Goal: Task Accomplishment & Management: Use online tool/utility

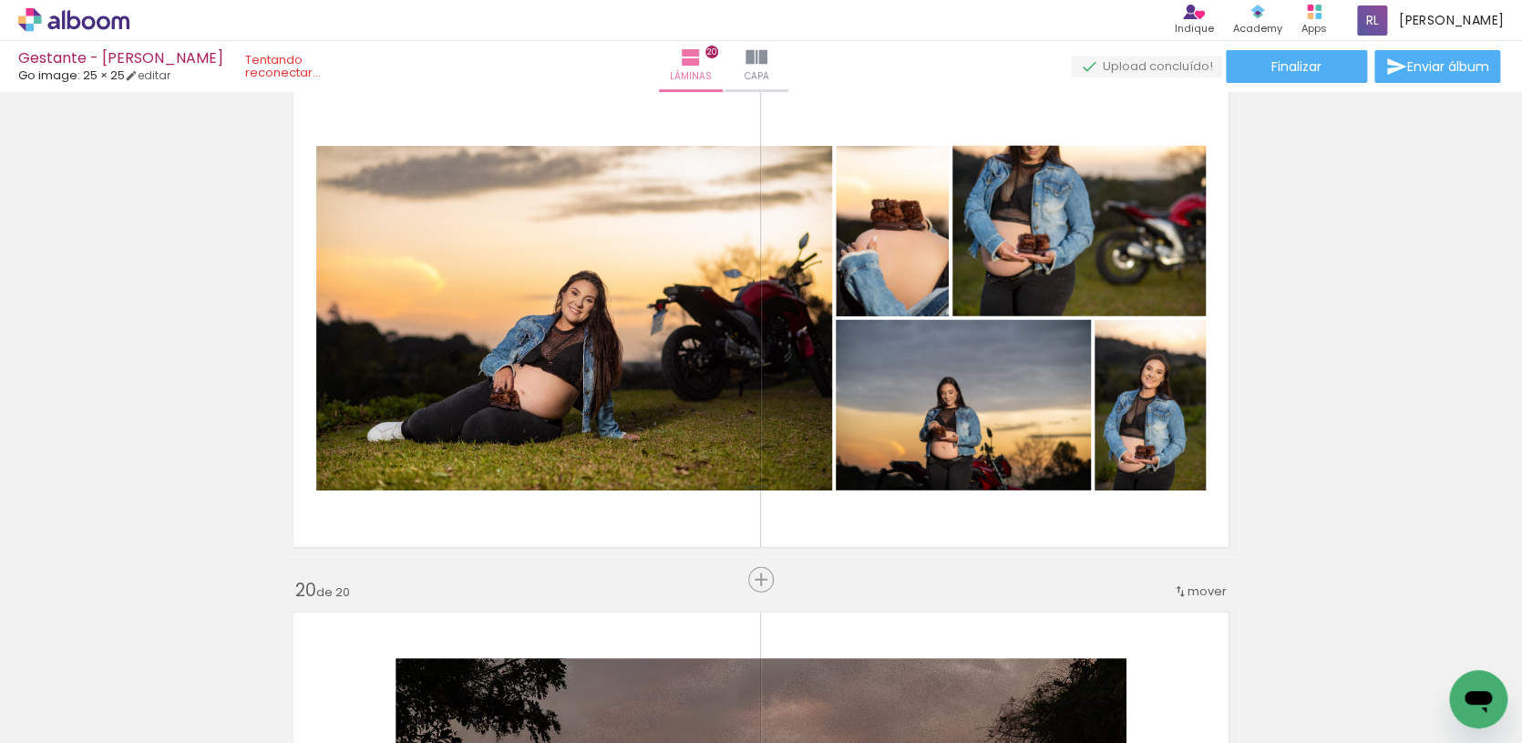
scroll to position [0, 452]
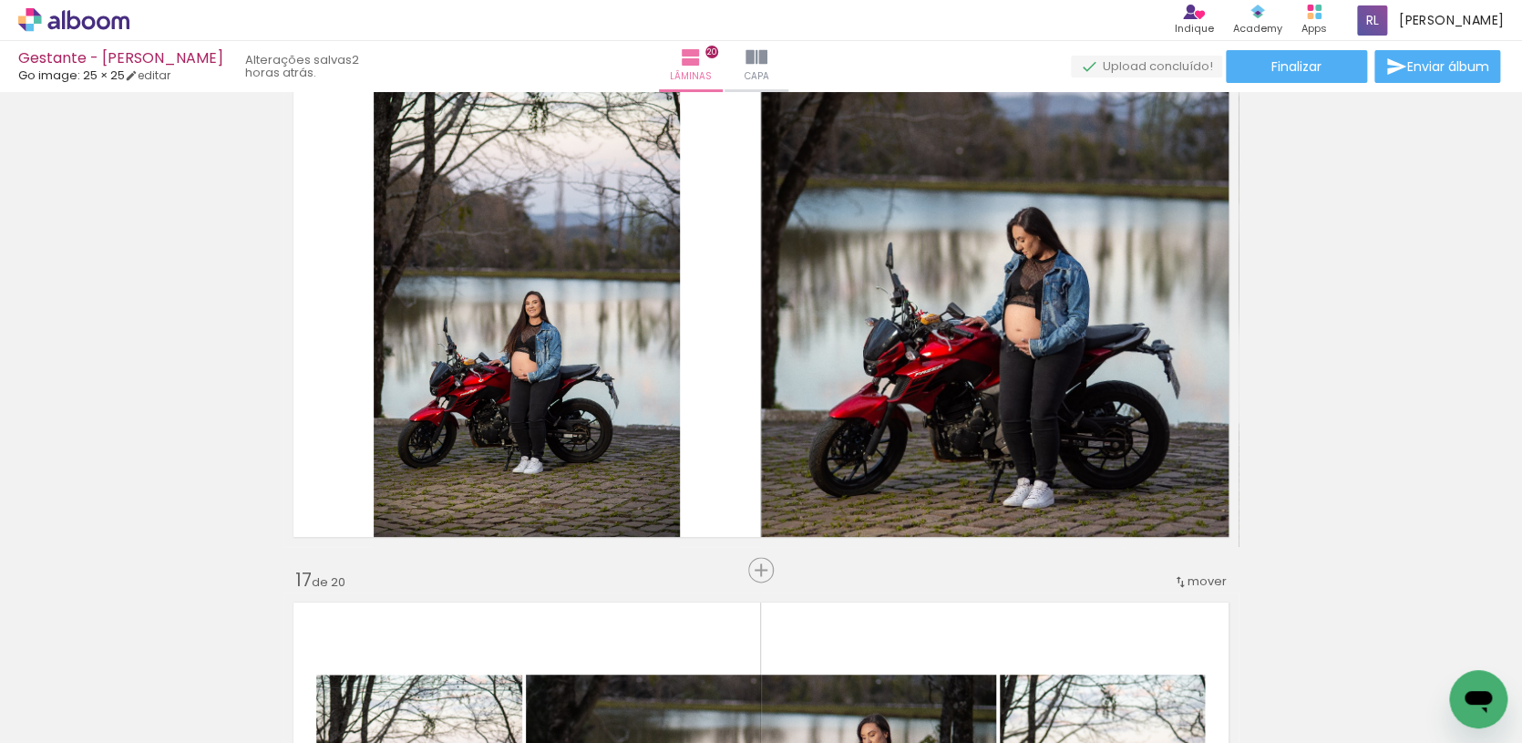
scroll to position [0, 452]
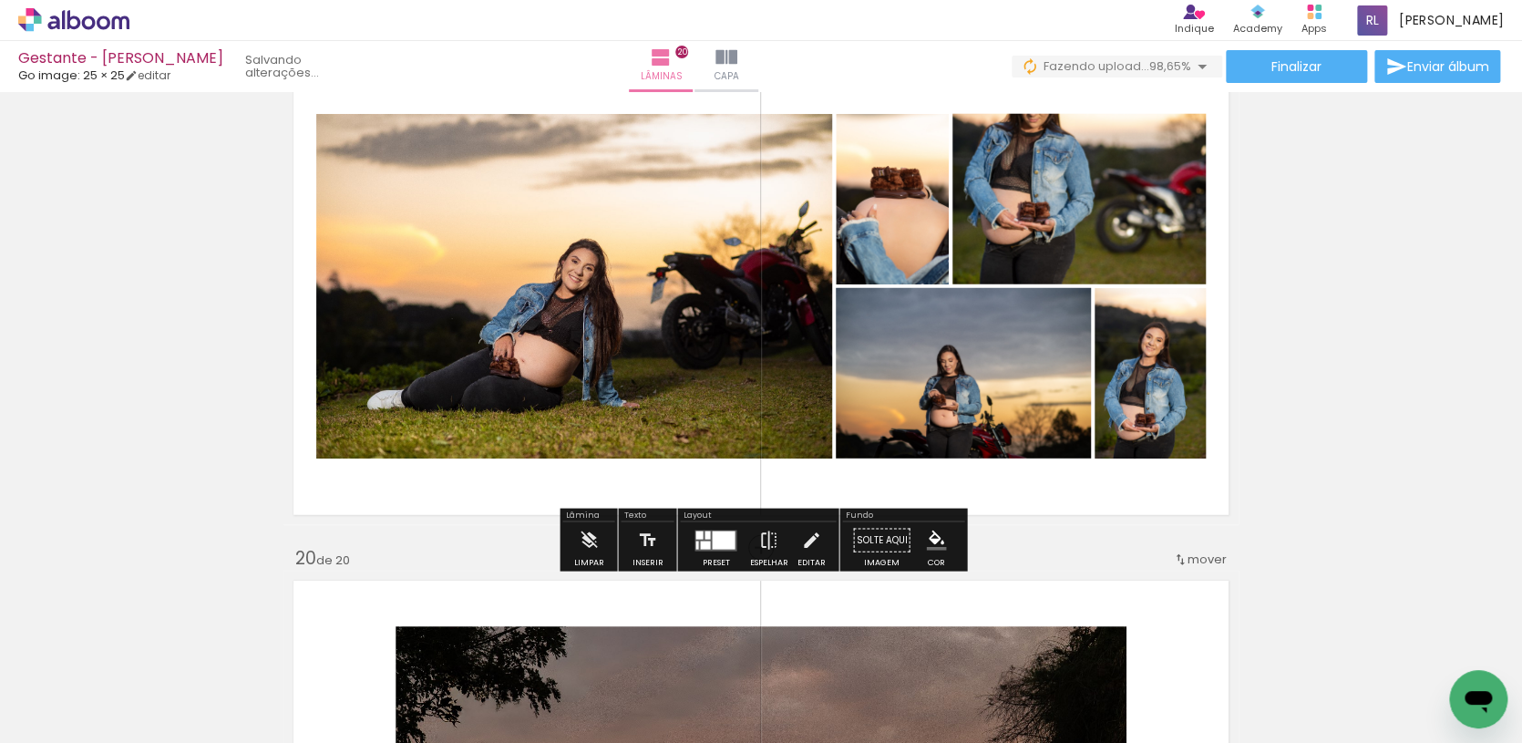
scroll to position [0, 554]
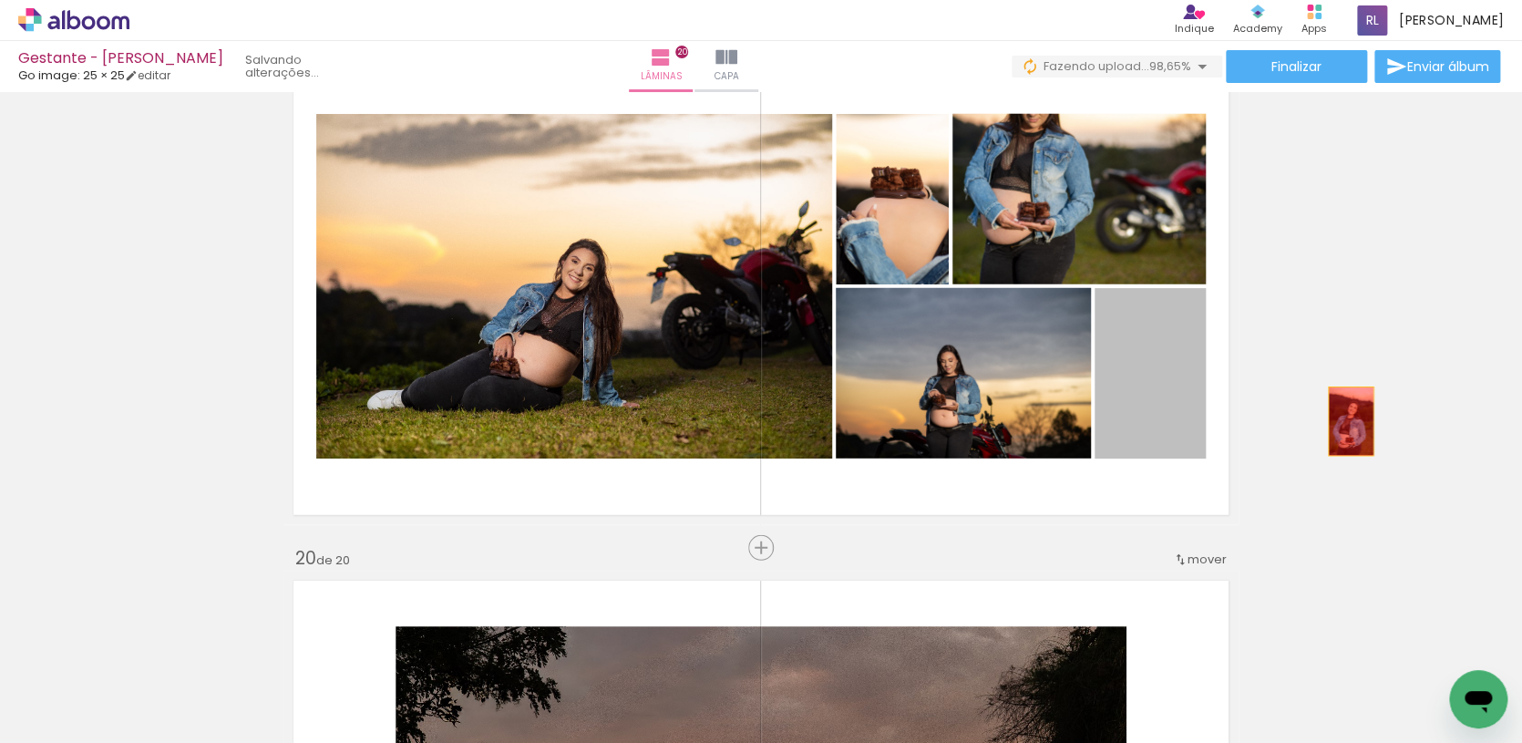
drag, startPoint x: 1167, startPoint y: 405, endPoint x: 1350, endPoint y: 422, distance: 183.9
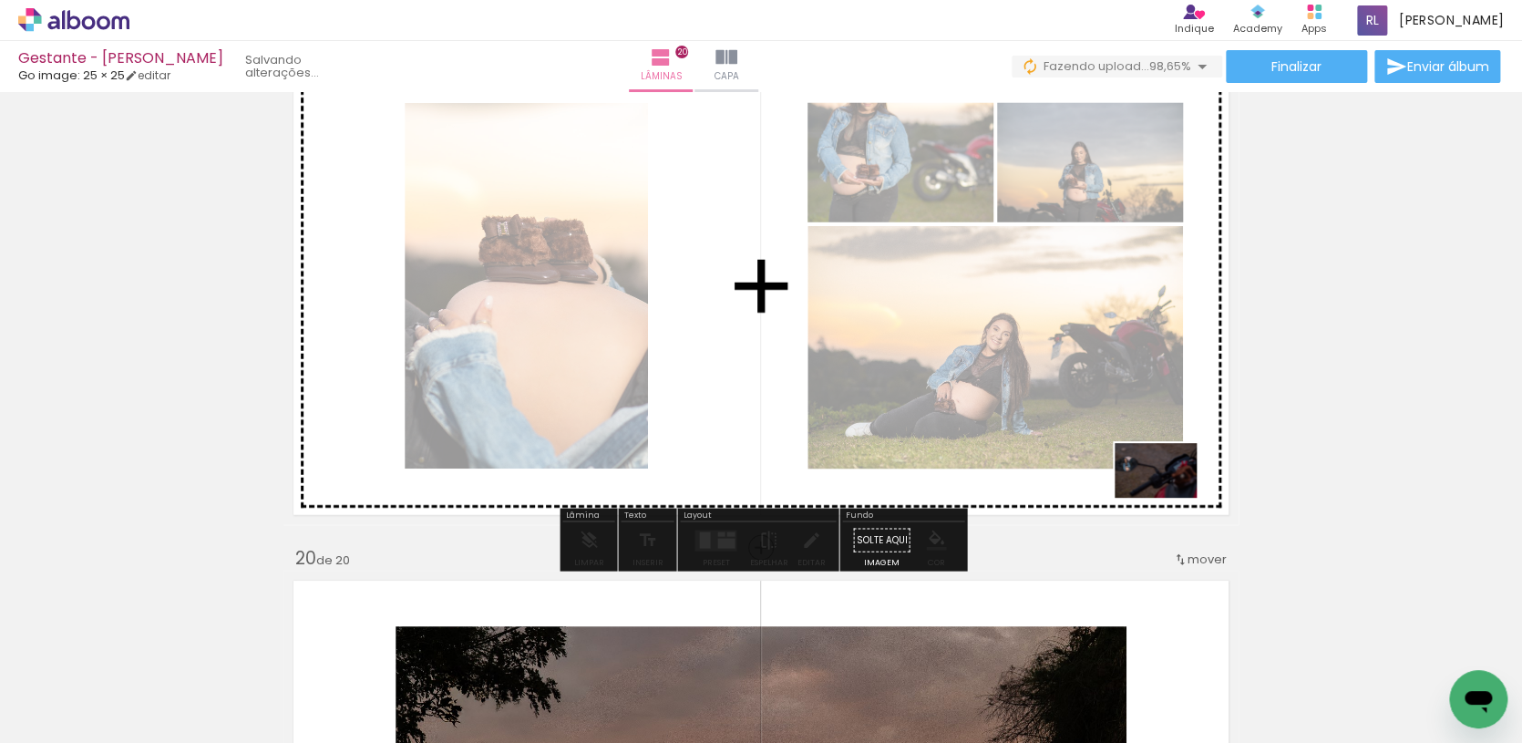
drag, startPoint x: 1370, startPoint y: 694, endPoint x: 1169, endPoint y: 498, distance: 281.6
click at [1169, 498] on quentale-workspace at bounding box center [761, 371] width 1522 height 743
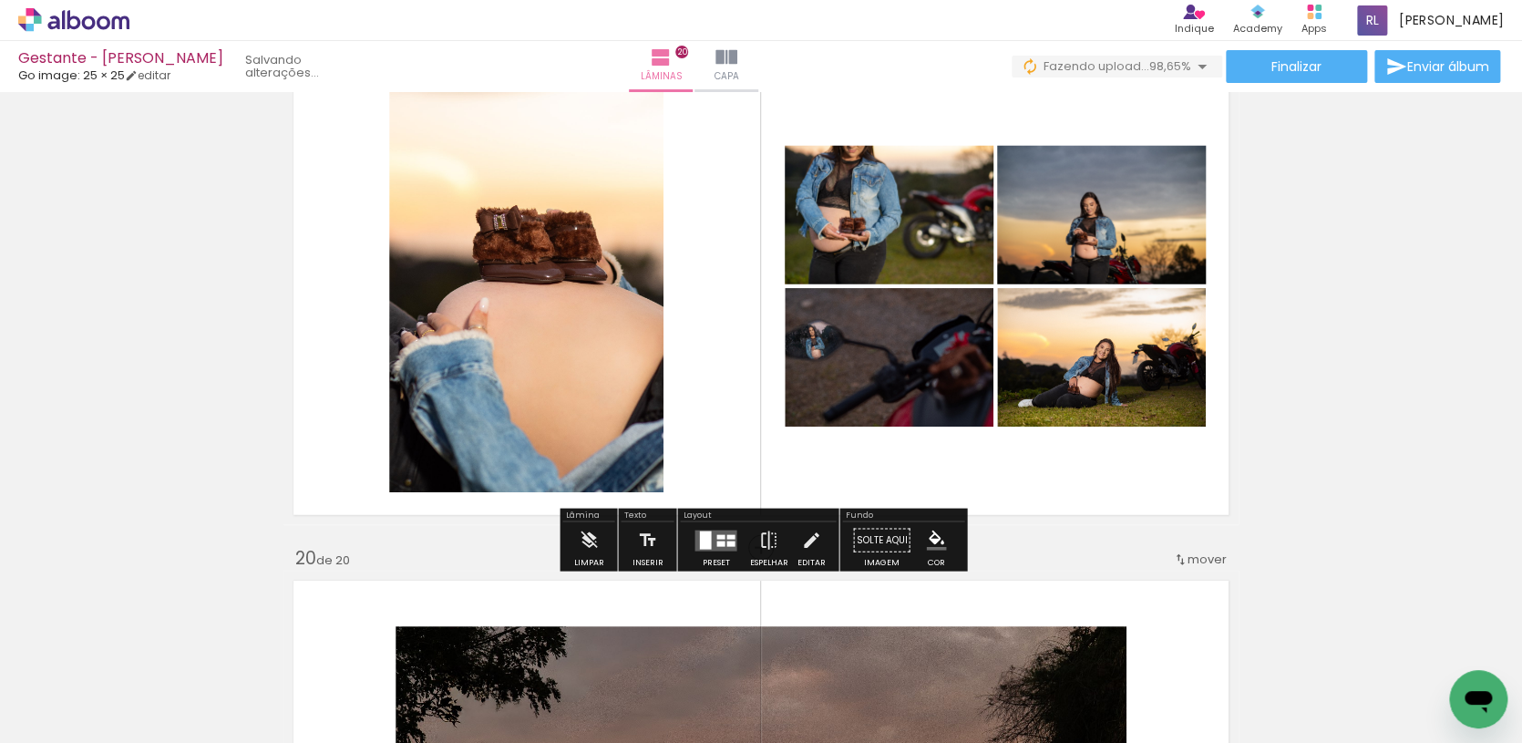
click at [716, 542] on div at bounding box center [720, 542] width 8 height 5
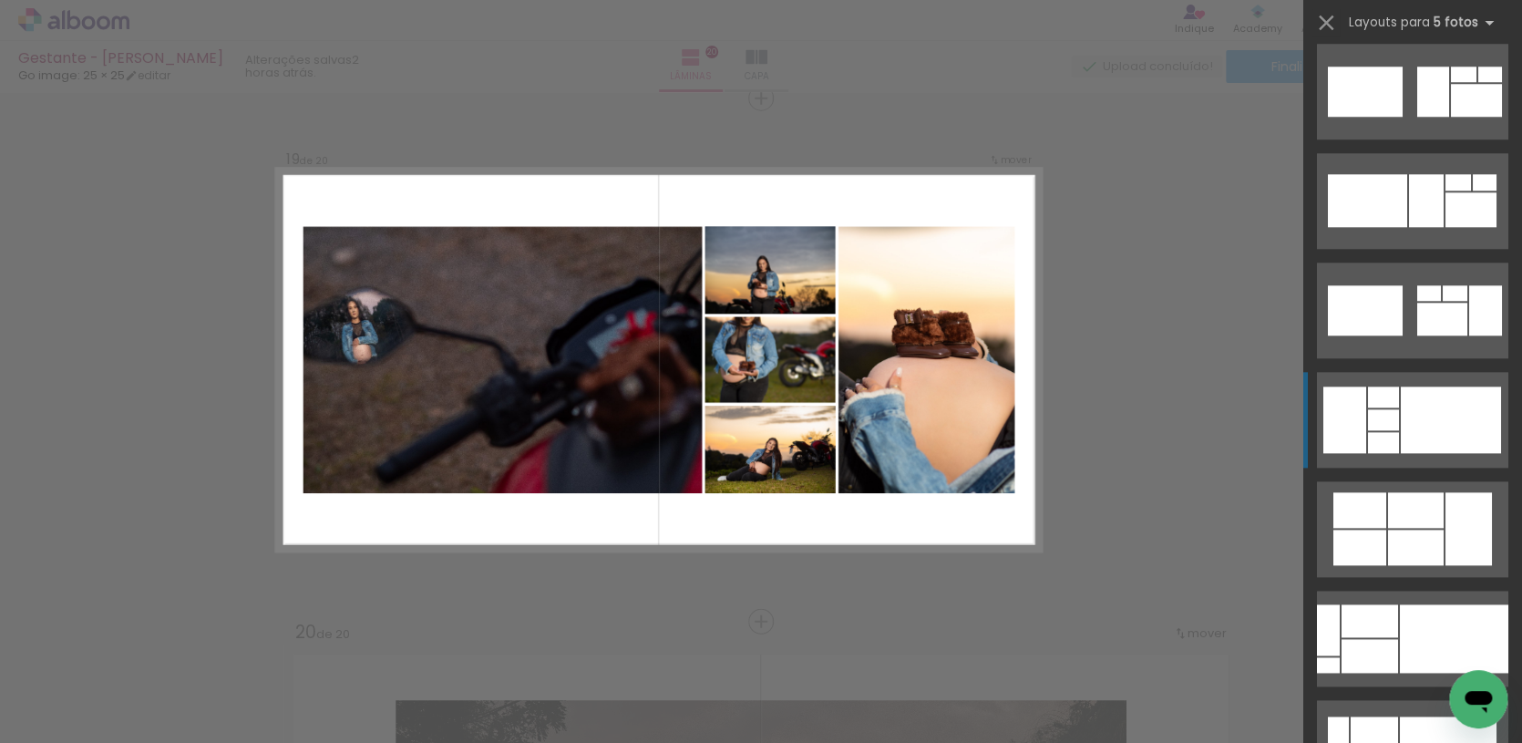
scroll to position [8339, 0]
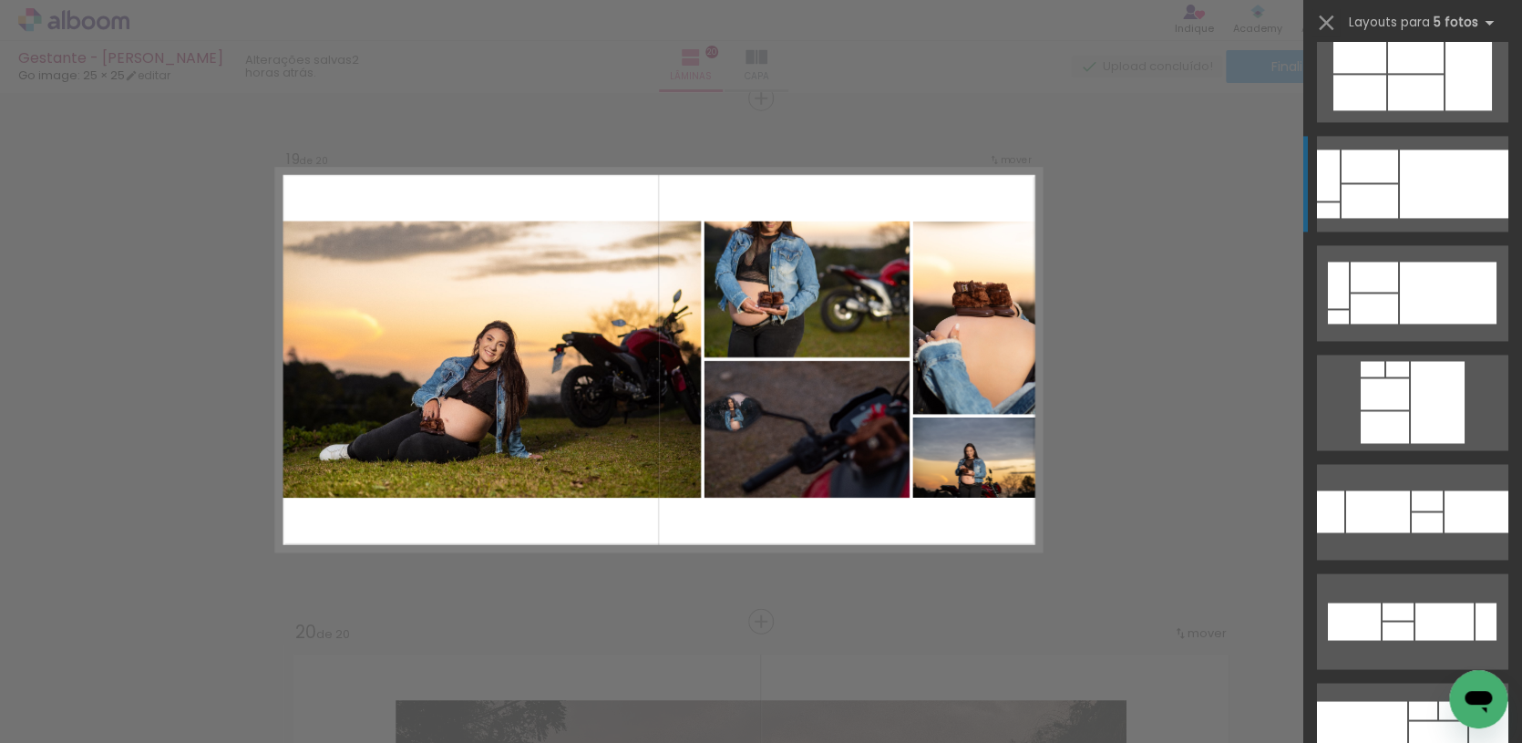
click at [1410, 207] on div at bounding box center [1454, 183] width 108 height 68
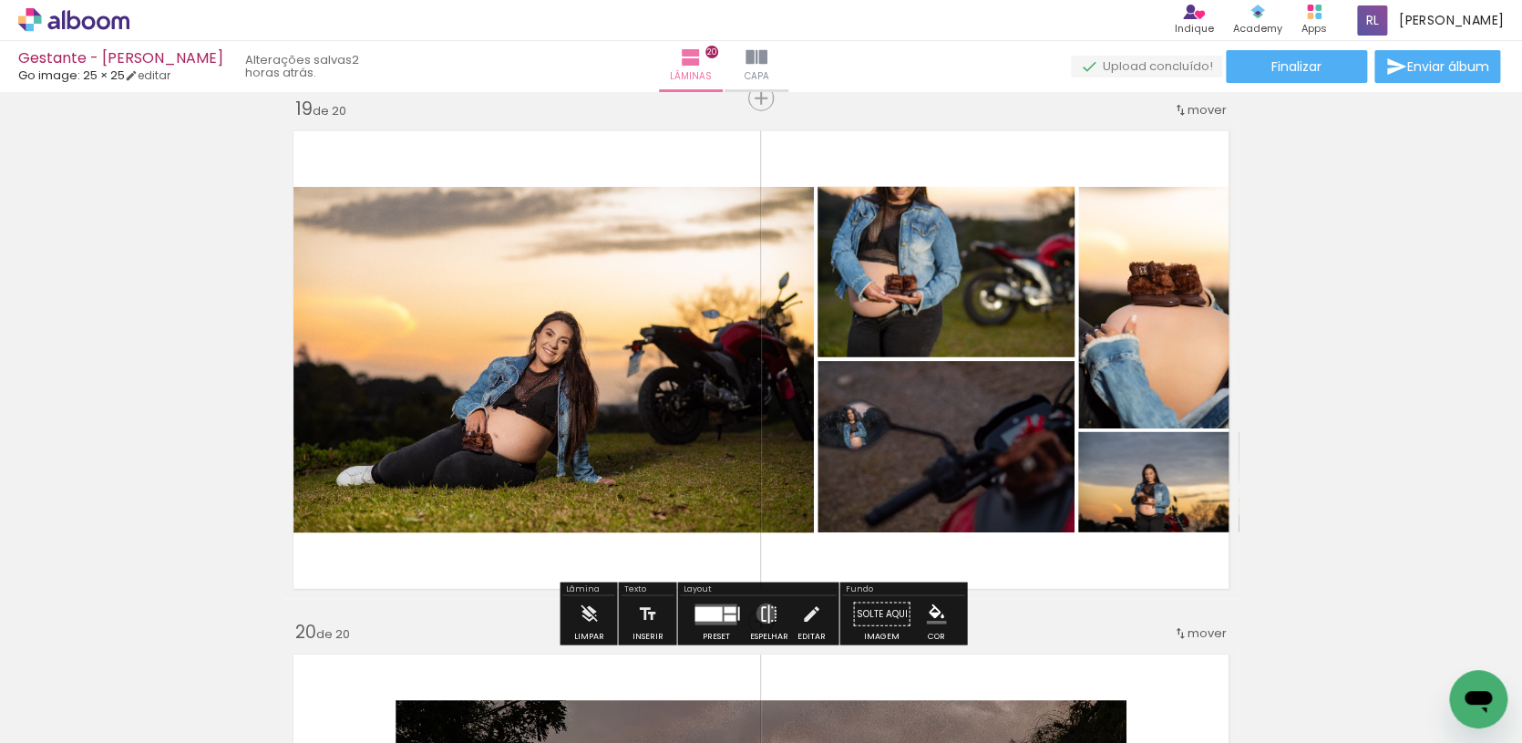
click at [762, 613] on iron-icon at bounding box center [768, 614] width 20 height 36
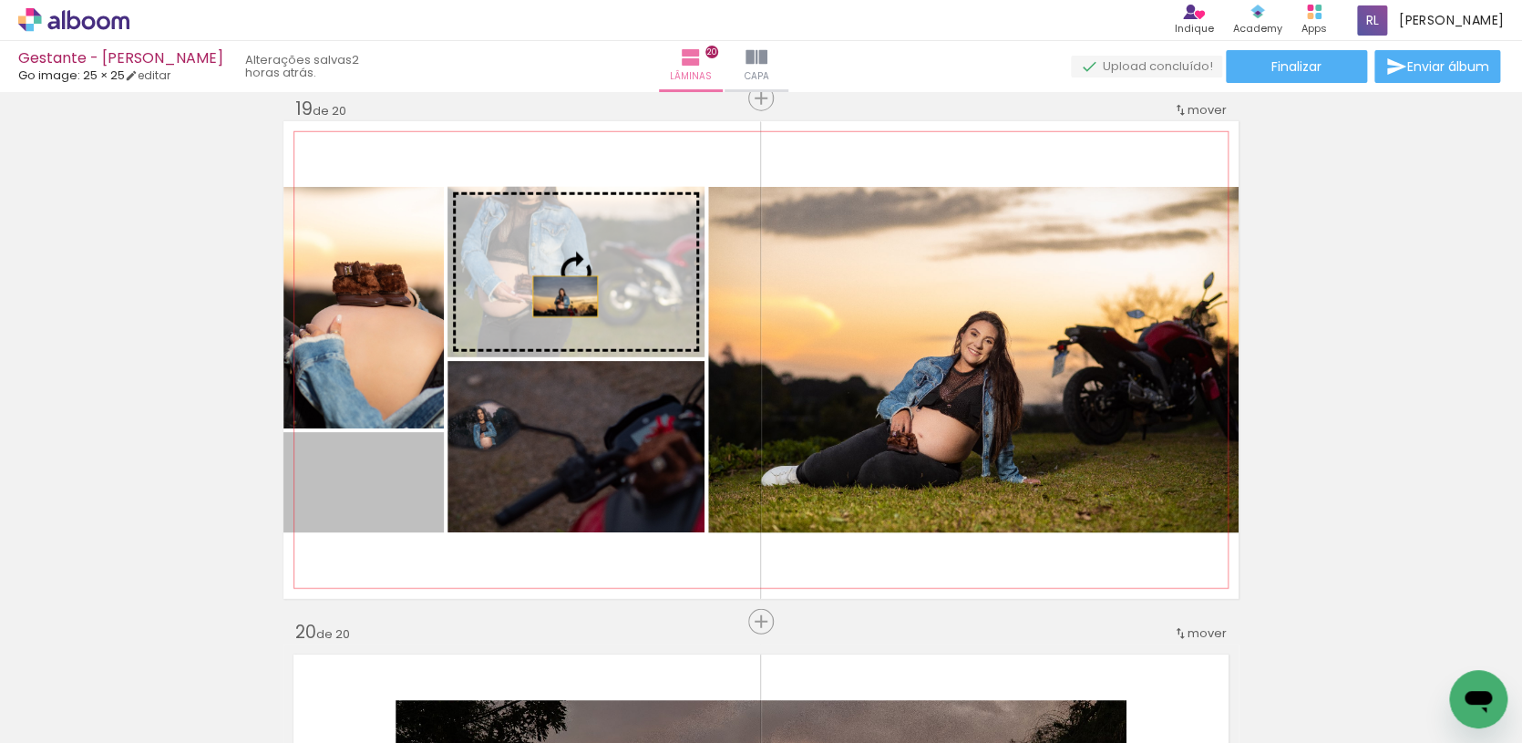
drag, startPoint x: 389, startPoint y: 507, endPoint x: 565, endPoint y: 297, distance: 273.6
click at [0, 0] on slot at bounding box center [0, 0] width 0 height 0
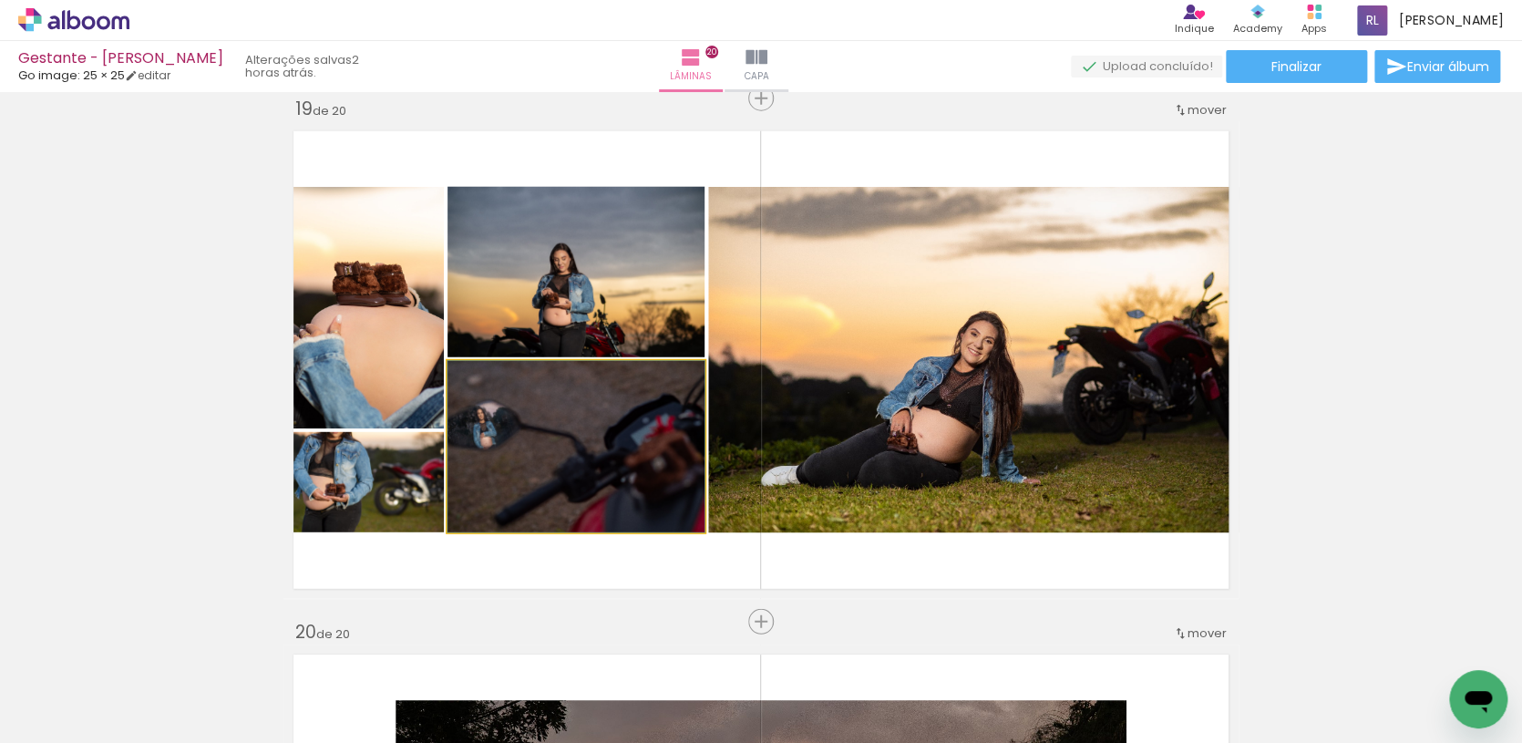
drag, startPoint x: 565, startPoint y: 464, endPoint x: 547, endPoint y: 471, distance: 19.6
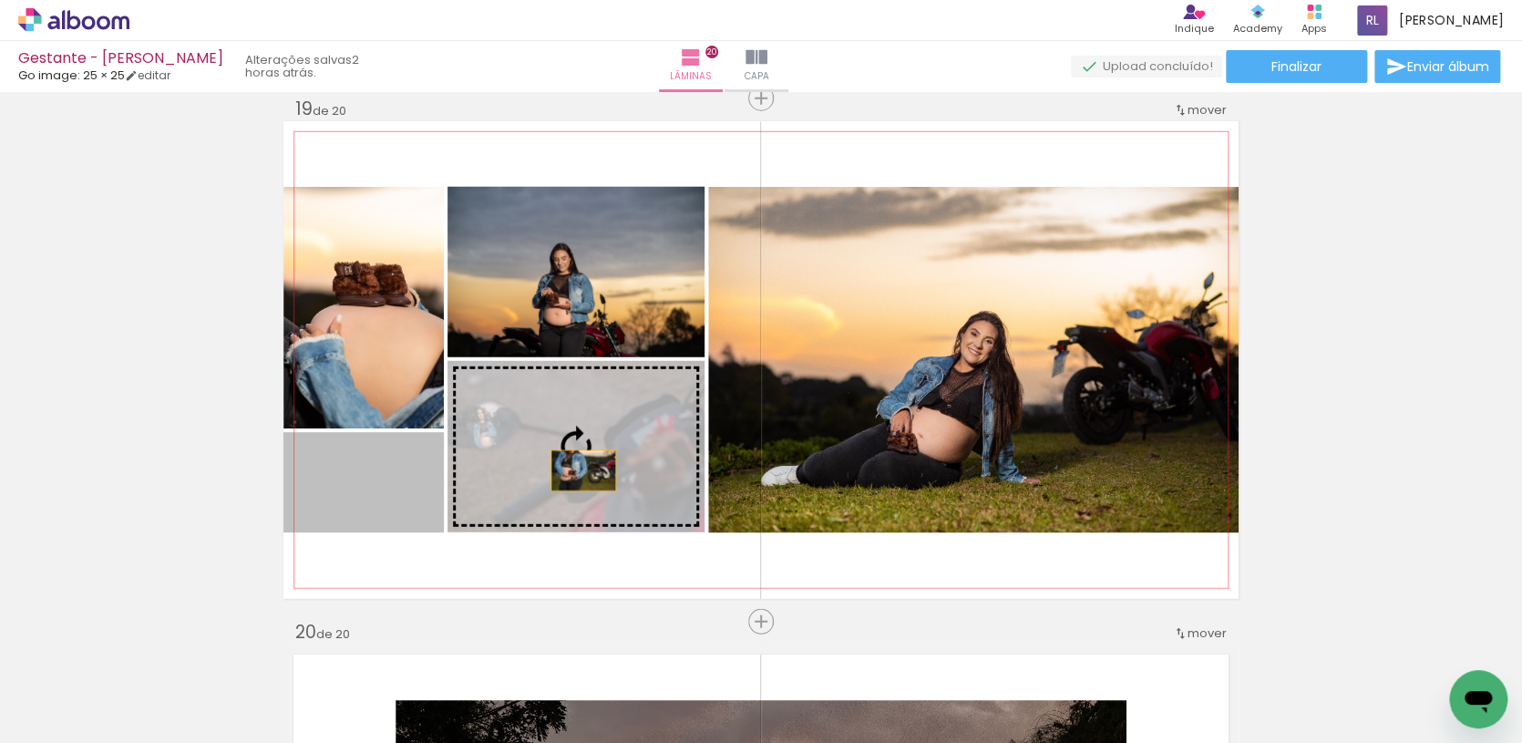
drag, startPoint x: 401, startPoint y: 485, endPoint x: 581, endPoint y: 471, distance: 180.9
click at [0, 0] on slot at bounding box center [0, 0] width 0 height 0
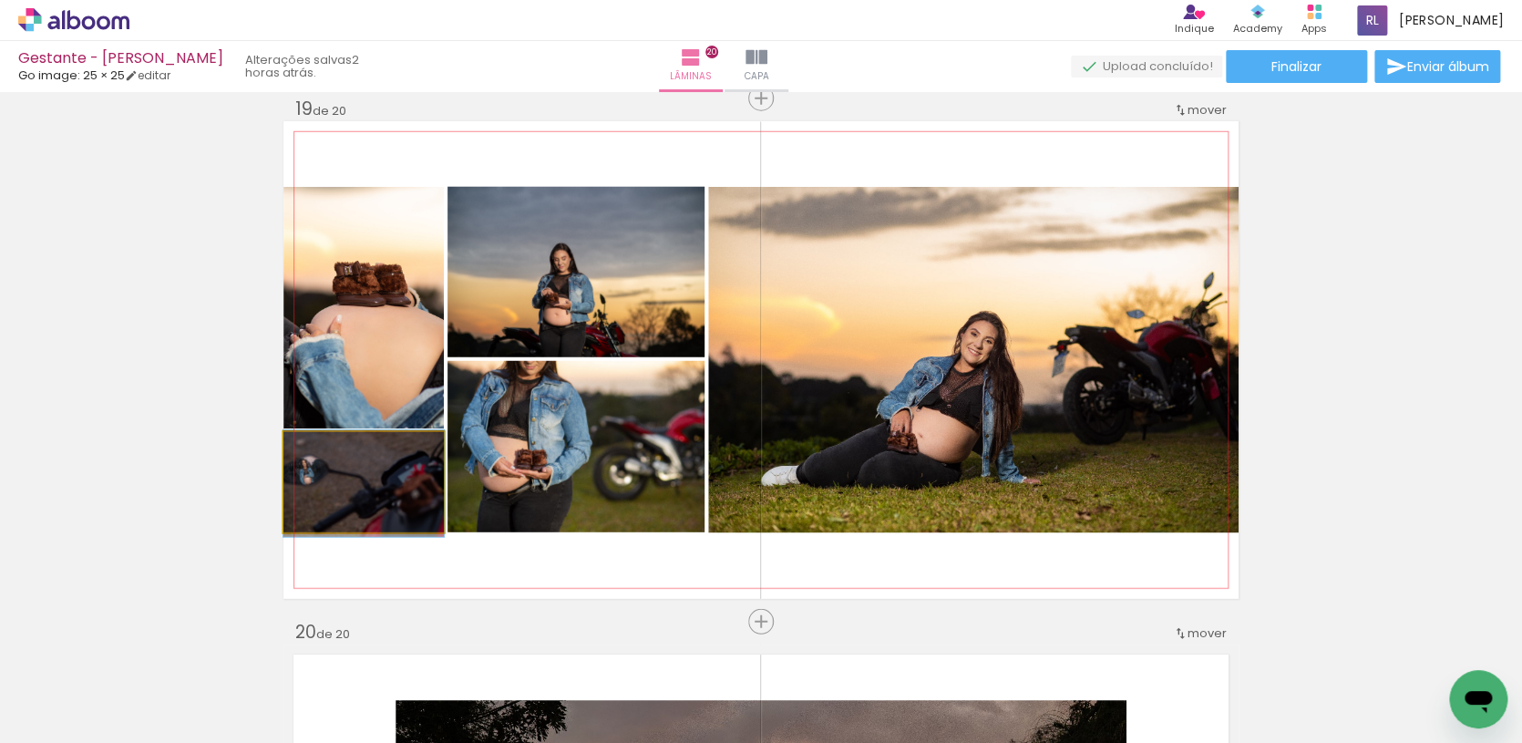
drag, startPoint x: 406, startPoint y: 479, endPoint x: 441, endPoint y: 481, distance: 34.7
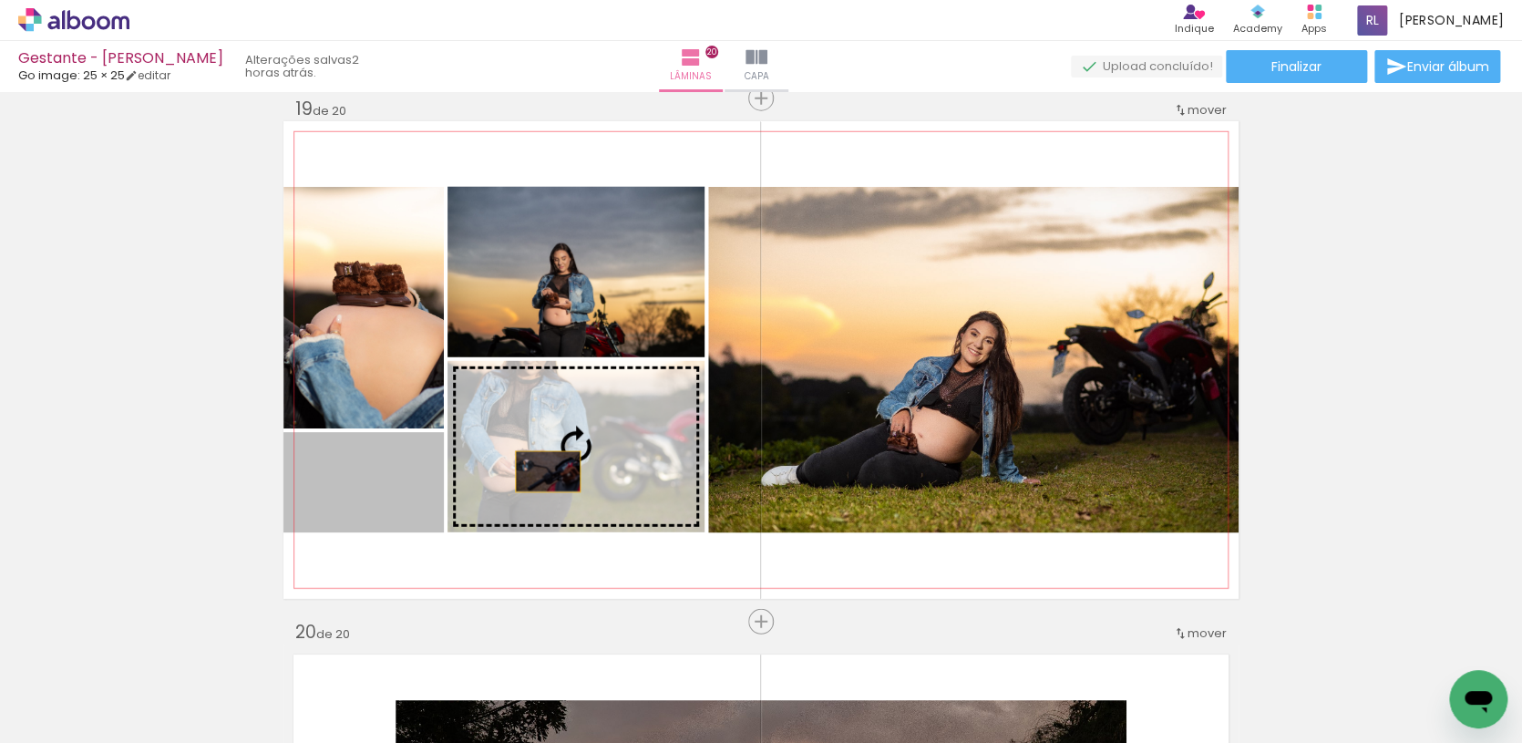
drag, startPoint x: 383, startPoint y: 504, endPoint x: 548, endPoint y: 472, distance: 168.0
click at [0, 0] on slot at bounding box center [0, 0] width 0 height 0
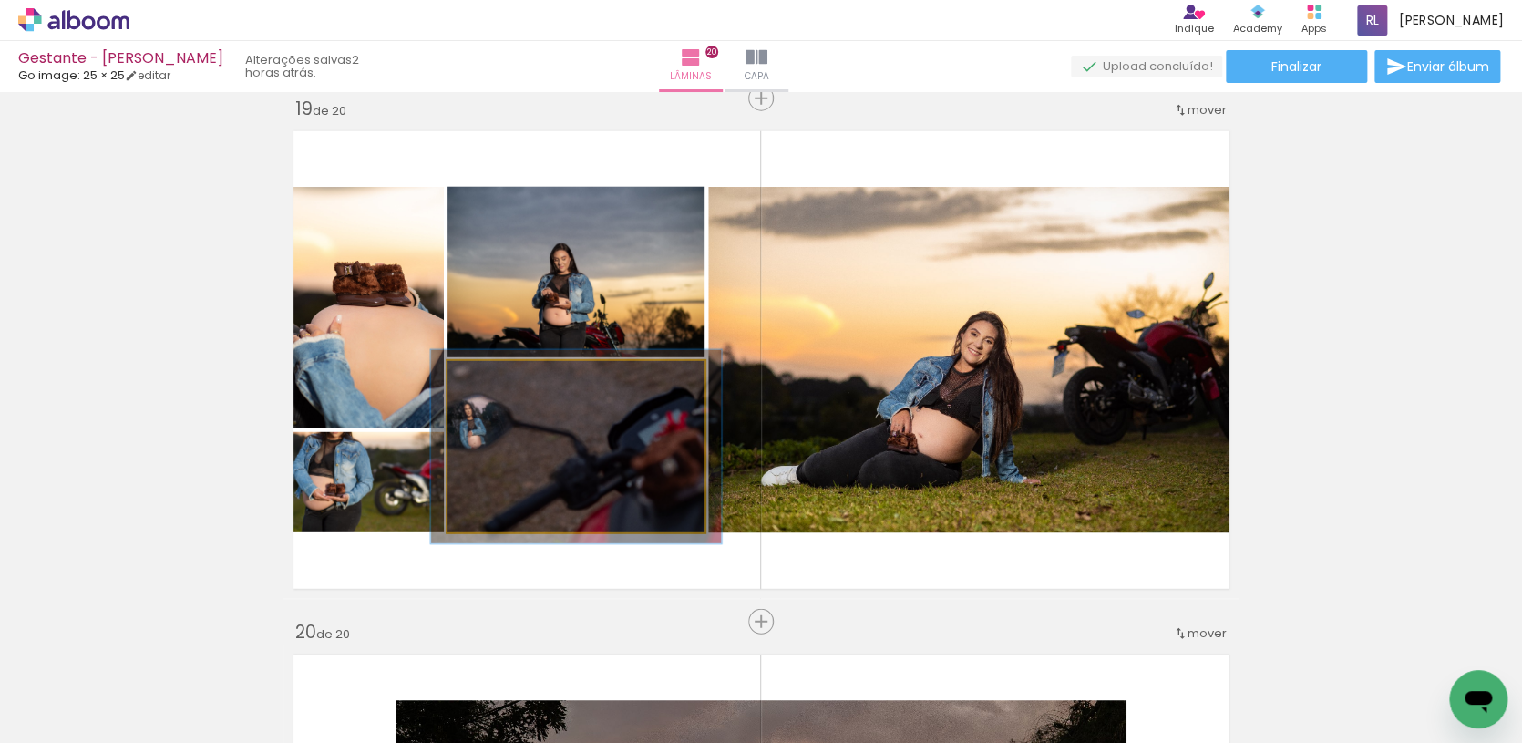
type paper-slider "113"
drag, startPoint x: 494, startPoint y: 376, endPoint x: 522, endPoint y: 419, distance: 51.3
click at [502, 377] on div at bounding box center [498, 380] width 16 height 16
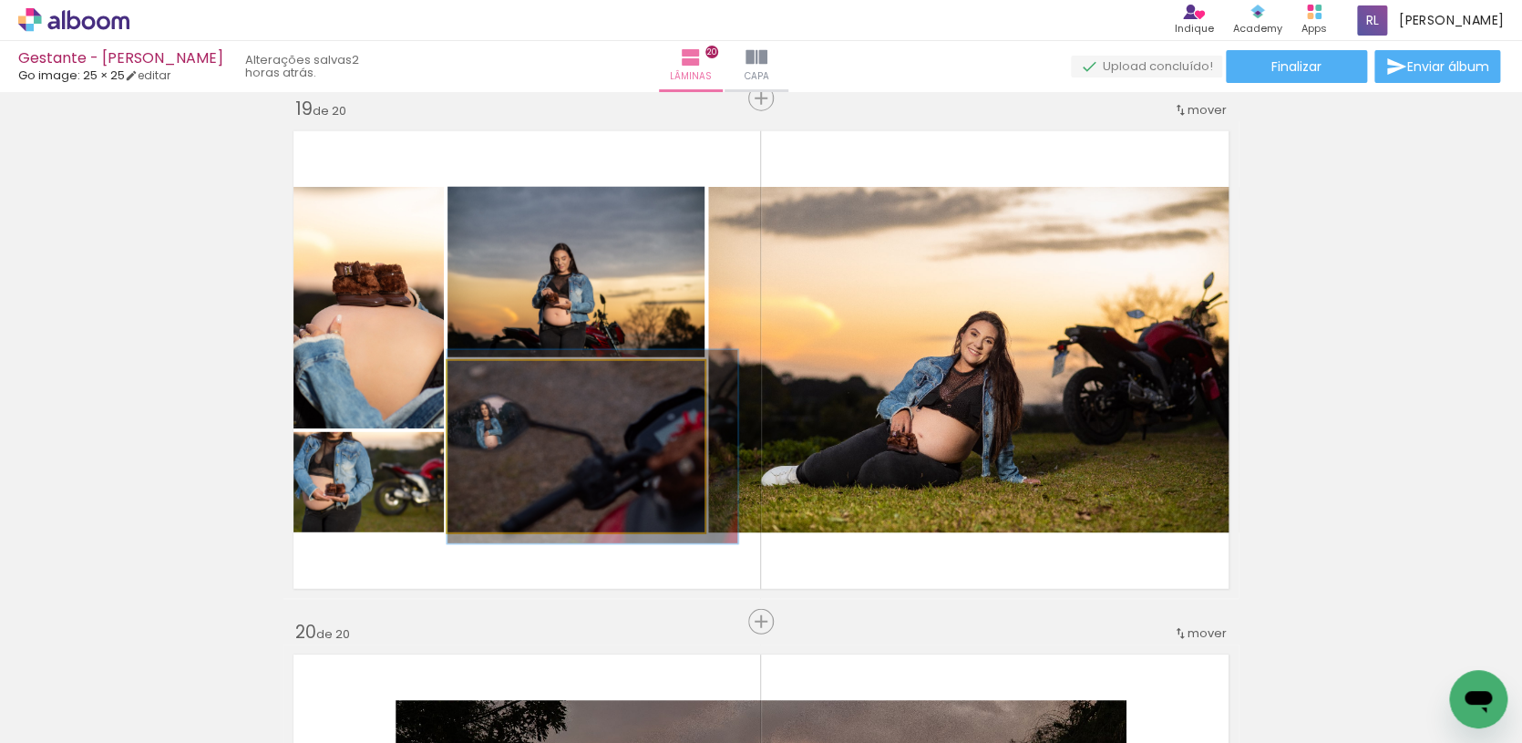
drag, startPoint x: 533, startPoint y: 427, endPoint x: 577, endPoint y: 427, distance: 43.7
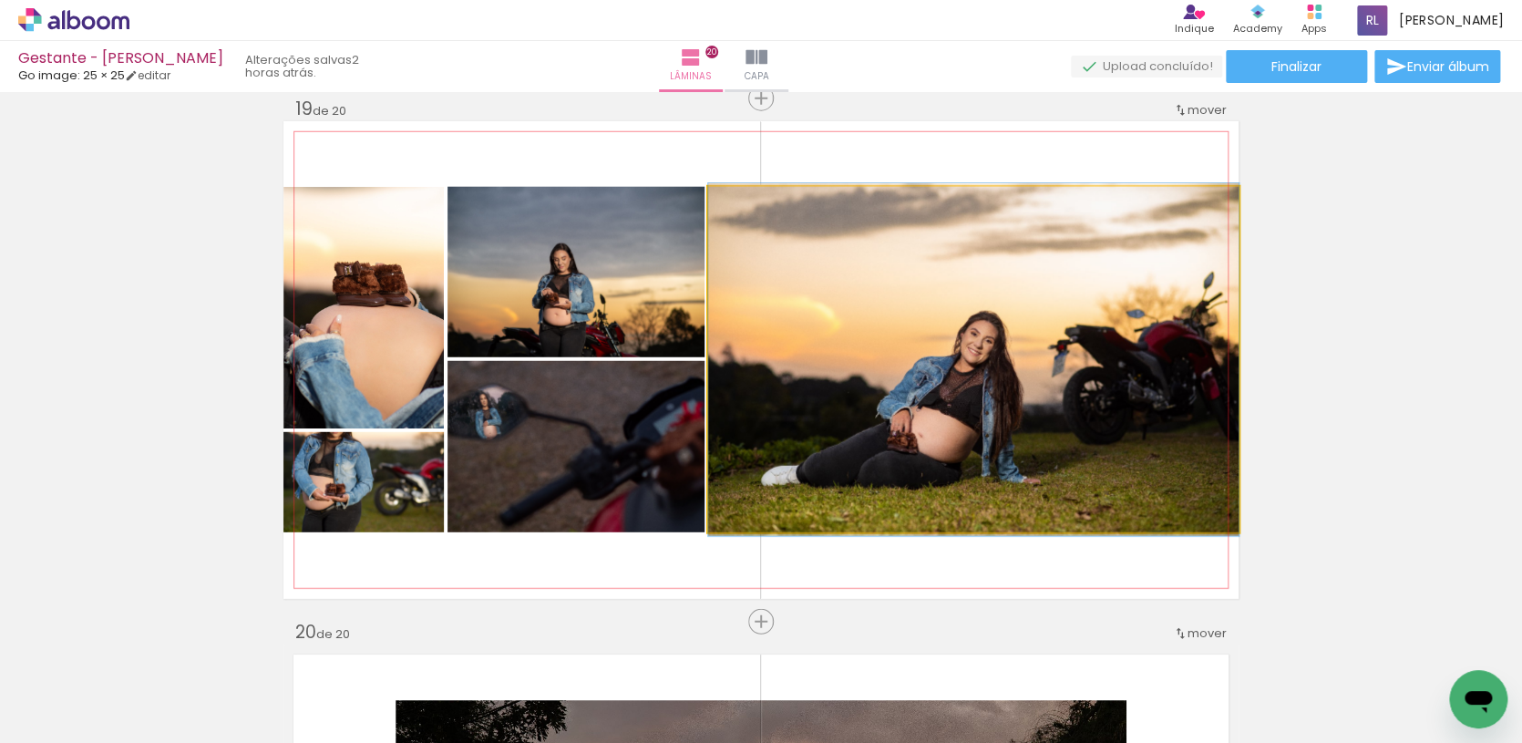
drag, startPoint x: 941, startPoint y: 461, endPoint x: 966, endPoint y: 461, distance: 24.6
click at [966, 461] on div at bounding box center [973, 359] width 530 height 353
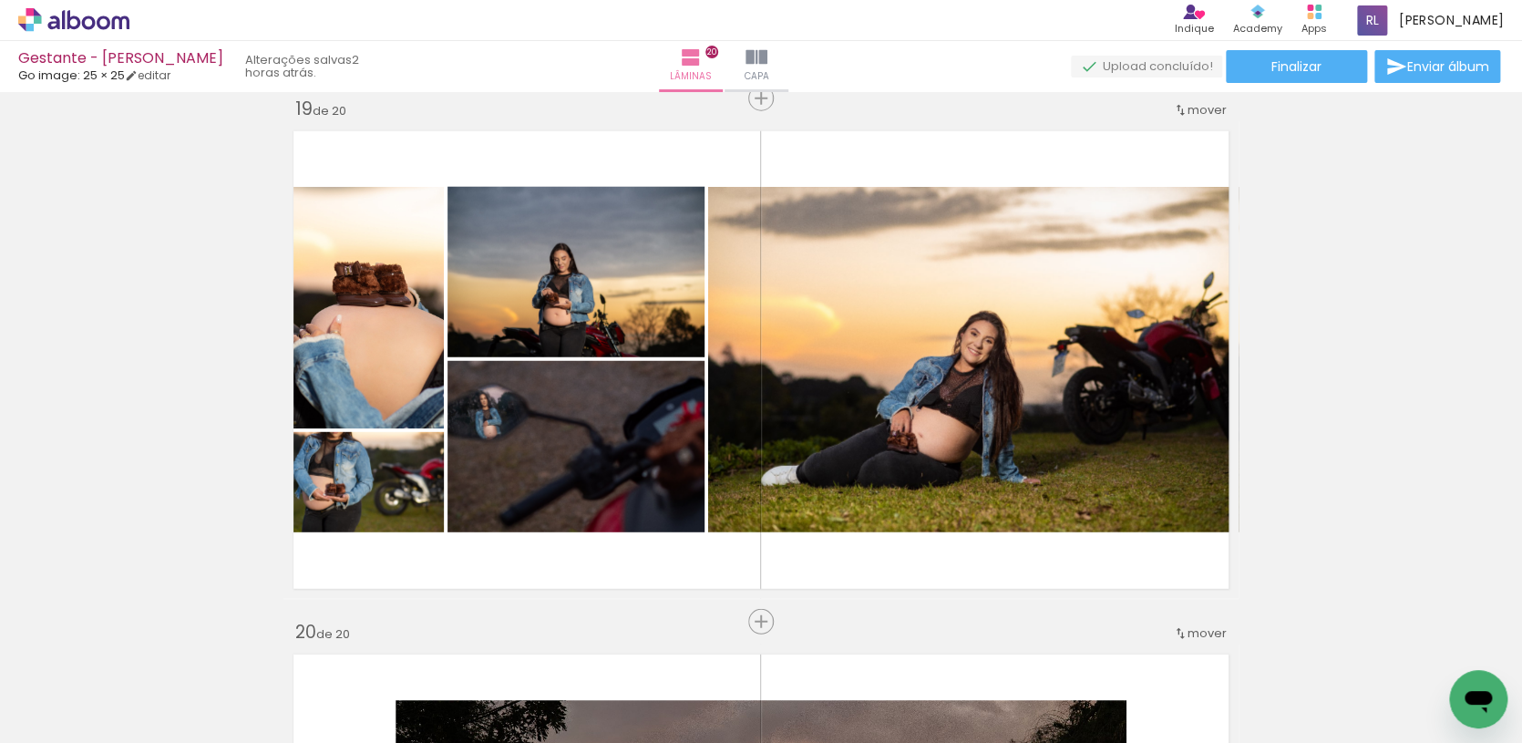
click at [353, 358] on quentale-photo at bounding box center [363, 307] width 160 height 241
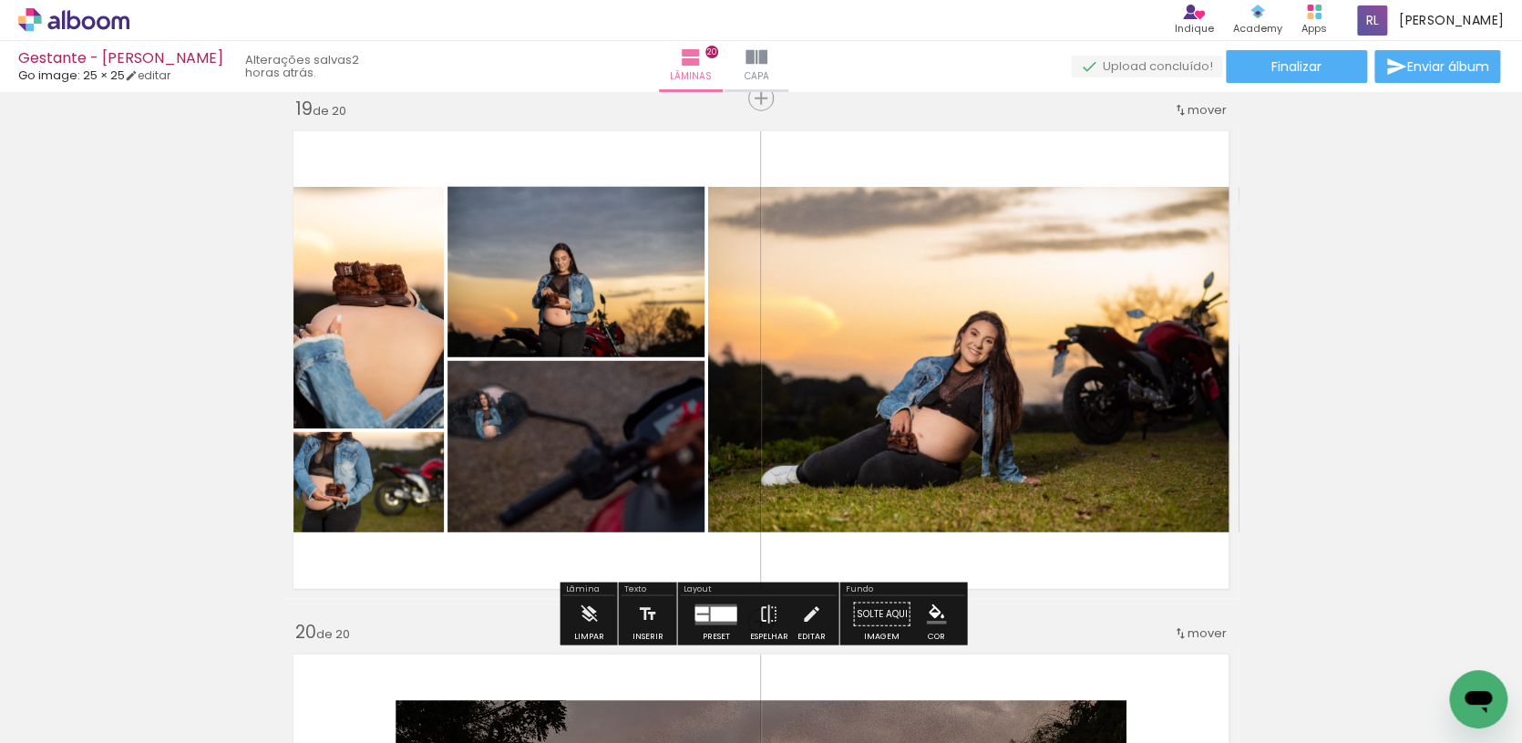
click at [554, 278] on quentale-photo at bounding box center [575, 272] width 257 height 170
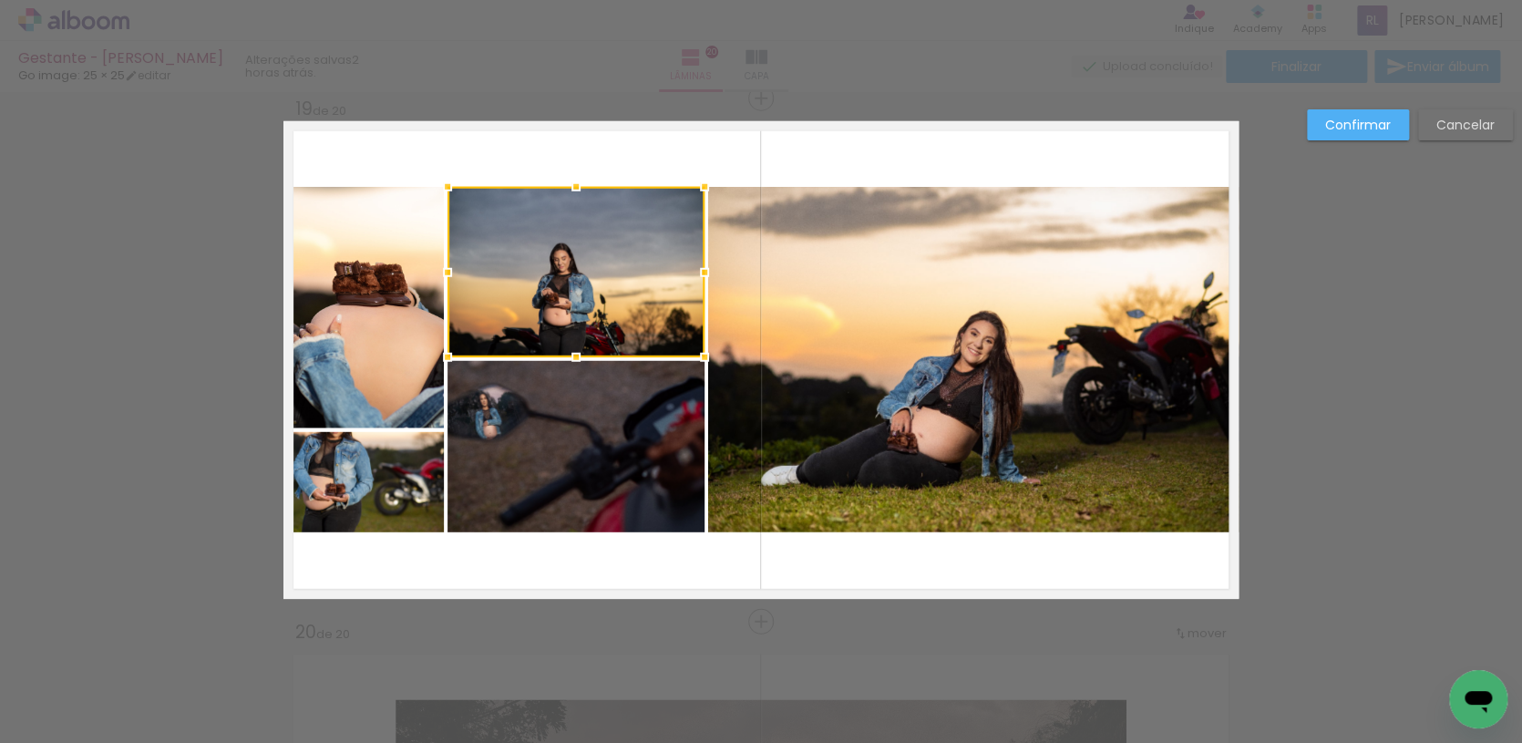
click at [0, 0] on slot "Cancelar" at bounding box center [0, 0] width 0 height 0
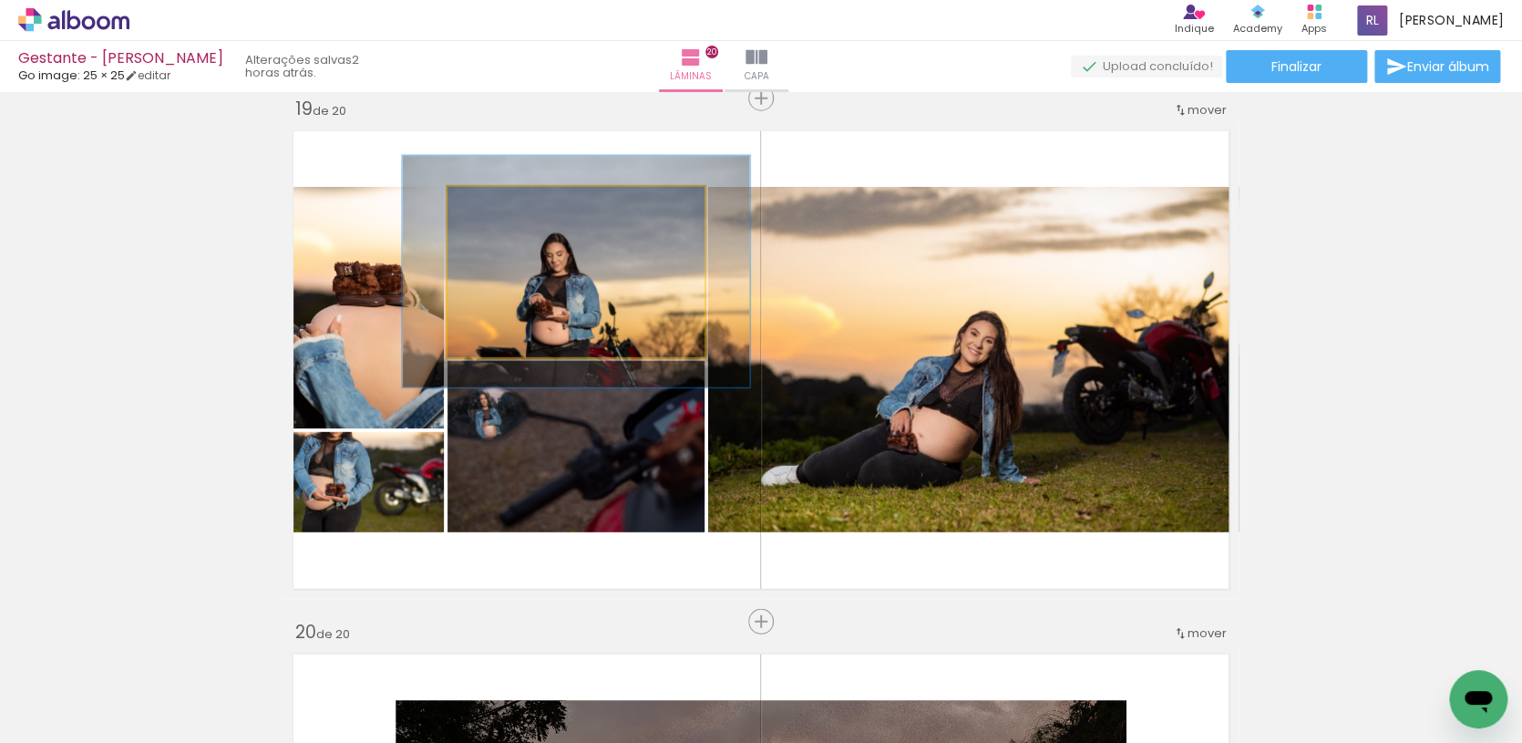
drag, startPoint x: 504, startPoint y: 217, endPoint x: 531, endPoint y: 273, distance: 62.8
click at [510, 219] on div at bounding box center [512, 205] width 29 height 29
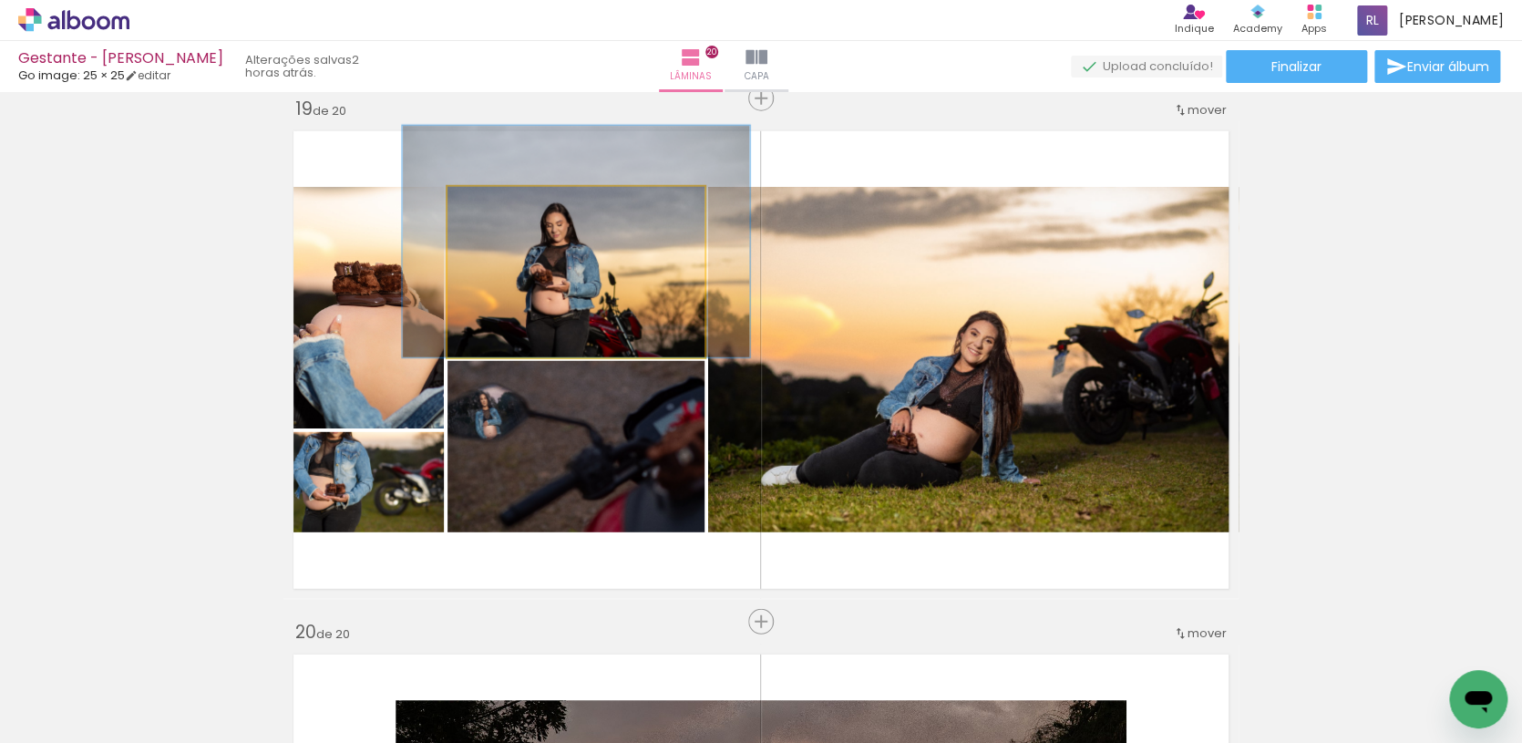
drag, startPoint x: 542, startPoint y: 300, endPoint x: 534, endPoint y: 256, distance: 44.5
click at [543, 275] on div at bounding box center [576, 241] width 347 height 231
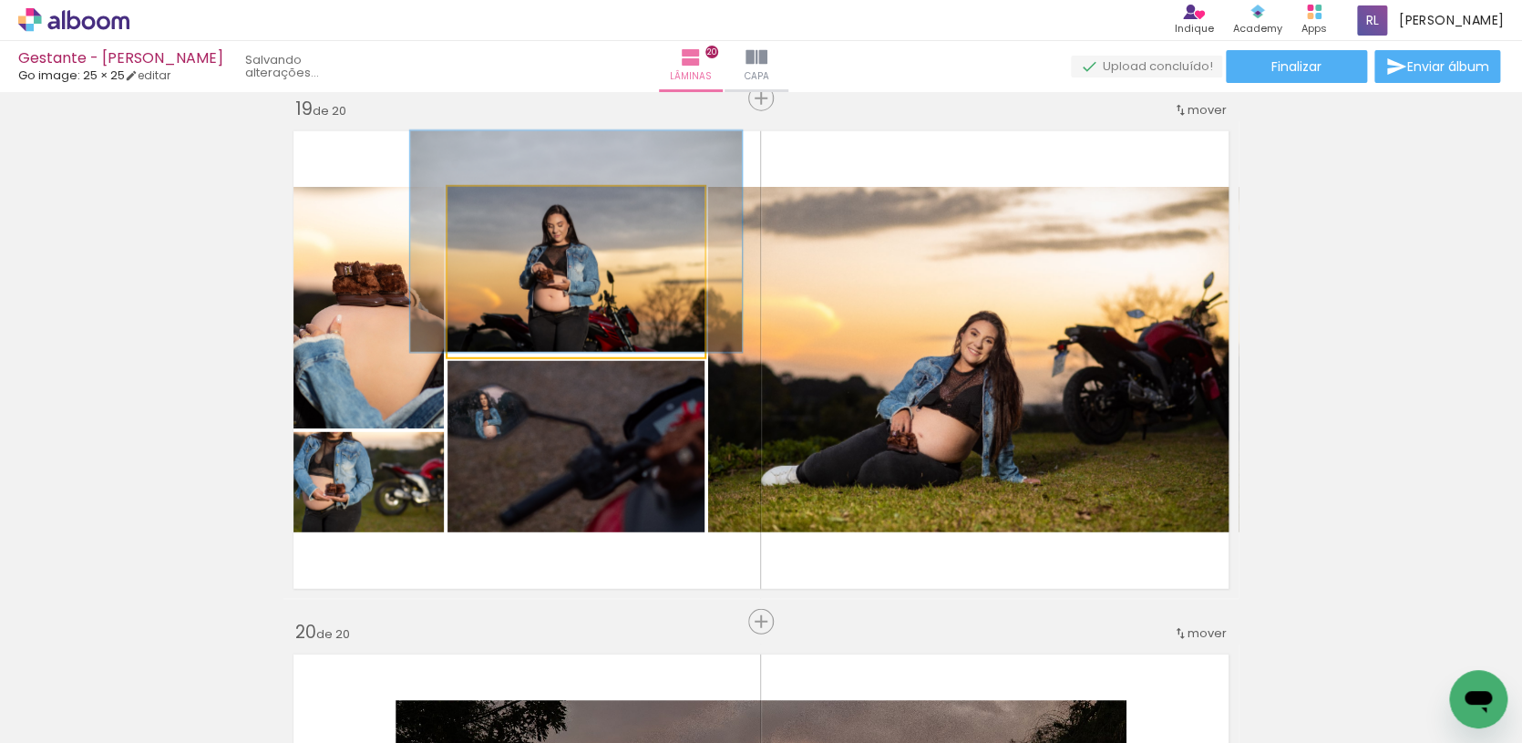
type paper-slider "129"
click at [510, 215] on div at bounding box center [511, 205] width 29 height 29
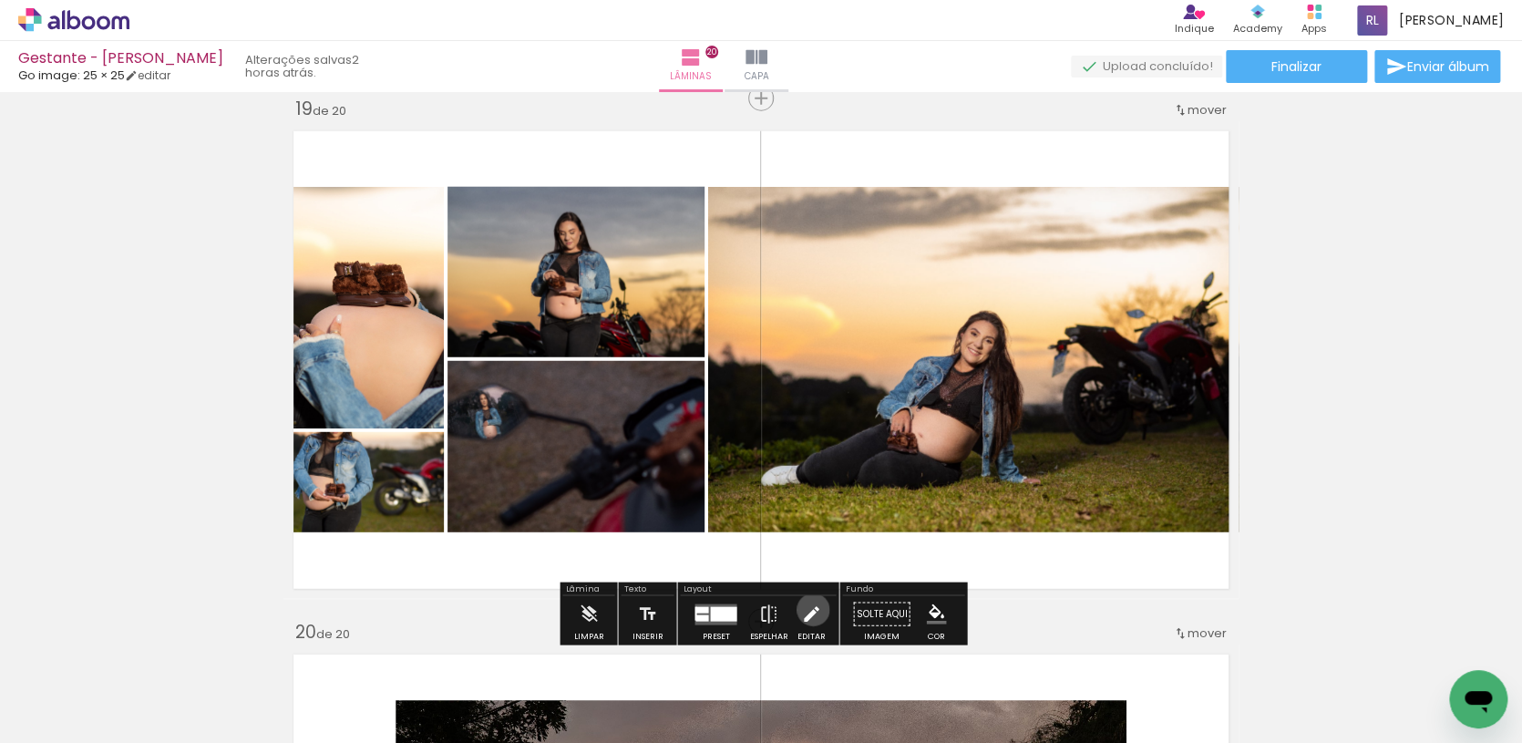
click at [808, 610] on iron-icon at bounding box center [811, 614] width 20 height 36
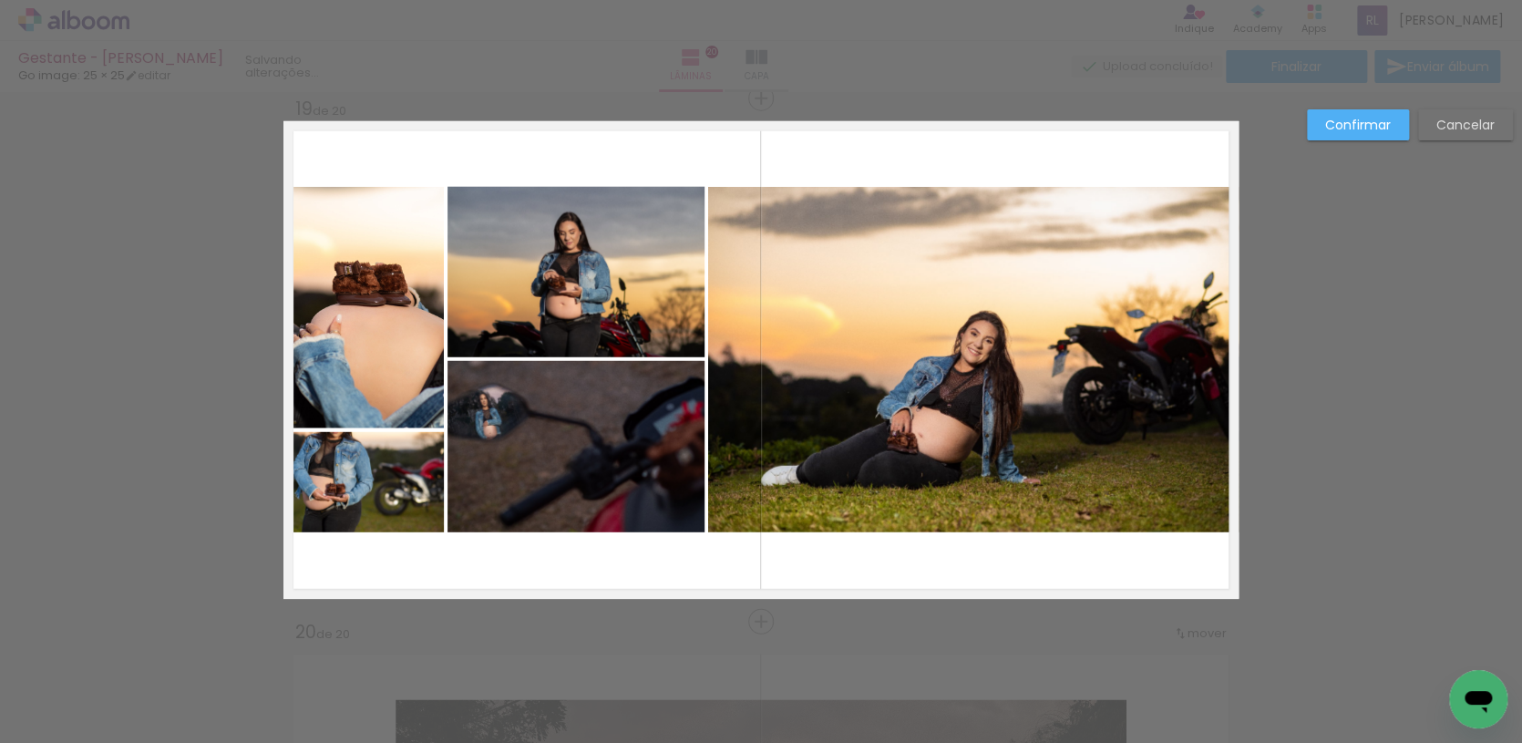
click at [341, 381] on quentale-photo at bounding box center [363, 307] width 160 height 241
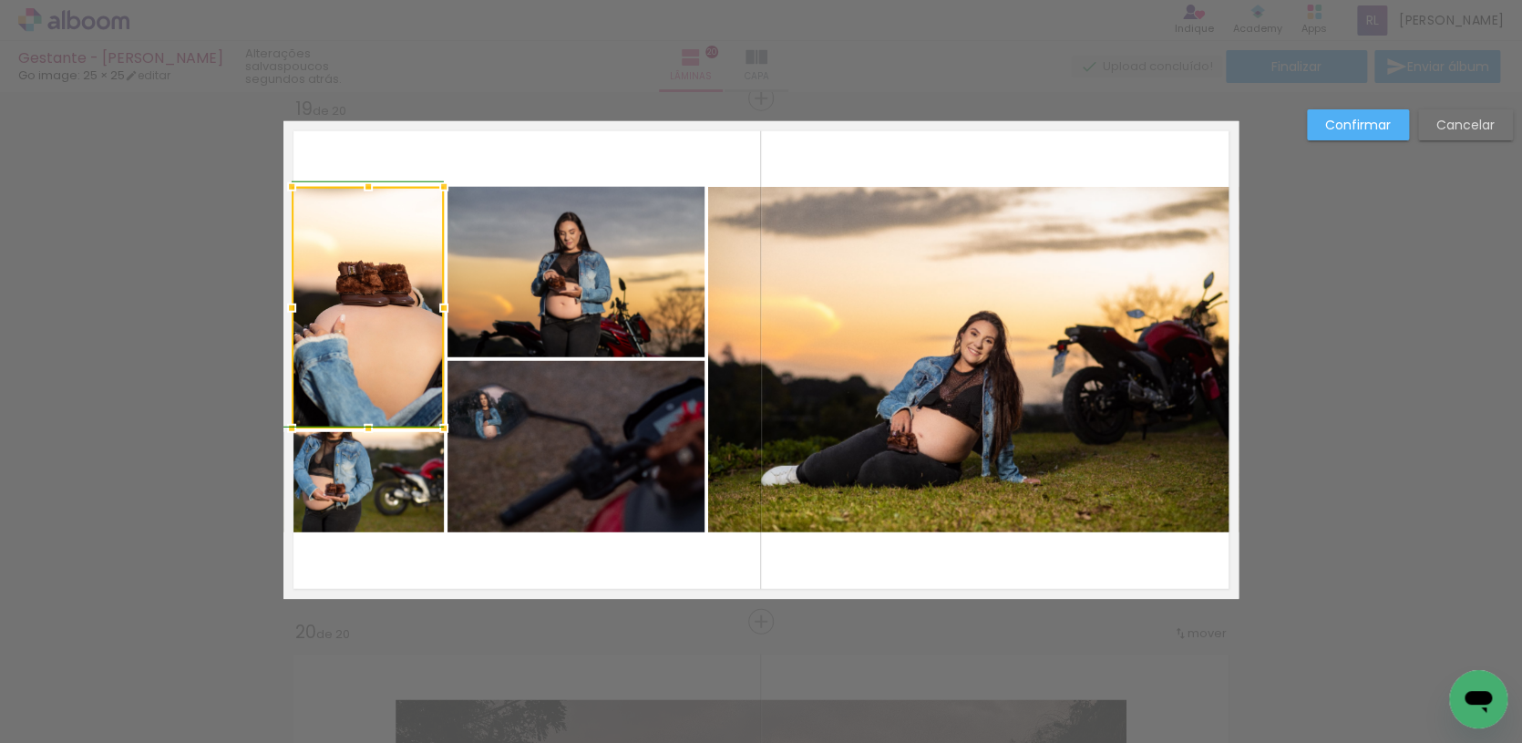
click at [286, 301] on div at bounding box center [291, 308] width 36 height 36
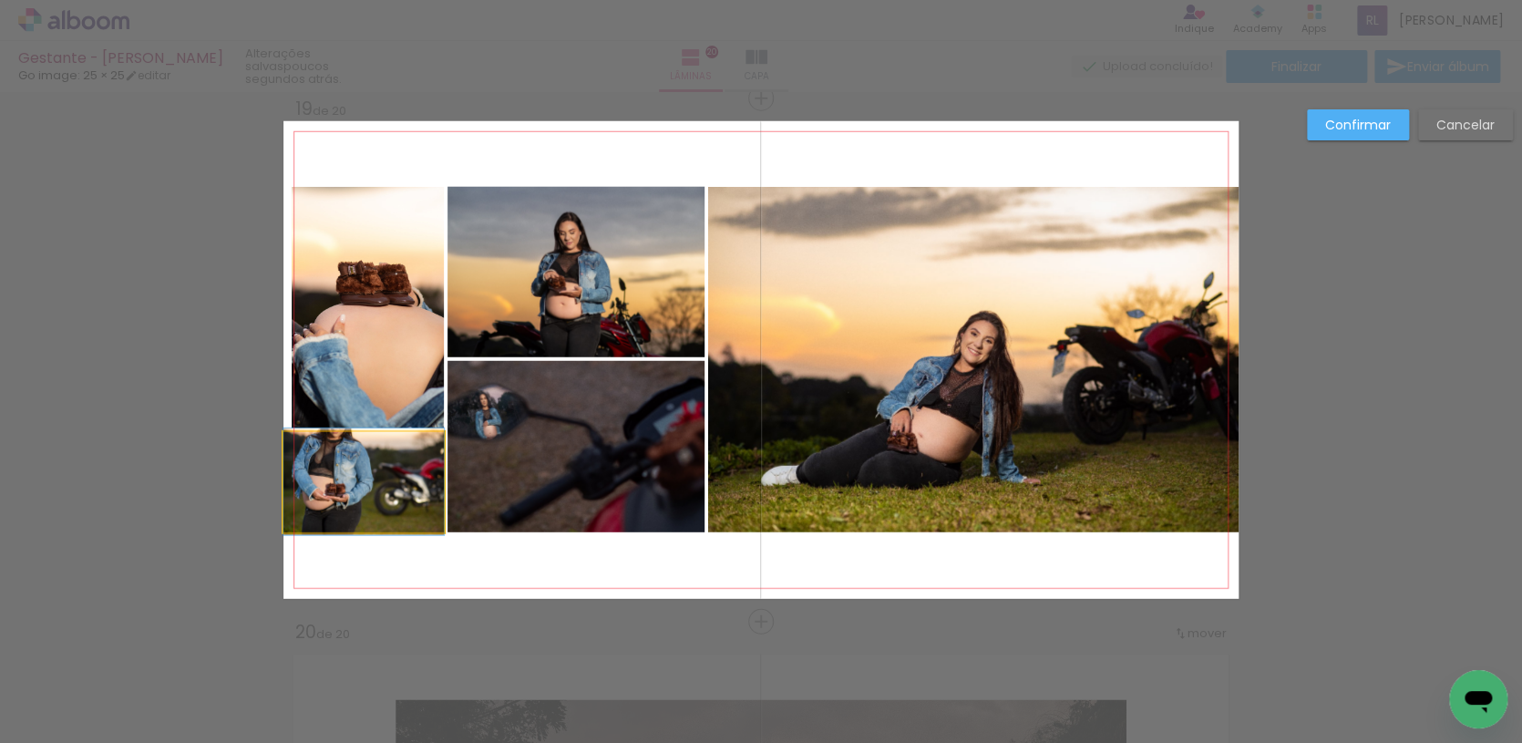
click at [328, 466] on quentale-photo at bounding box center [363, 482] width 160 height 100
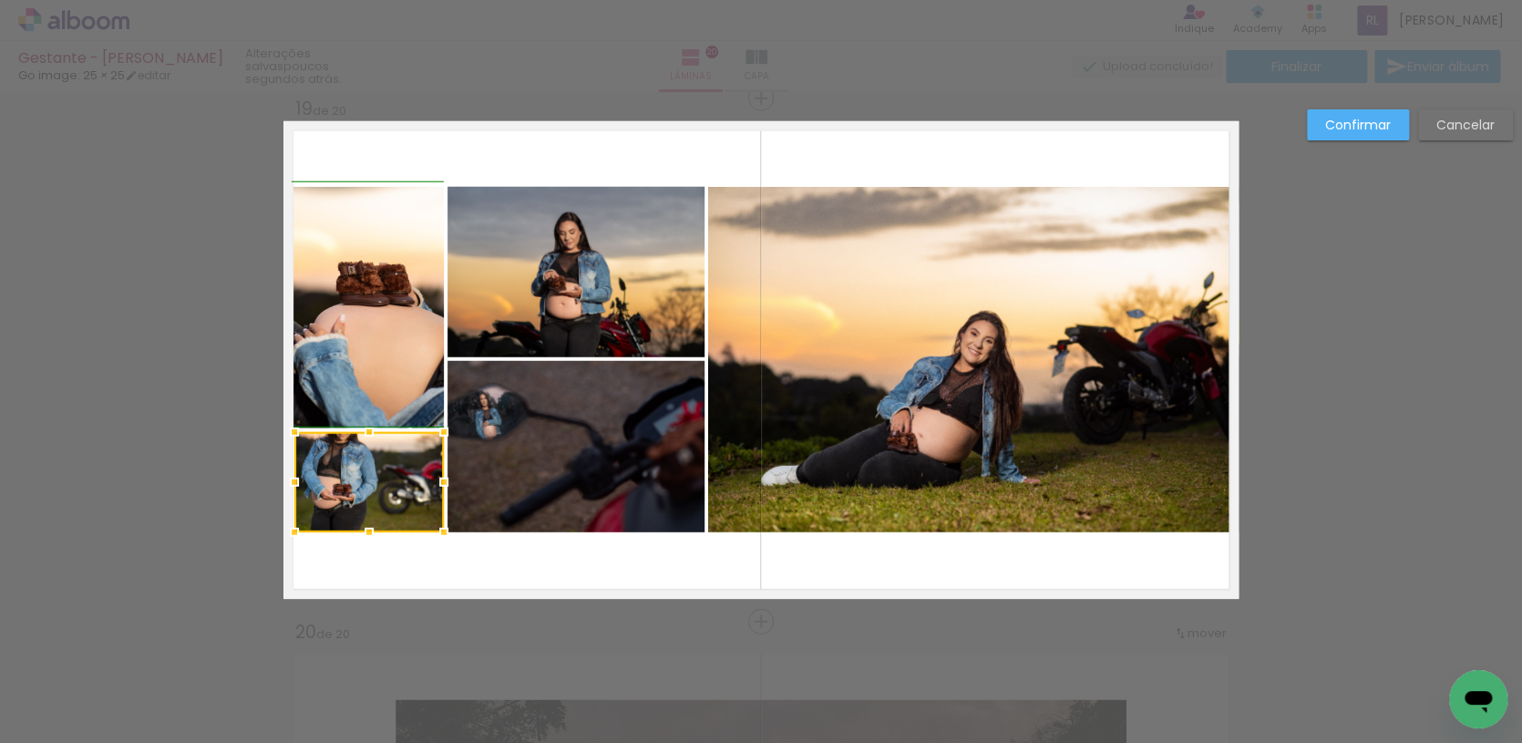
click at [286, 481] on div at bounding box center [294, 482] width 36 height 36
click at [382, 547] on quentale-layouter at bounding box center [760, 359] width 955 height 477
click at [0, 0] on slot "Confirmar" at bounding box center [0, 0] width 0 height 0
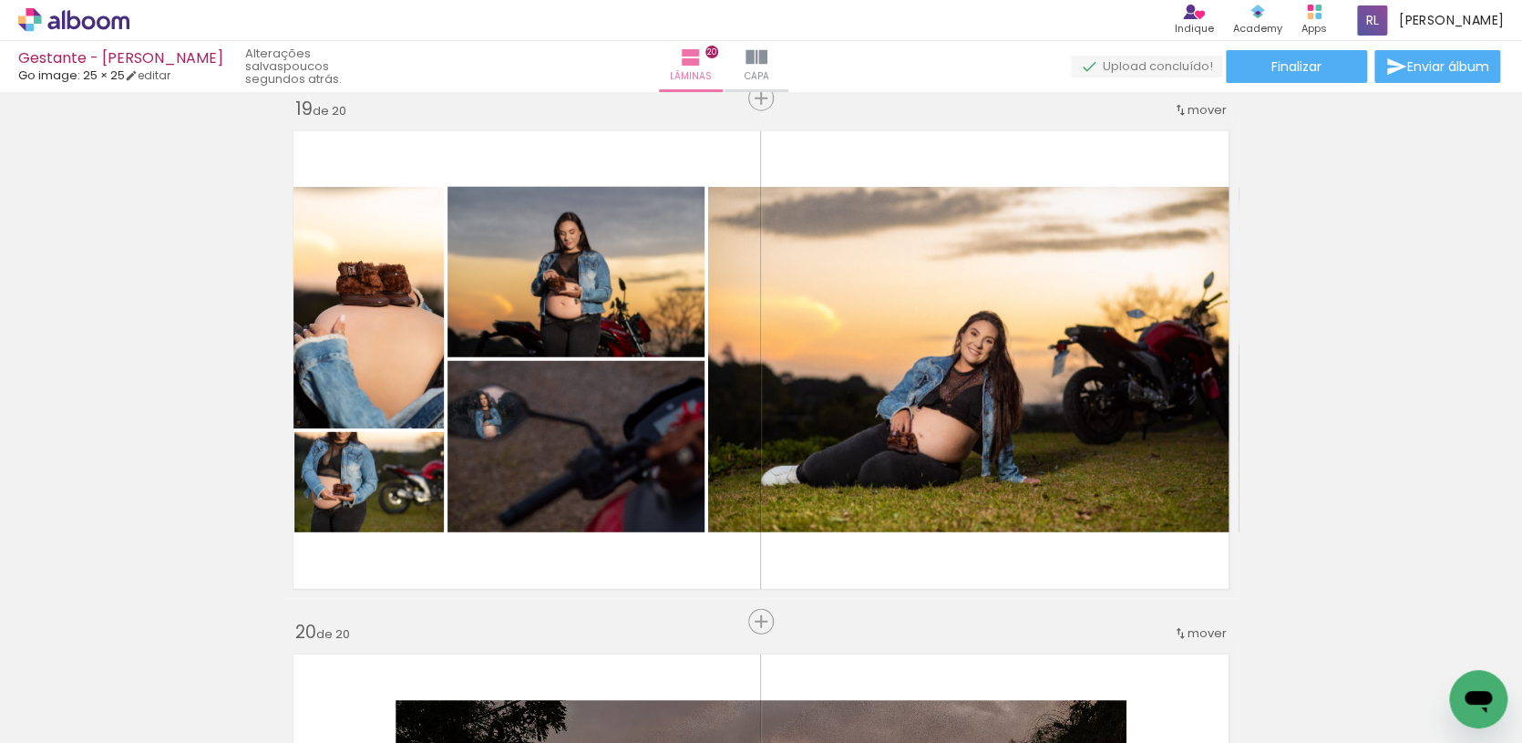
scroll to position [0, 554]
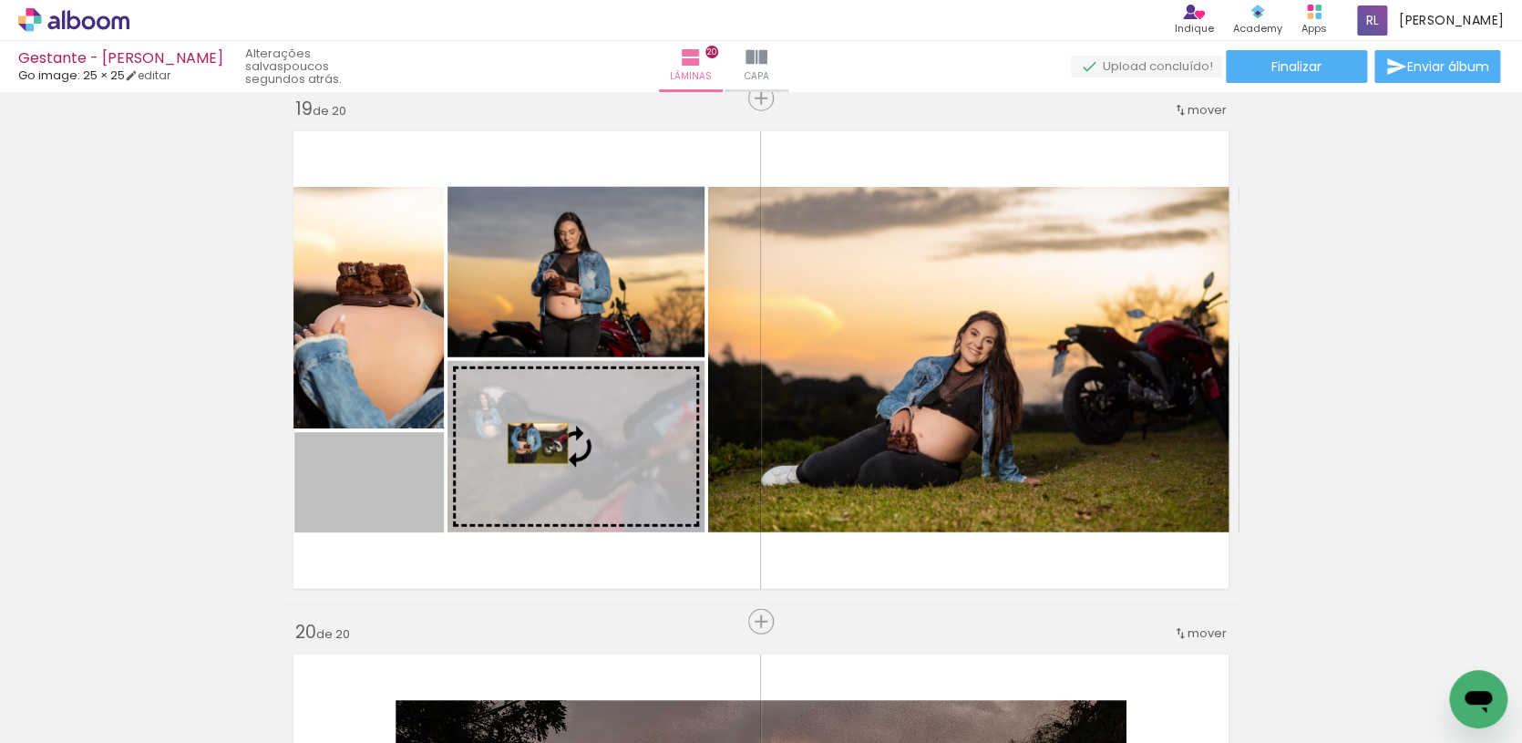
drag, startPoint x: 401, startPoint y: 495, endPoint x: 538, endPoint y: 444, distance: 145.9
click at [0, 0] on slot at bounding box center [0, 0] width 0 height 0
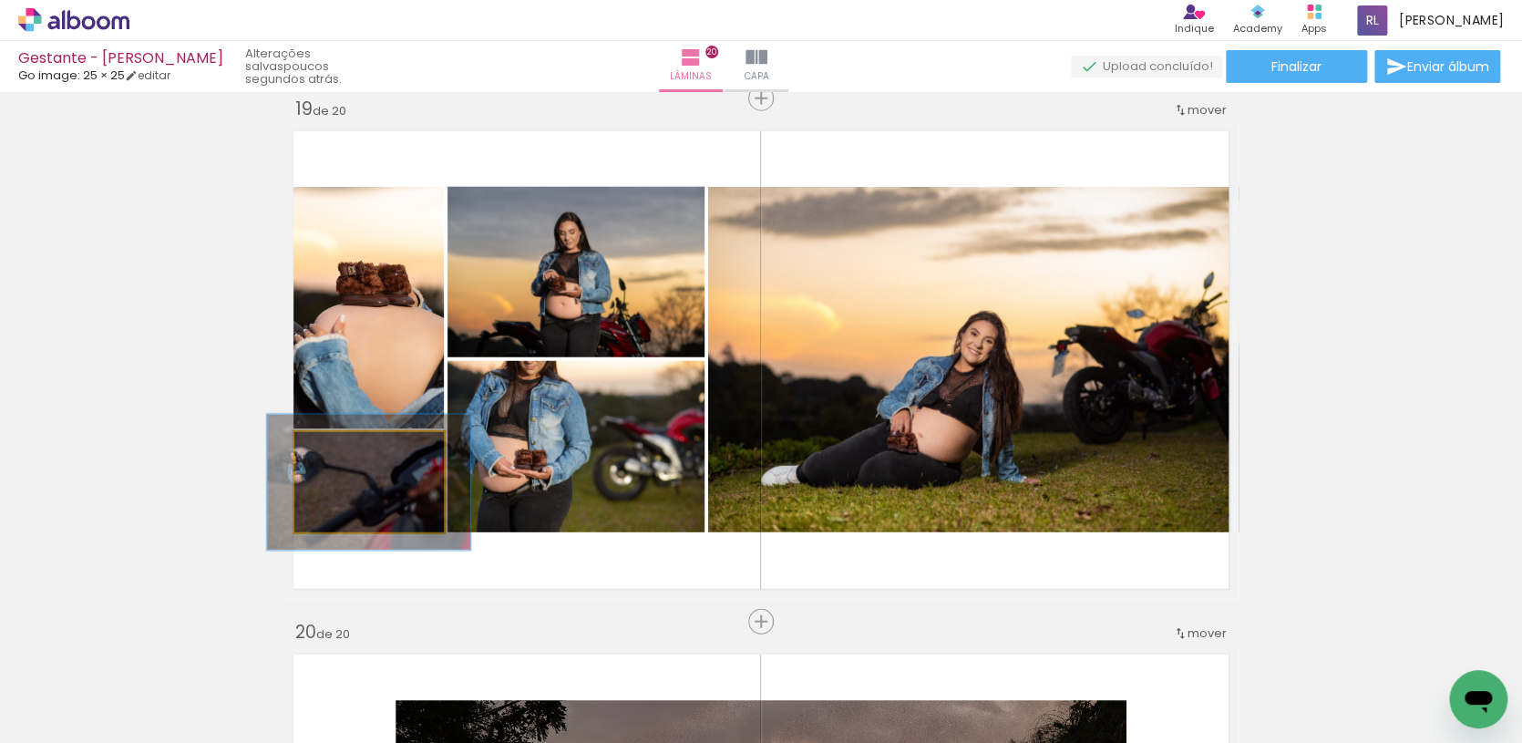
type paper-slider "135"
drag, startPoint x: 364, startPoint y: 452, endPoint x: 378, endPoint y: 492, distance: 42.4
click at [370, 453] on div at bounding box center [359, 450] width 29 height 29
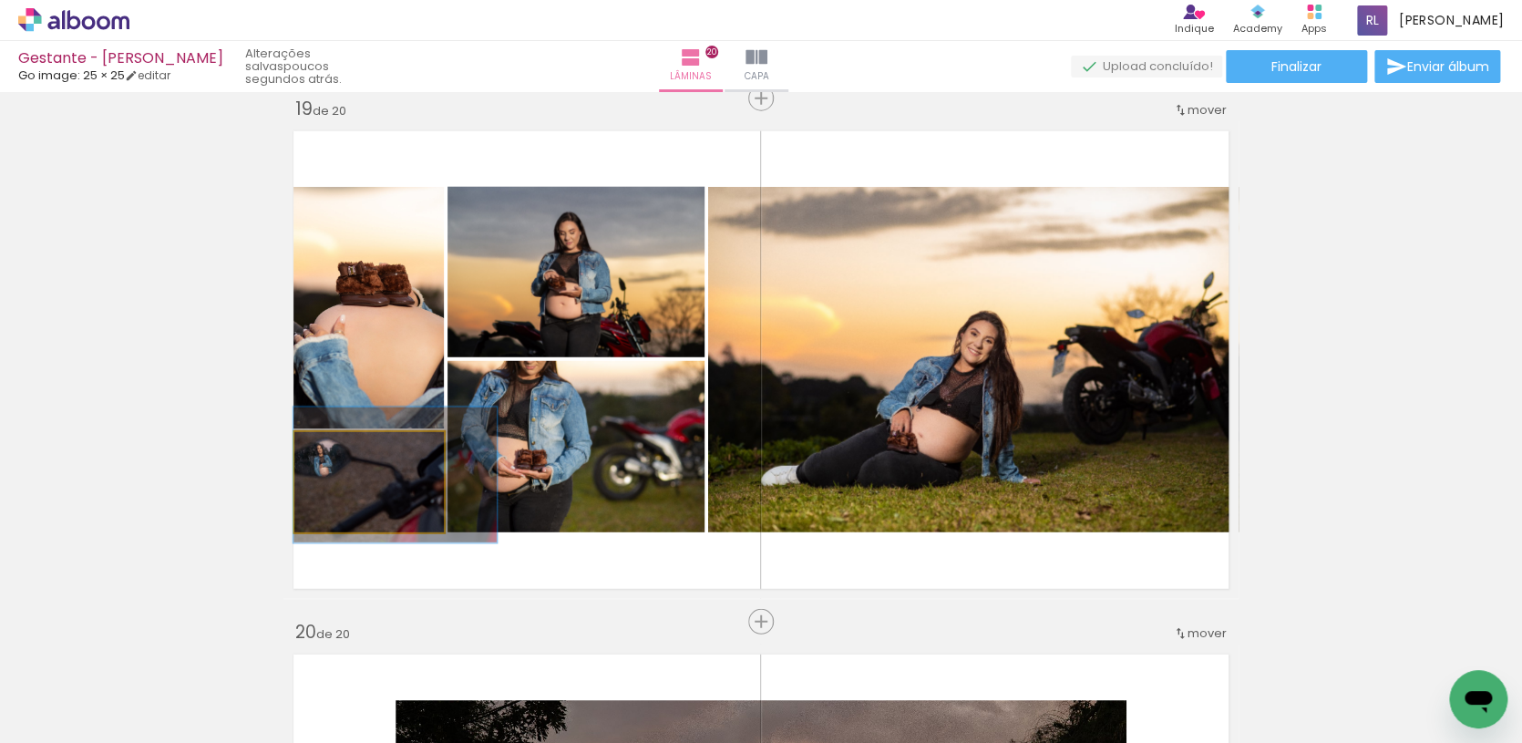
drag, startPoint x: 393, startPoint y: 510, endPoint x: 424, endPoint y: 504, distance: 31.6
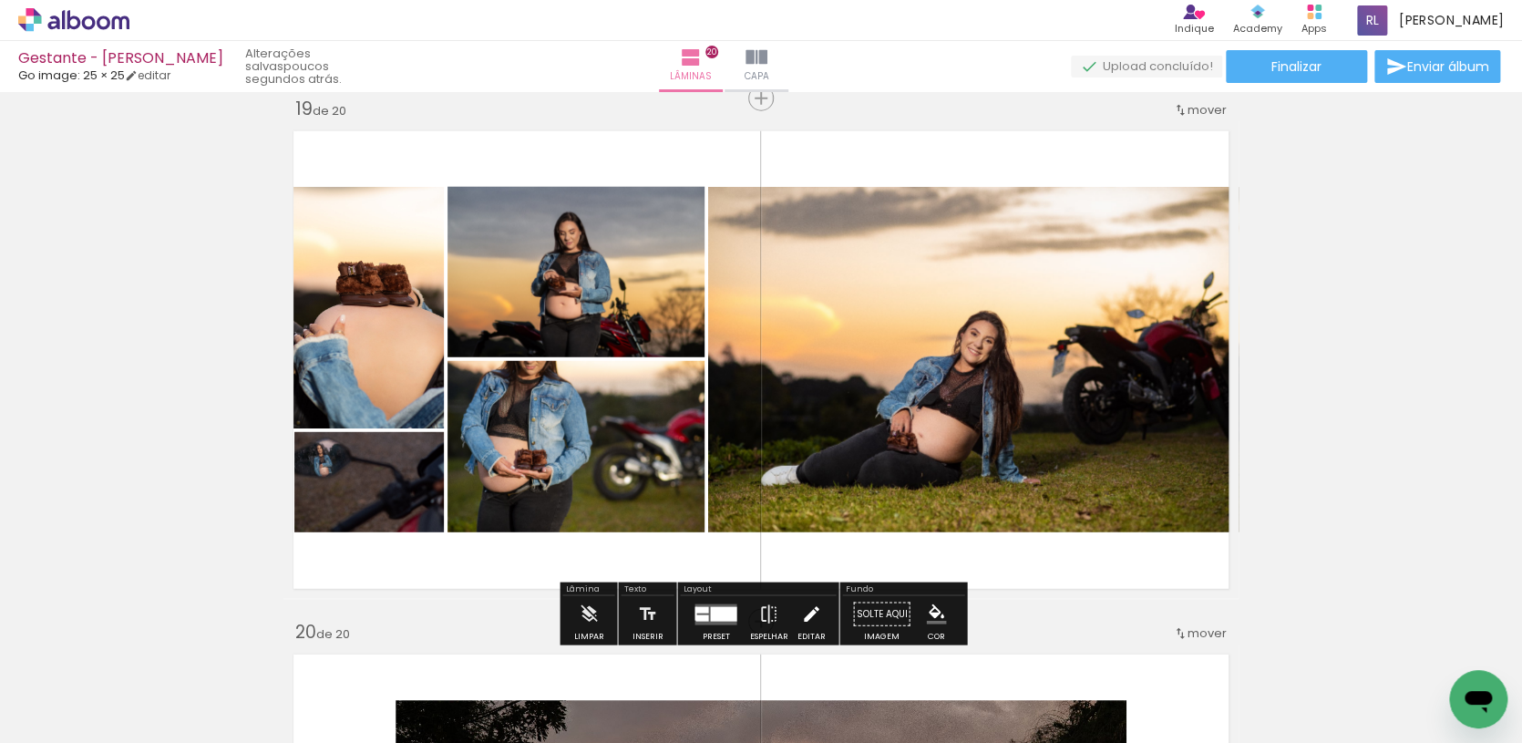
click at [814, 610] on iron-icon at bounding box center [811, 614] width 20 height 36
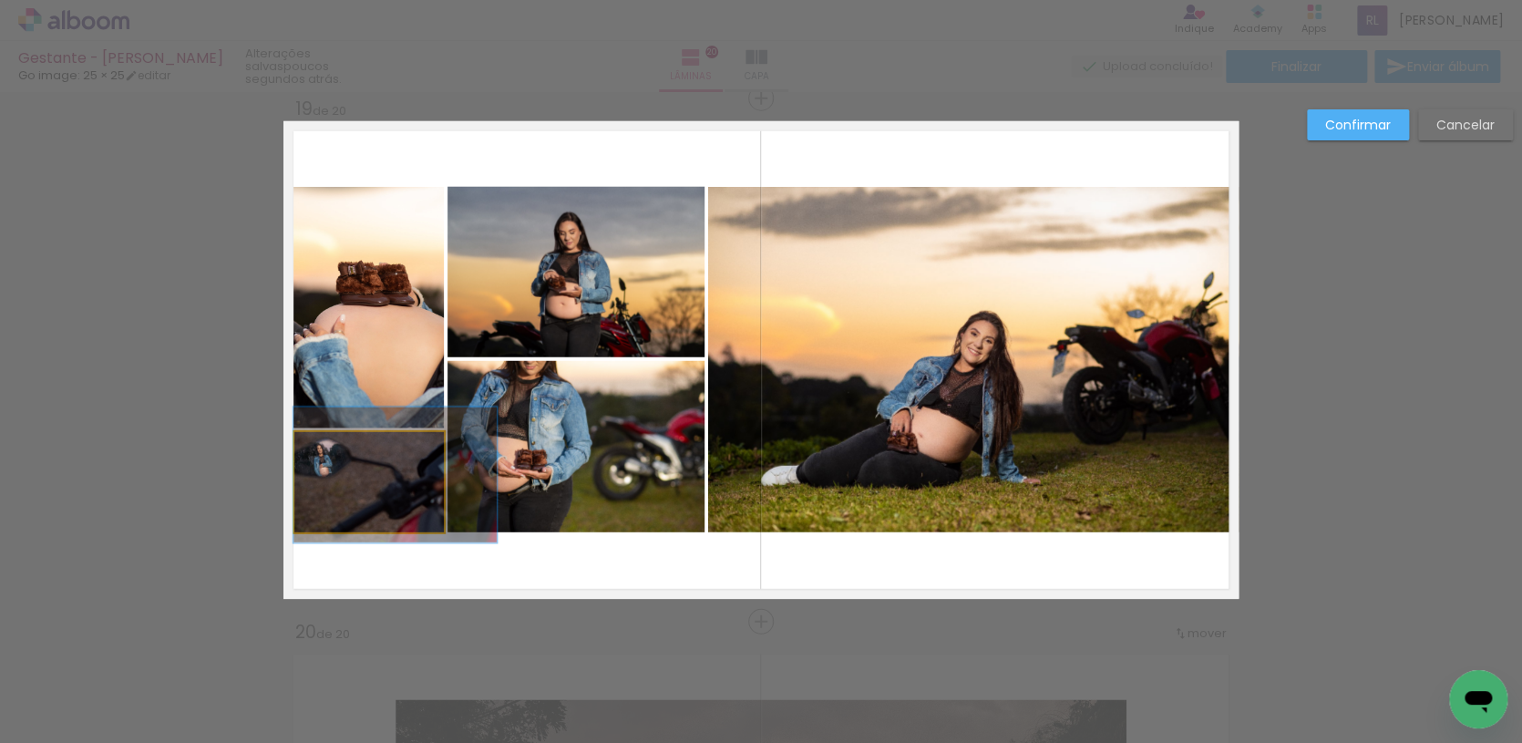
click at [346, 507] on quentale-photo at bounding box center [368, 482] width 149 height 100
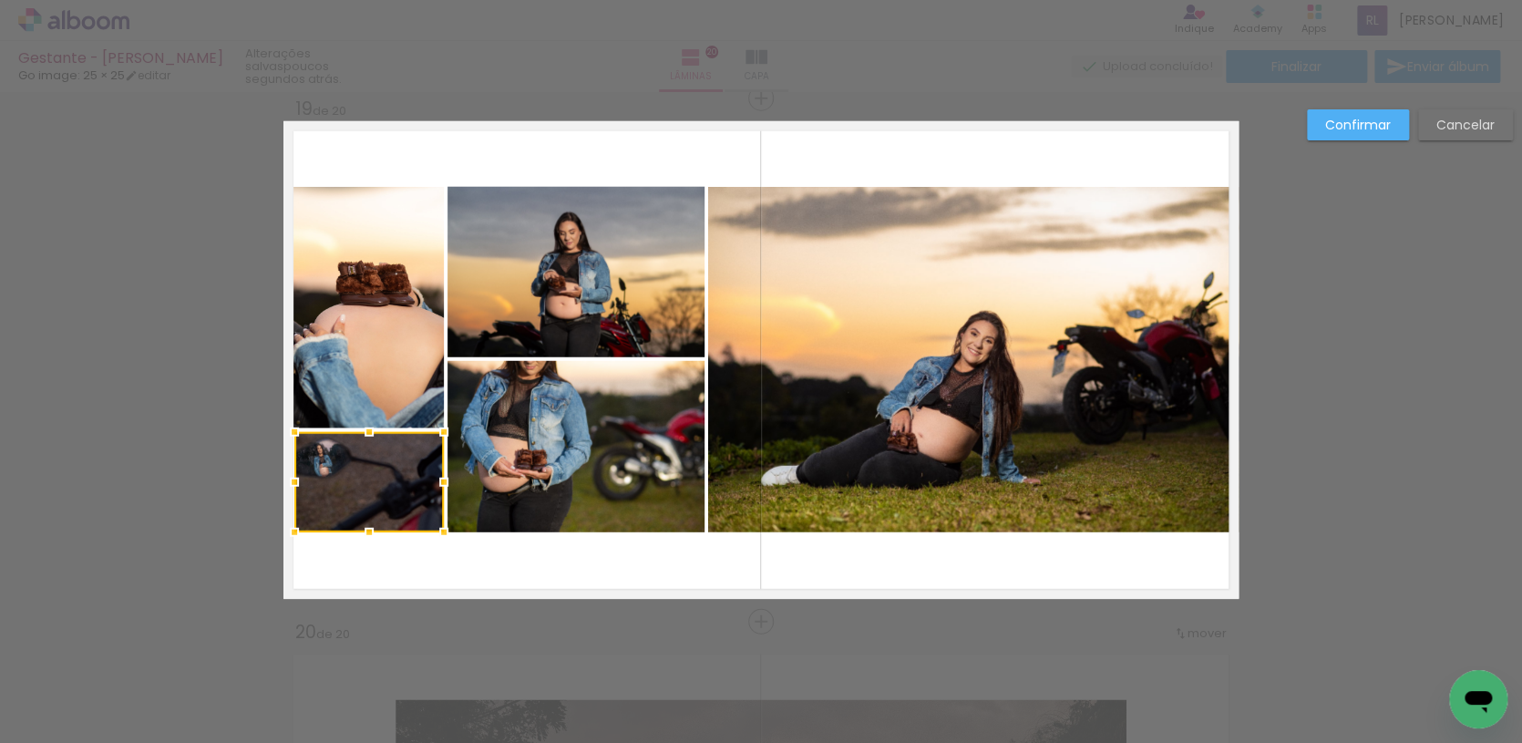
click at [0, 0] on slot "Confirmar" at bounding box center [0, 0] width 0 height 0
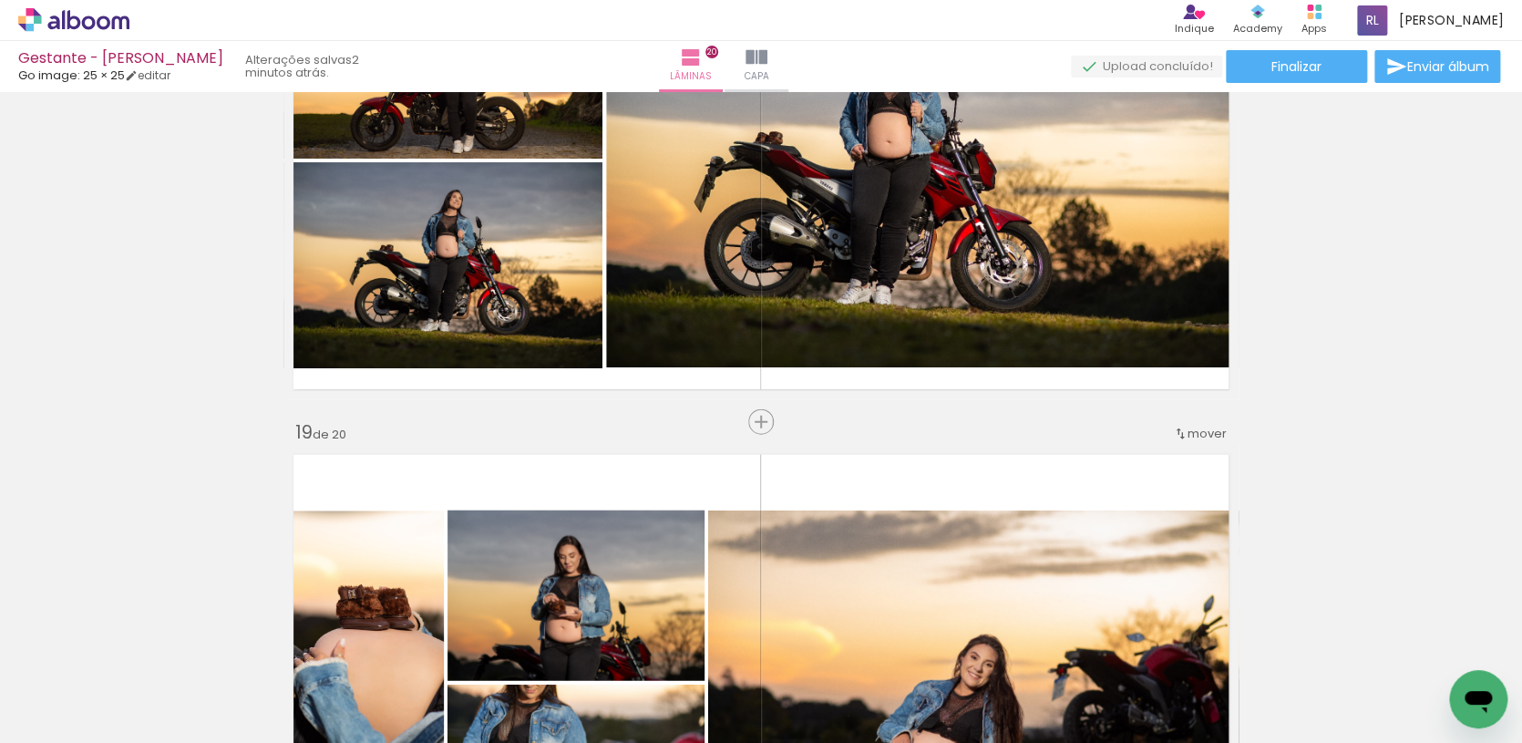
scroll to position [9388, 0]
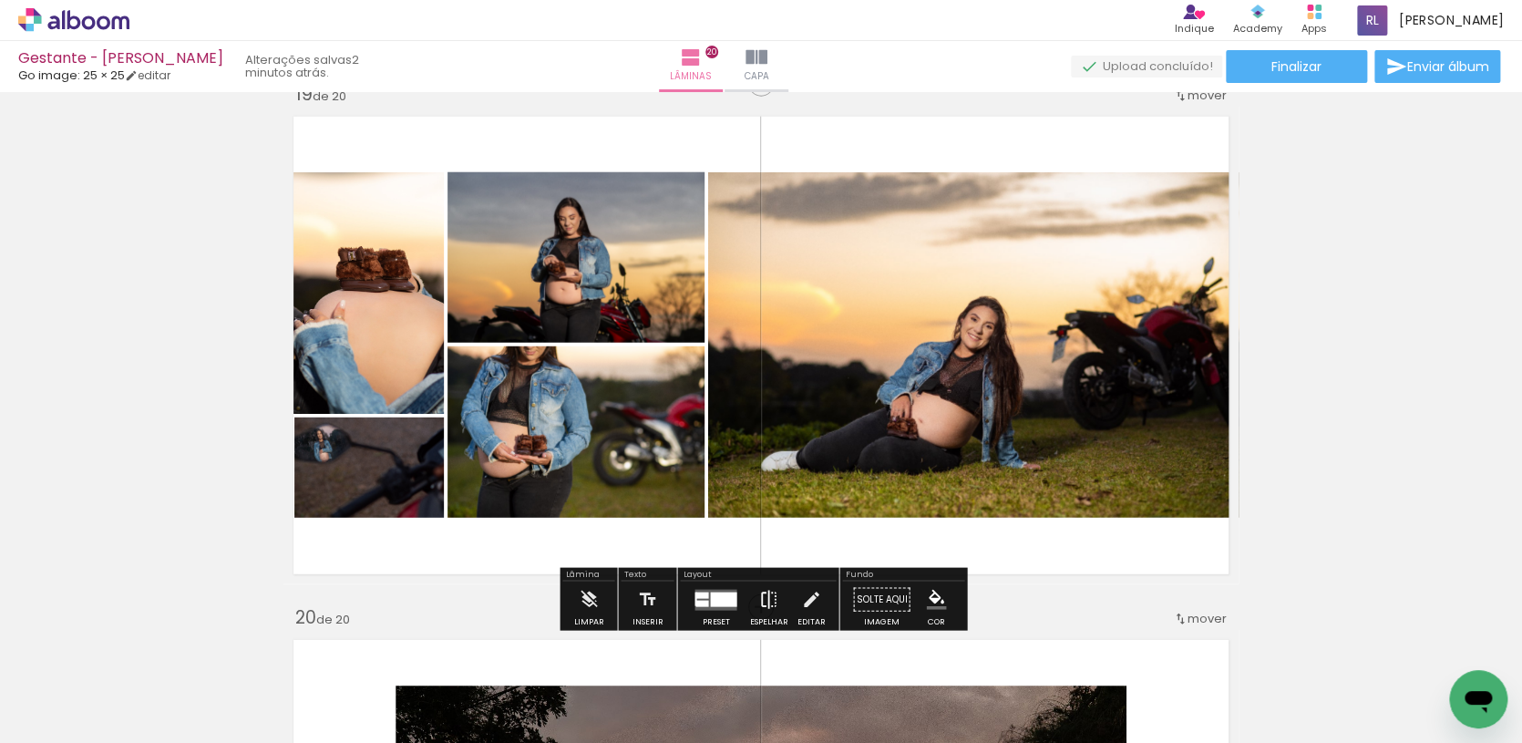
click at [759, 602] on iron-icon at bounding box center [768, 599] width 20 height 36
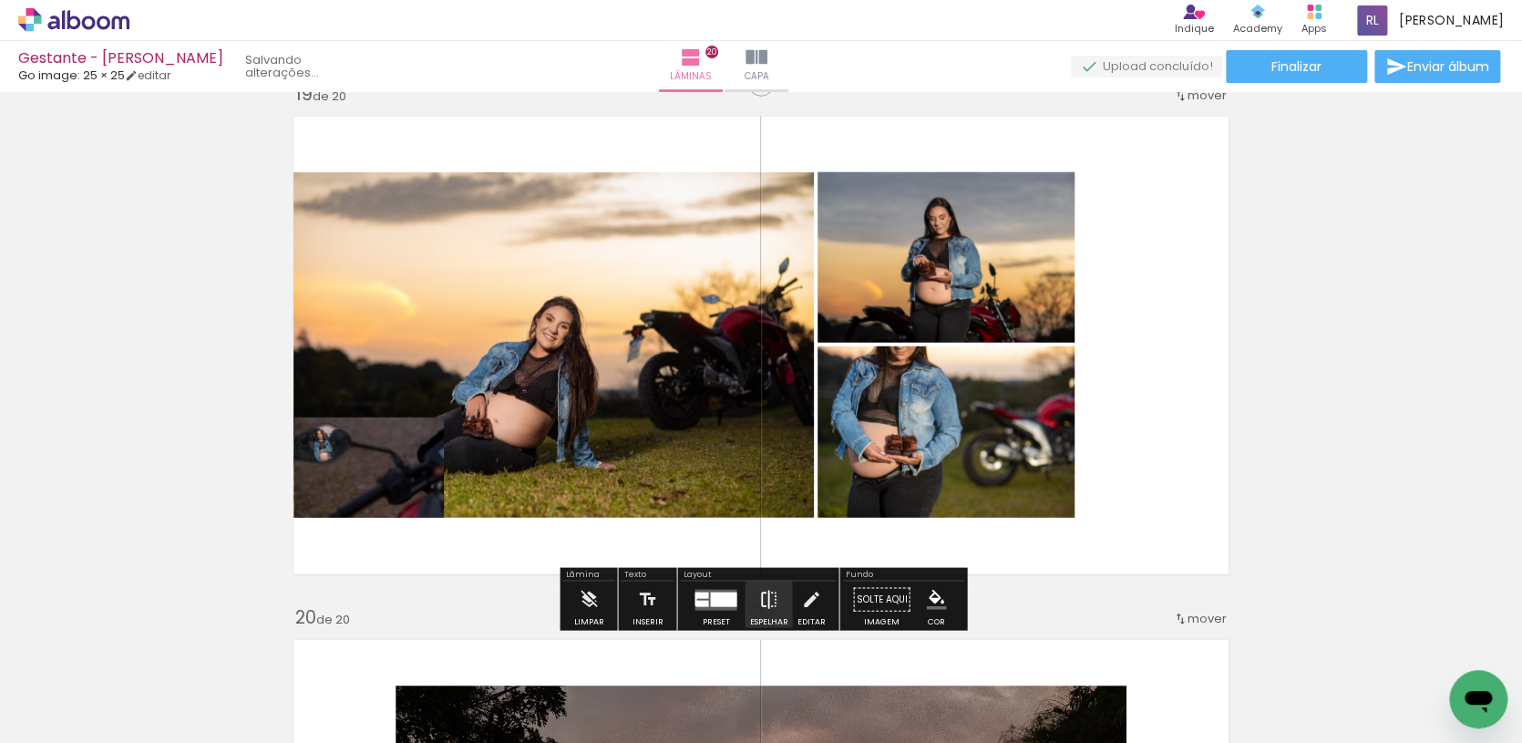
scroll to position [9448, 0]
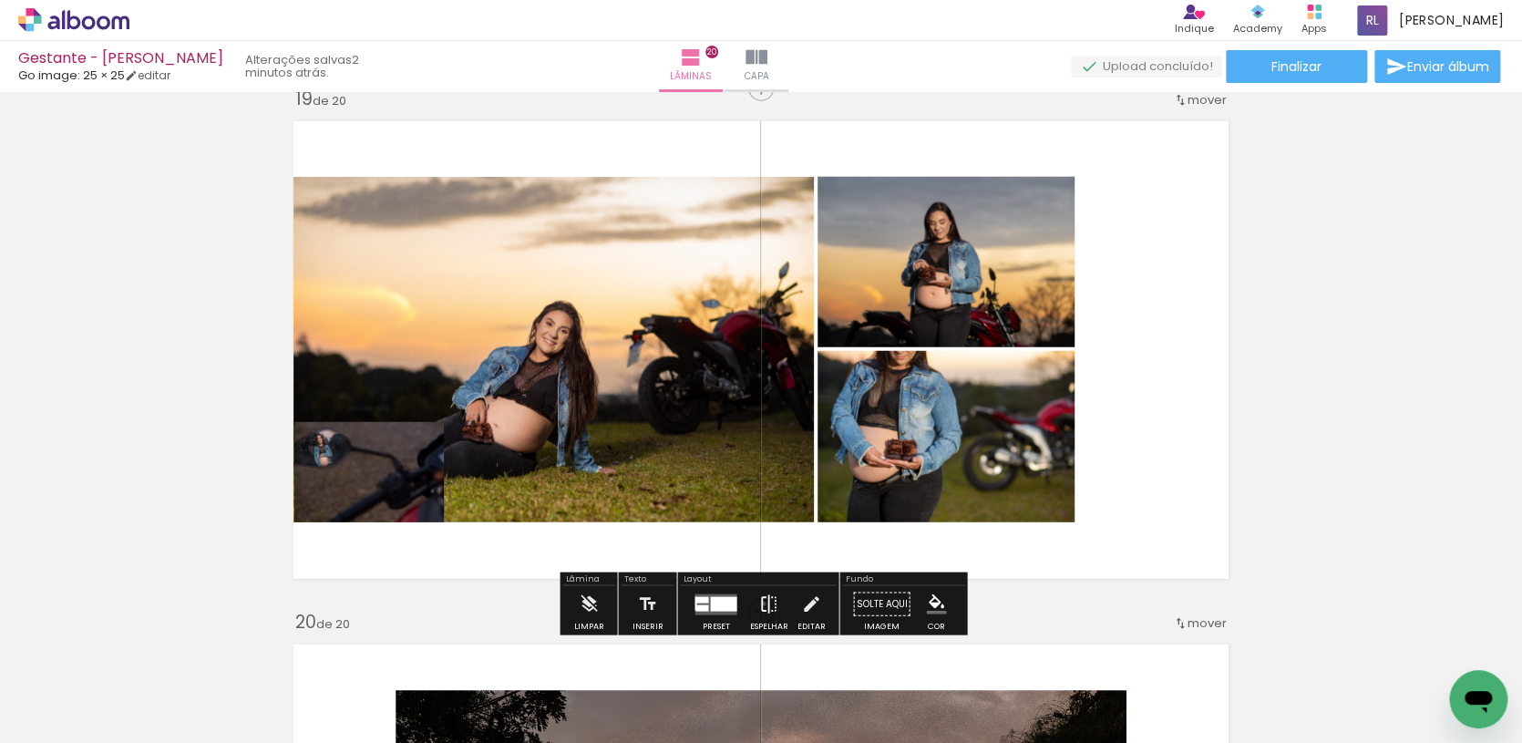
click at [759, 602] on iron-icon at bounding box center [768, 604] width 20 height 36
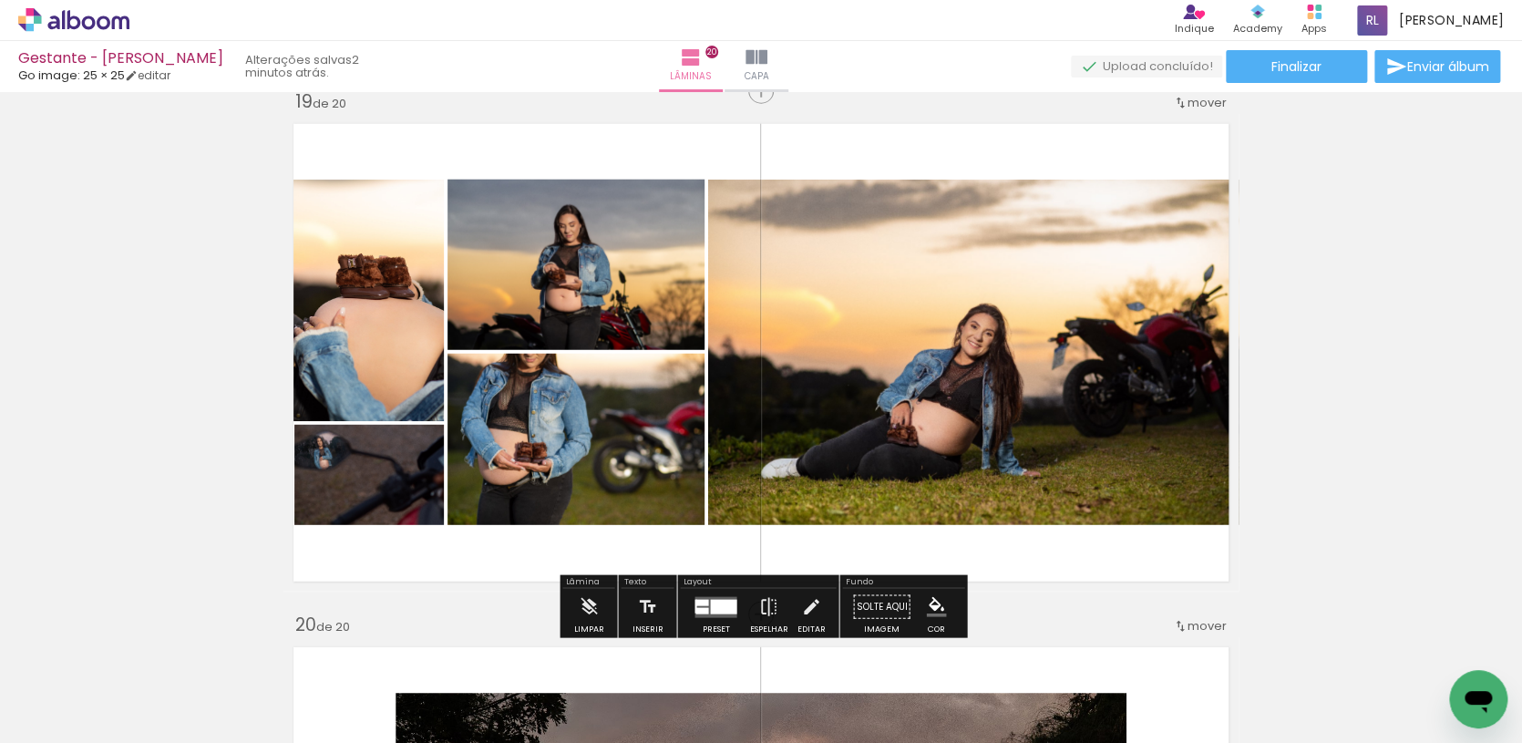
scroll to position [9449, 0]
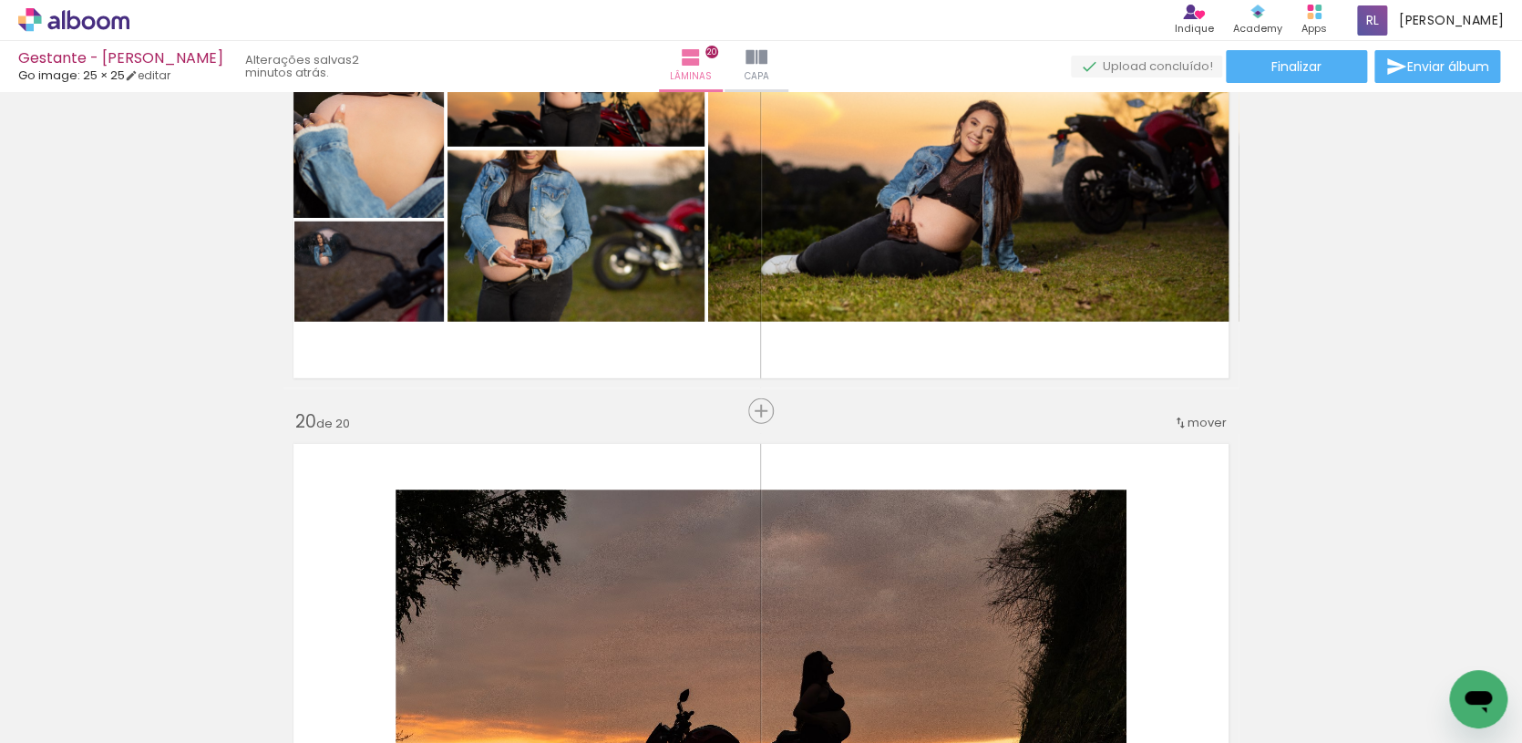
scroll to position [9610, 0]
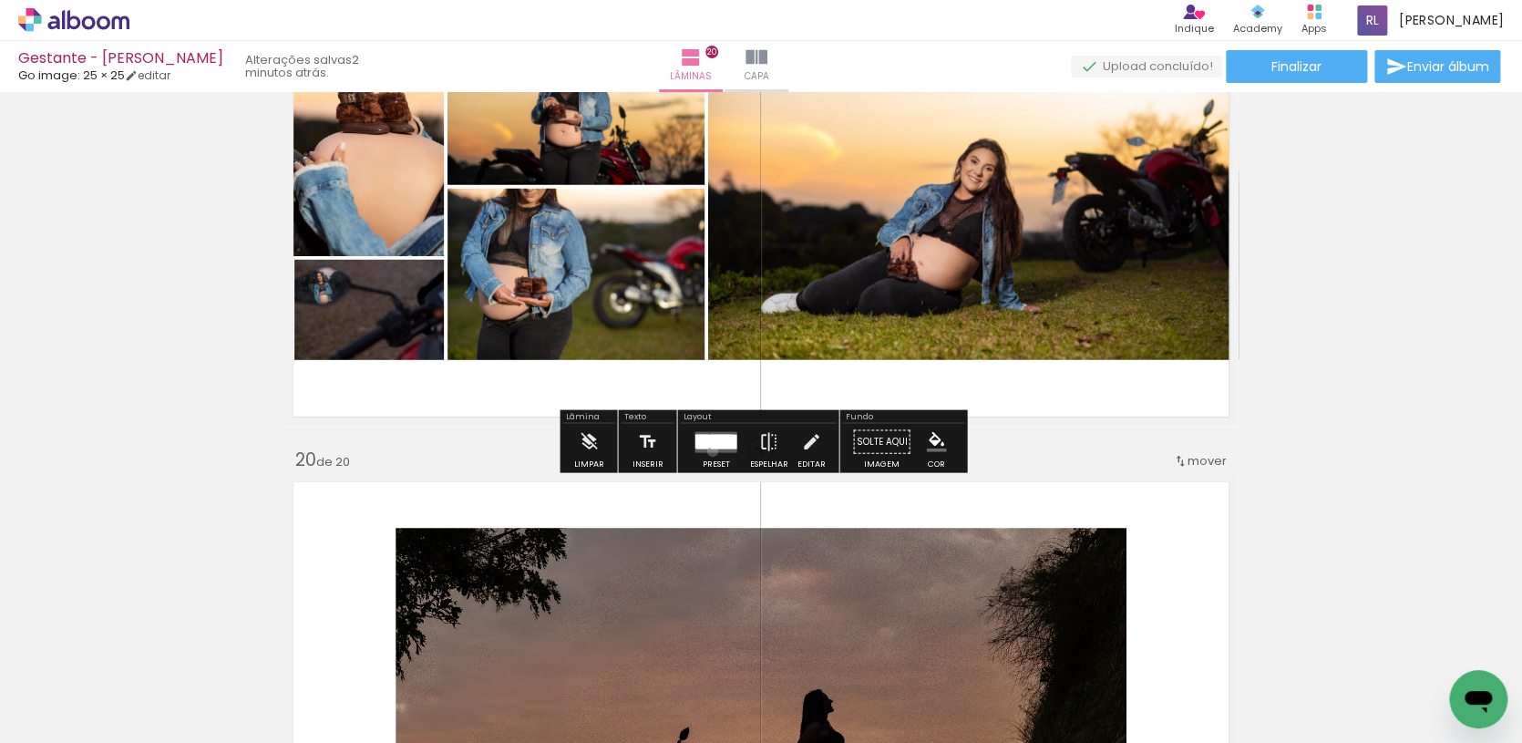
click at [708, 451] on quentale-layouter at bounding box center [715, 441] width 42 height 21
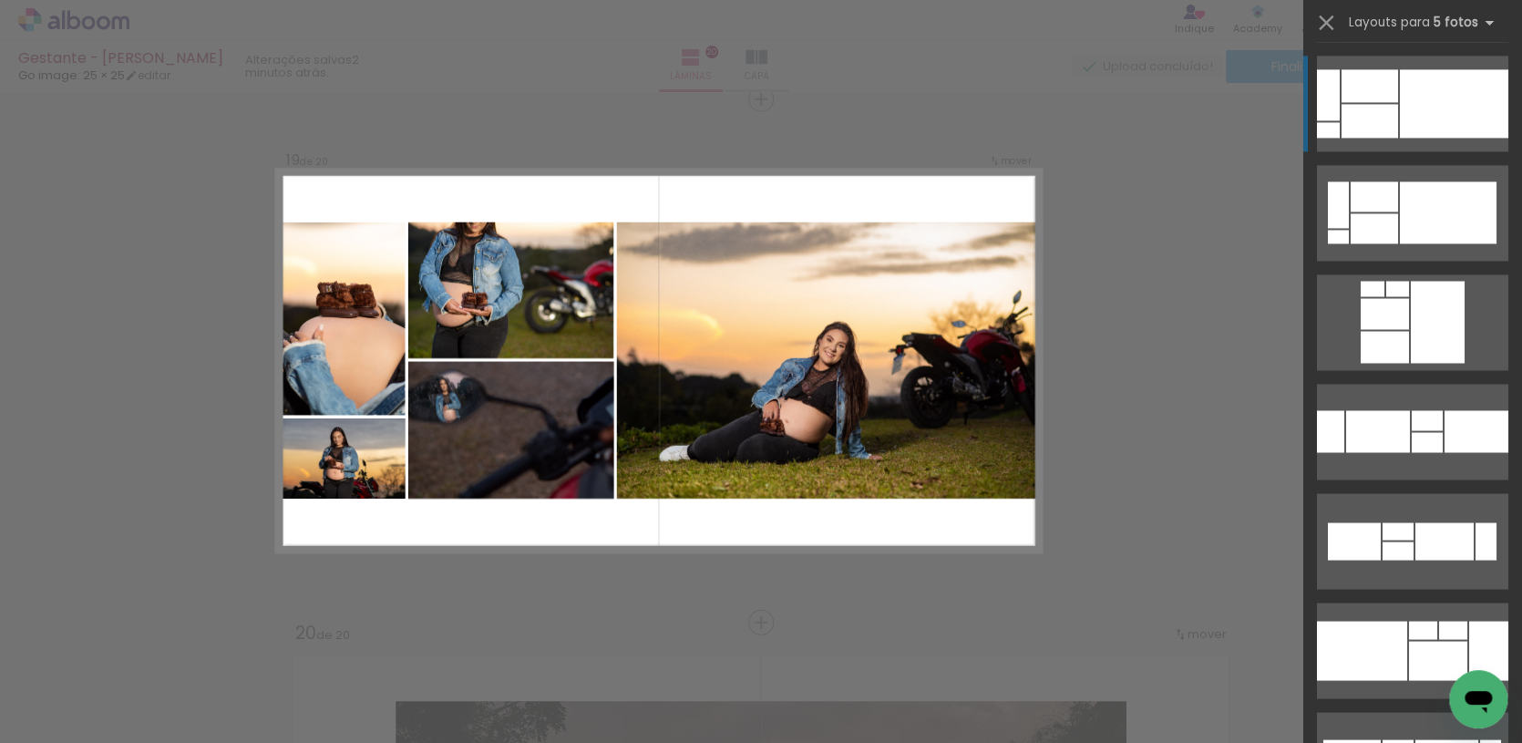
scroll to position [8559, 0]
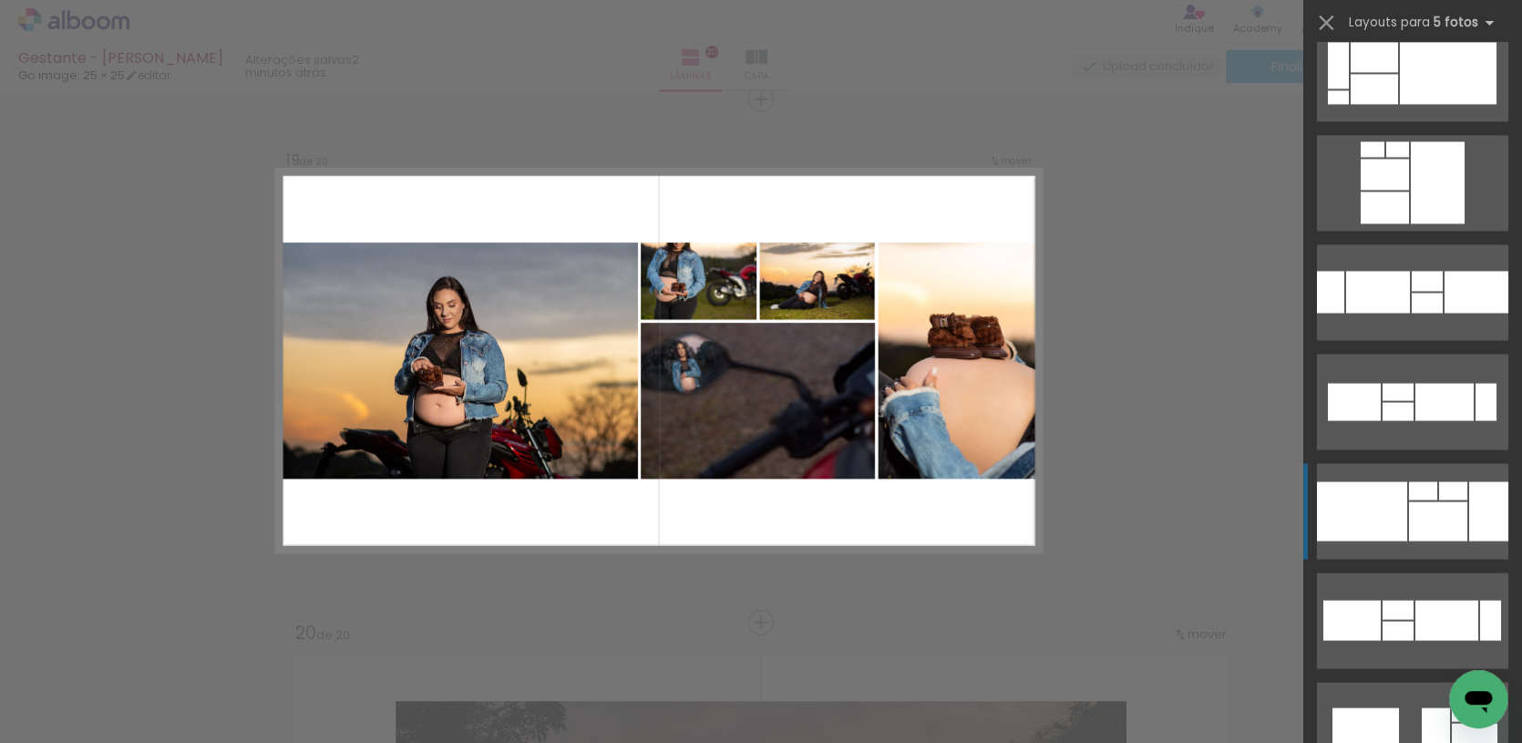
click at [1414, 520] on div at bounding box center [1438, 520] width 58 height 39
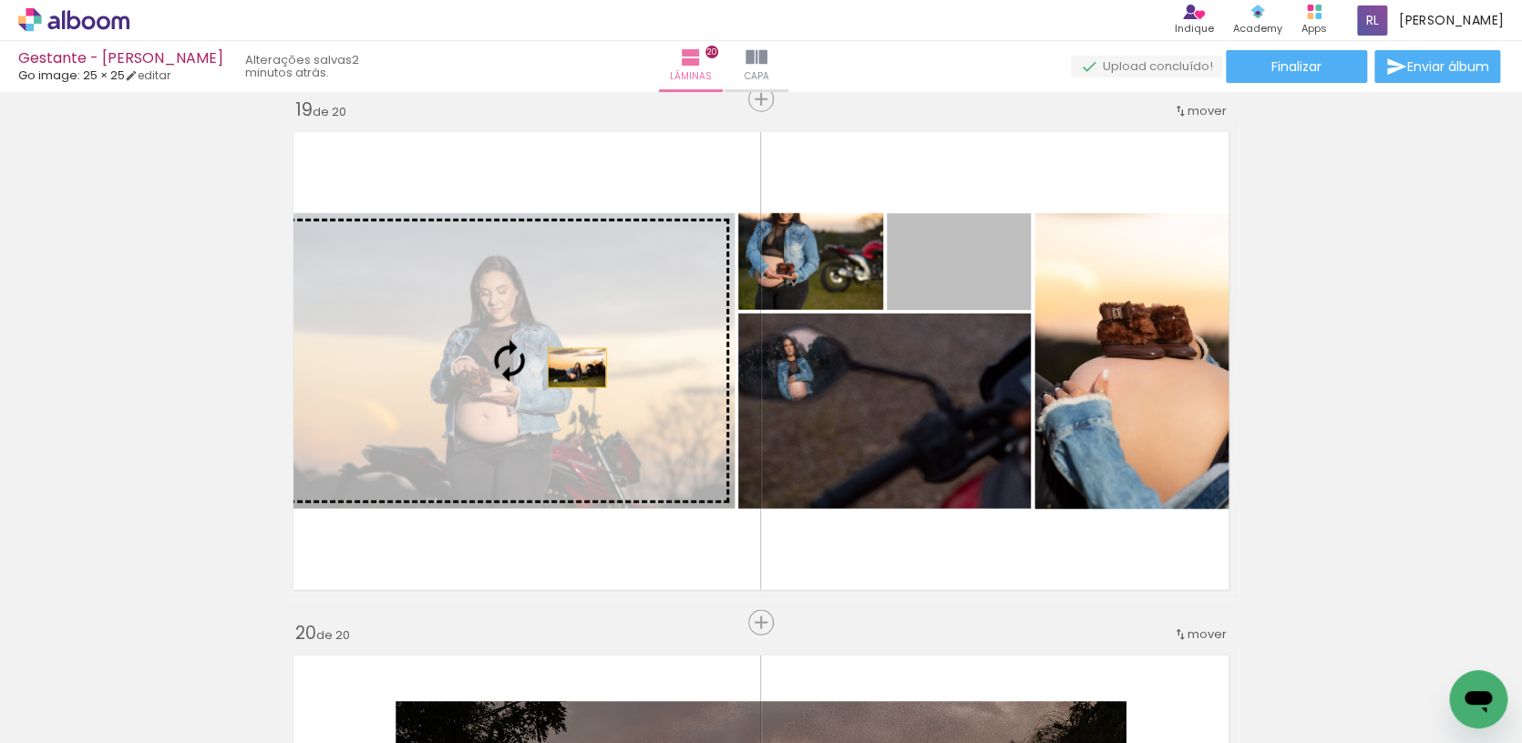
drag, startPoint x: 997, startPoint y: 290, endPoint x: 577, endPoint y: 368, distance: 427.3
click at [0, 0] on slot at bounding box center [0, 0] width 0 height 0
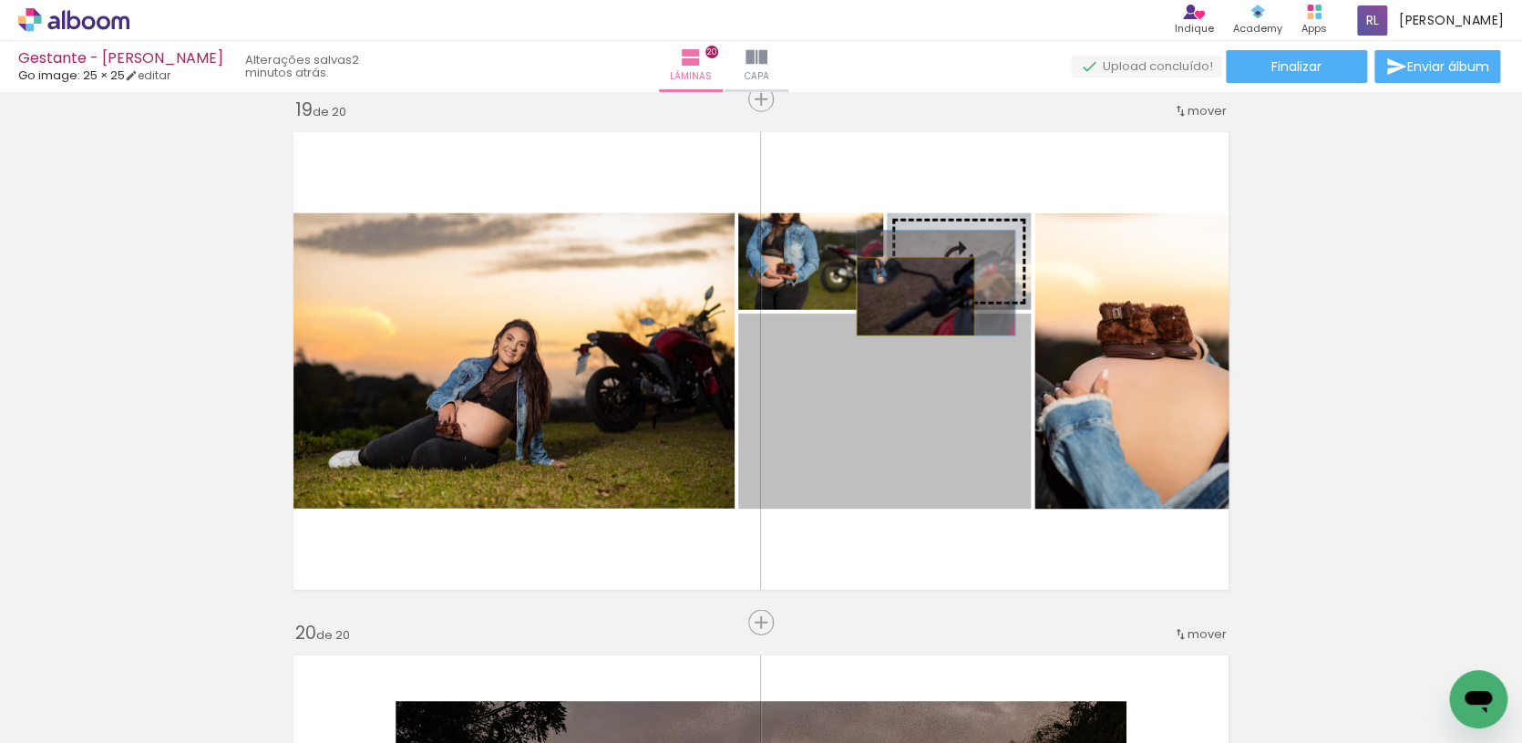
drag, startPoint x: 888, startPoint y: 401, endPoint x: 915, endPoint y: 297, distance: 107.2
click at [0, 0] on slot at bounding box center [0, 0] width 0 height 0
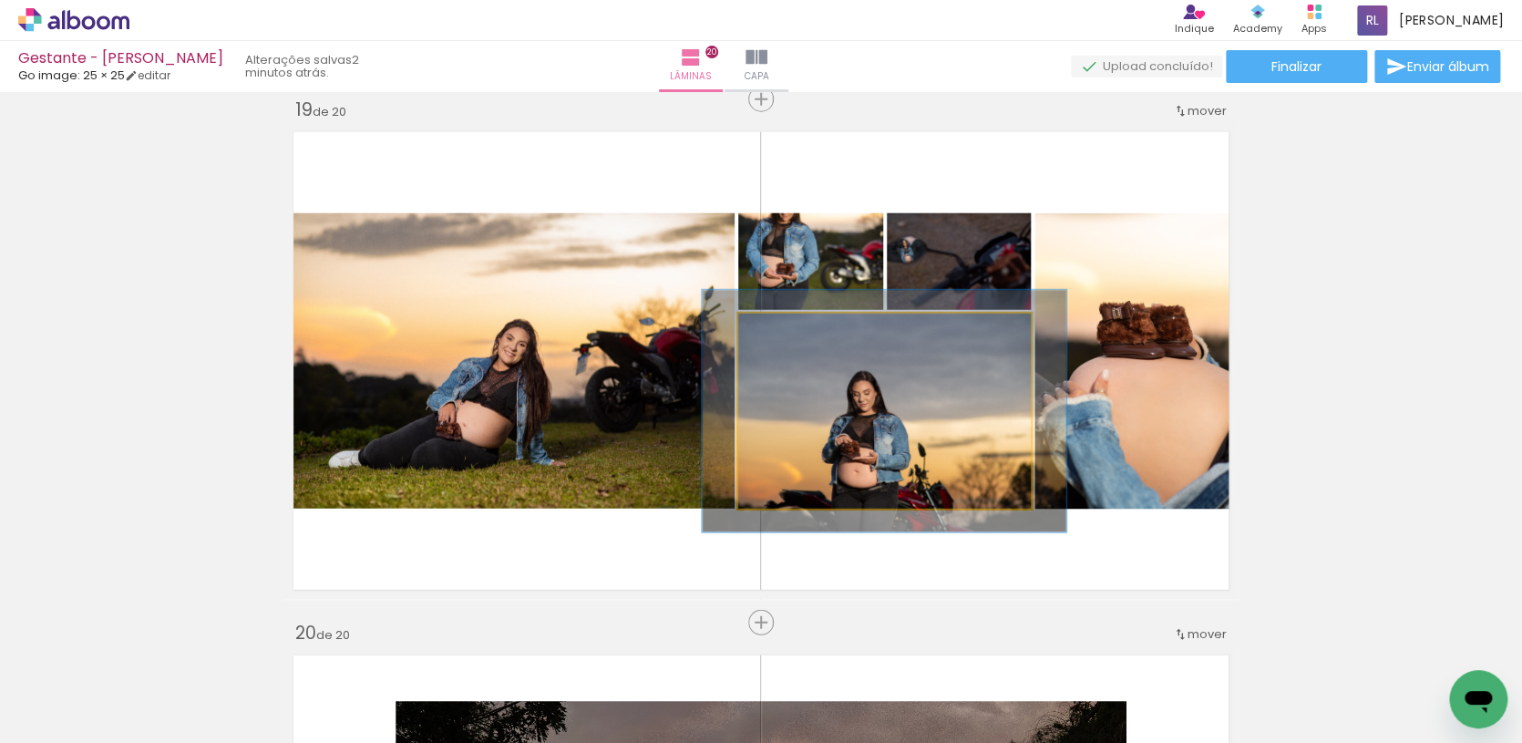
drag, startPoint x: 788, startPoint y: 333, endPoint x: 819, endPoint y: 370, distance: 47.8
type paper-slider "125"
click at [796, 334] on div at bounding box center [796, 332] width 16 height 16
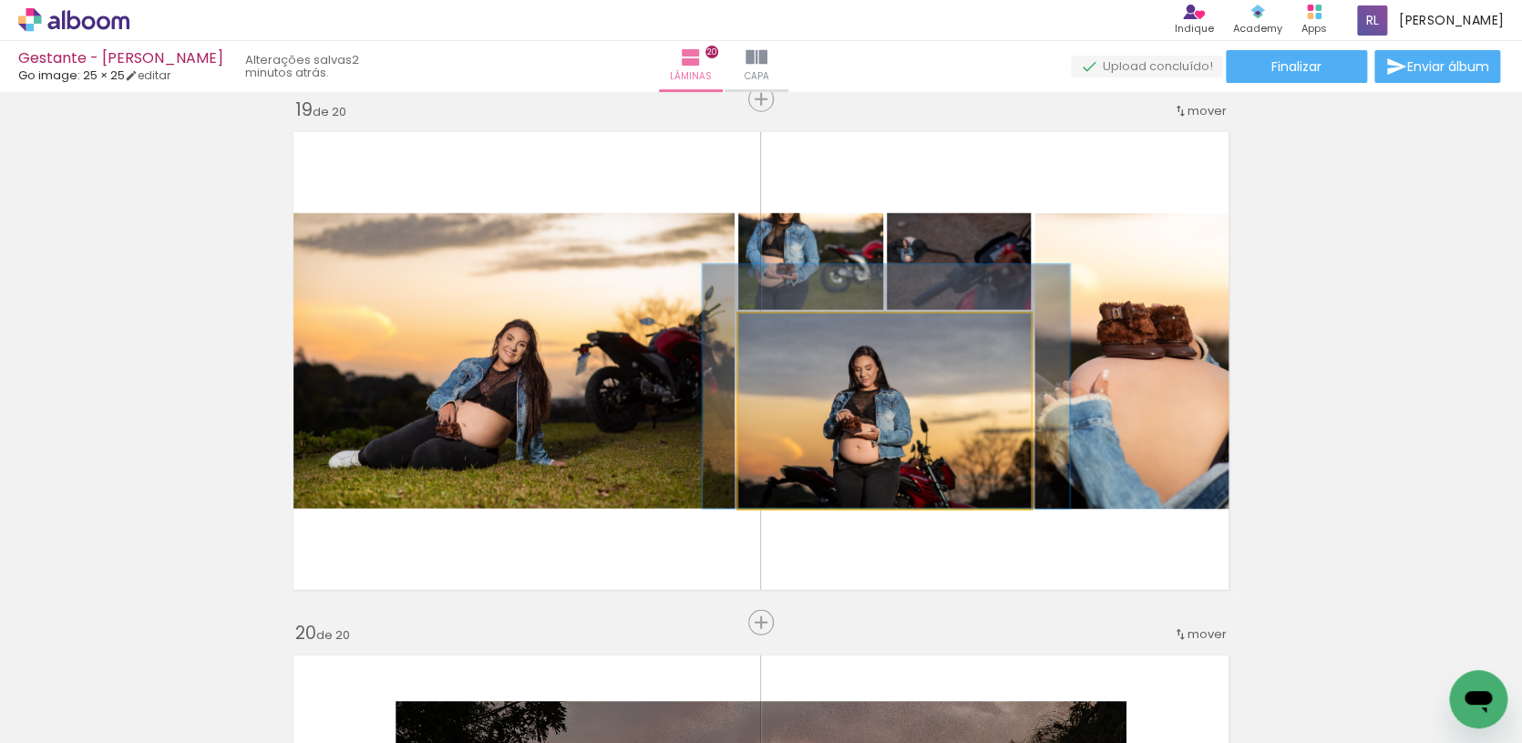
drag, startPoint x: 847, startPoint y: 418, endPoint x: 848, endPoint y: 391, distance: 27.4
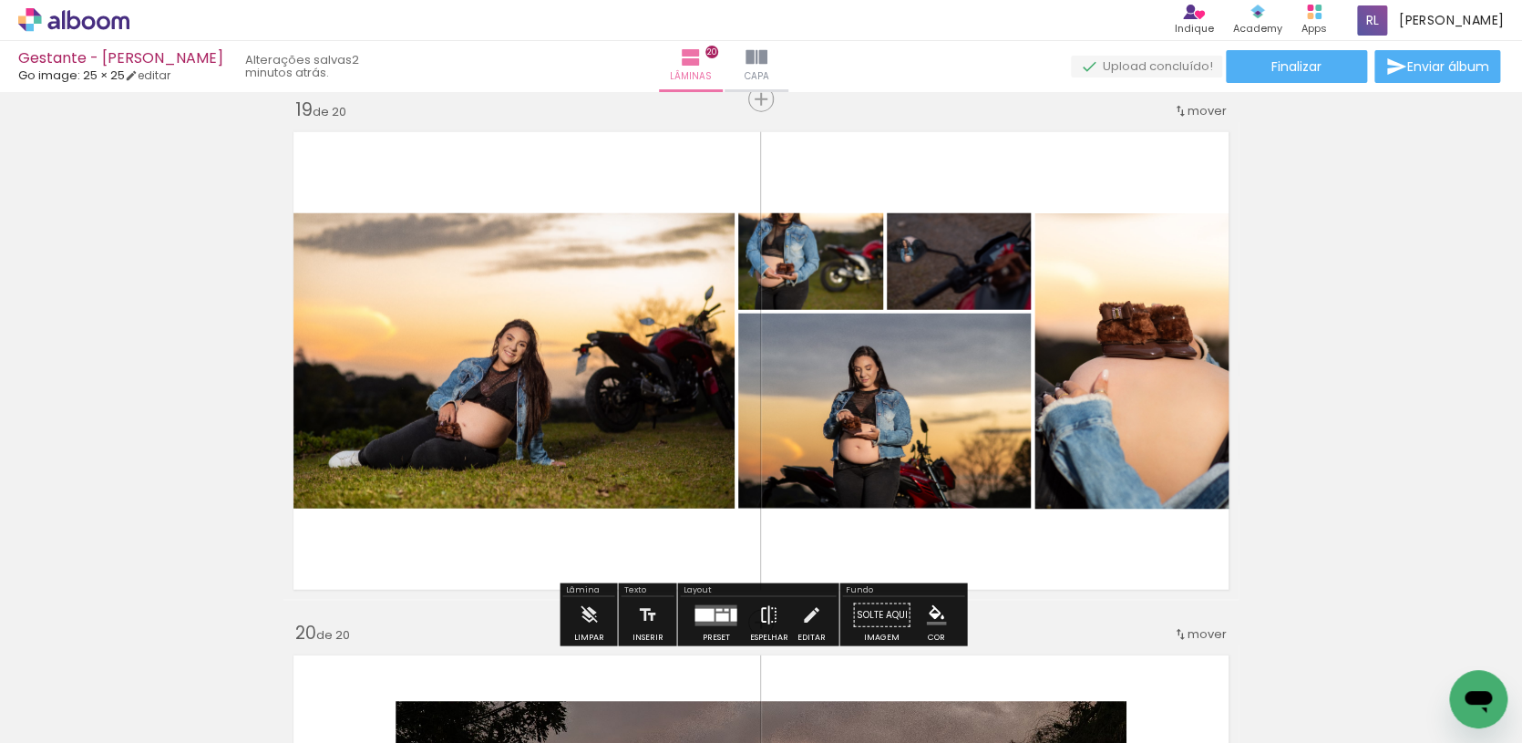
click at [770, 604] on iron-icon at bounding box center [768, 615] width 20 height 36
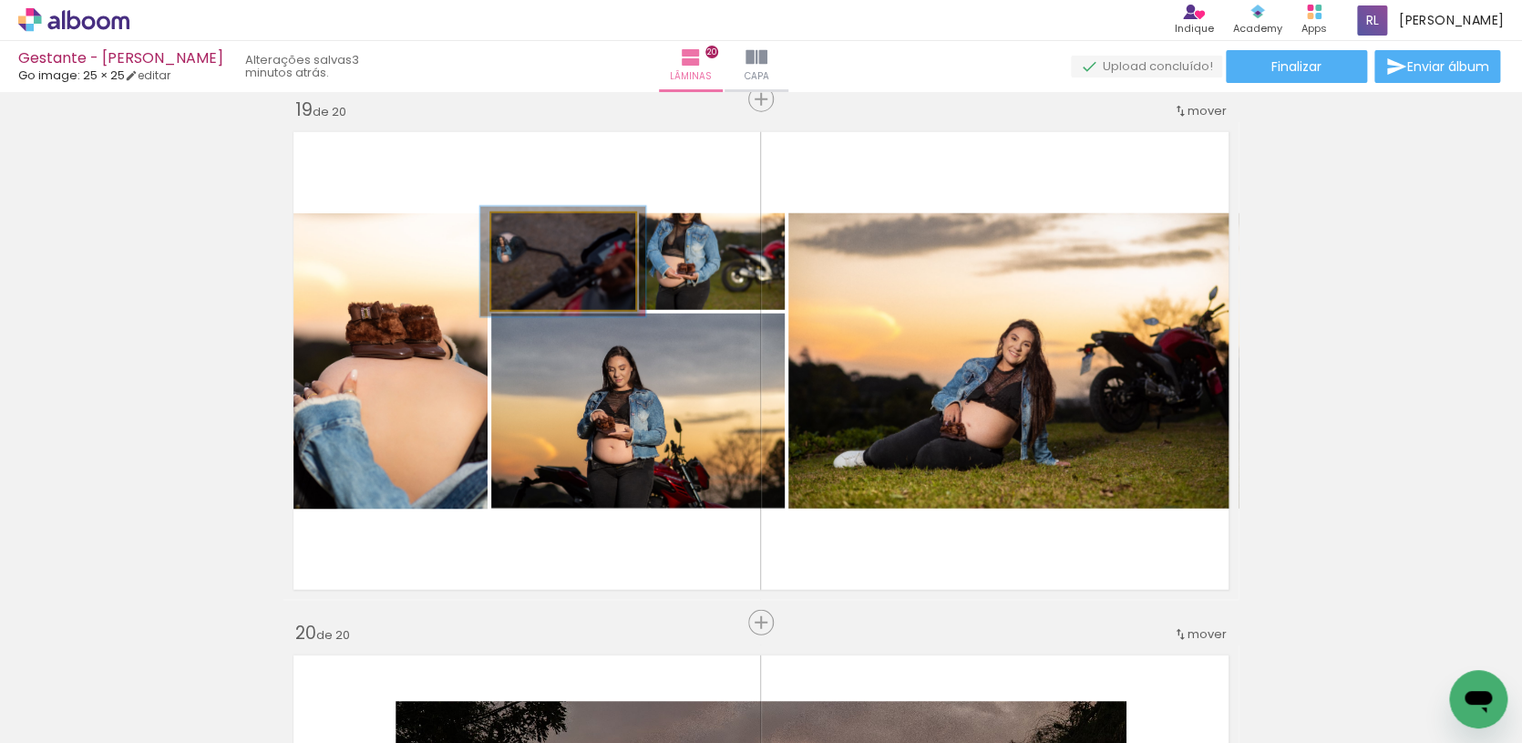
drag, startPoint x: 529, startPoint y: 234, endPoint x: 539, endPoint y: 238, distance: 9.8
click at [539, 238] on div at bounding box center [543, 232] width 16 height 16
click at [595, 285] on quentale-photo at bounding box center [563, 261] width 144 height 97
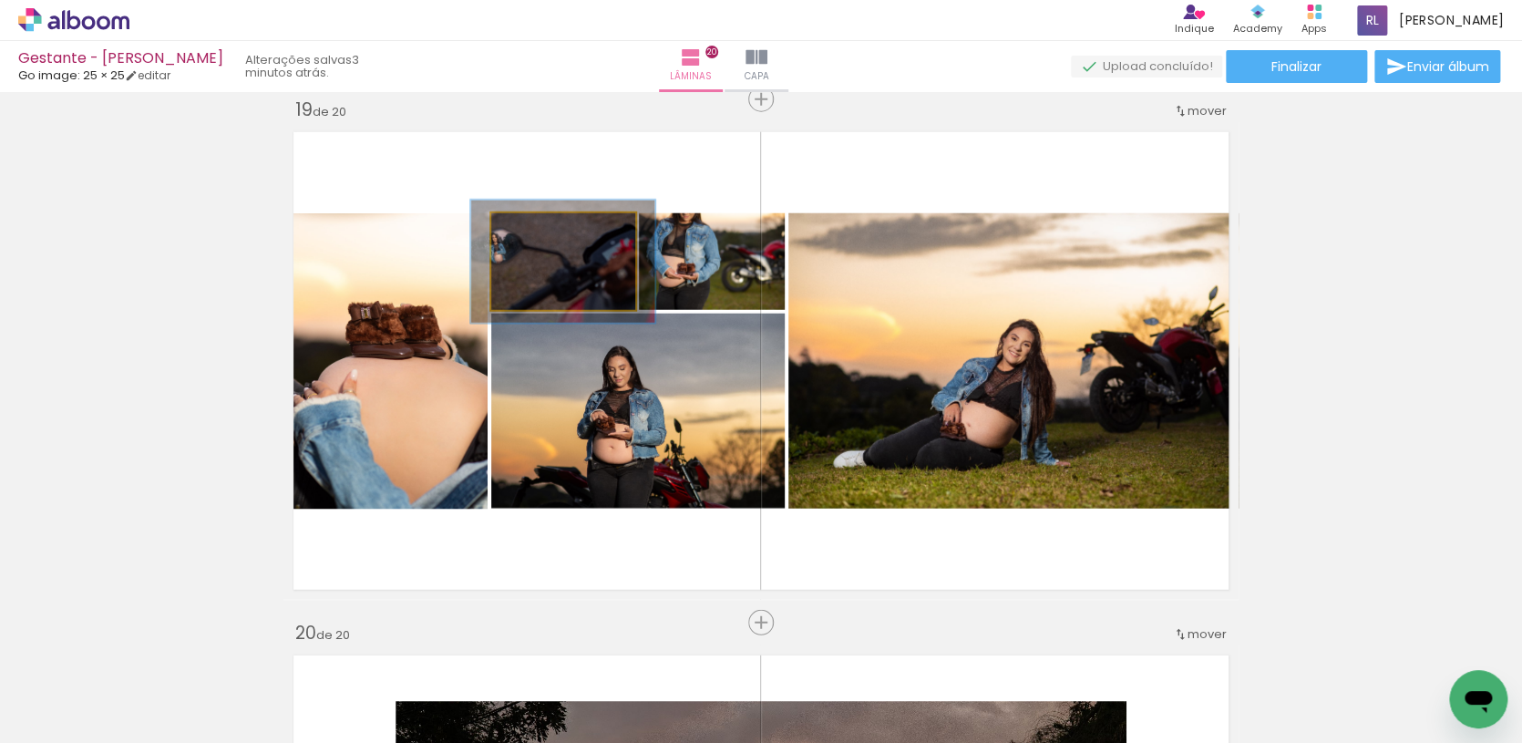
drag, startPoint x: 540, startPoint y: 231, endPoint x: 549, endPoint y: 236, distance: 10.6
type paper-slider "127"
click at [549, 236] on div at bounding box center [553, 232] width 16 height 16
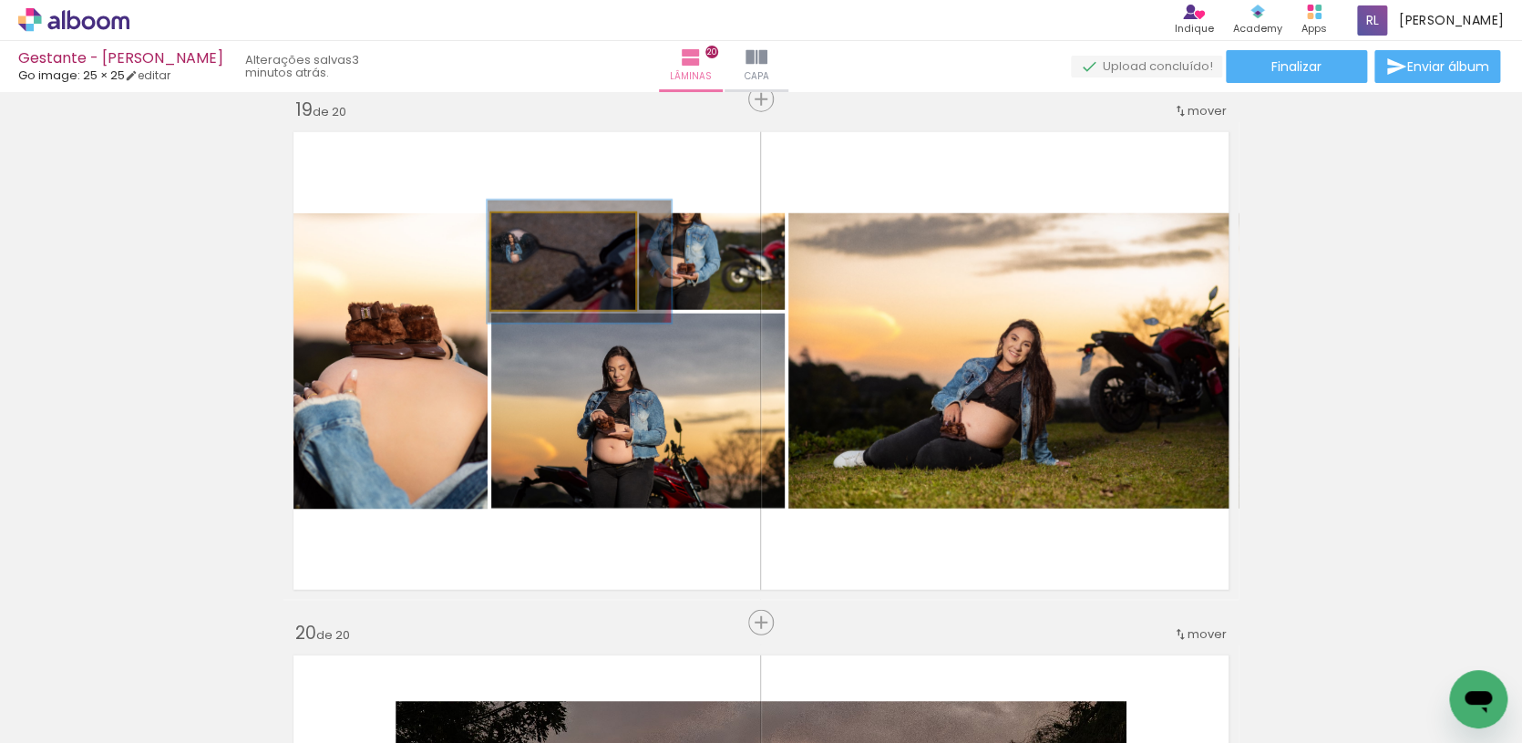
drag, startPoint x: 577, startPoint y: 285, endPoint x: 592, endPoint y: 285, distance: 15.5
click at [579, 286] on quentale-photo at bounding box center [563, 261] width 144 height 97
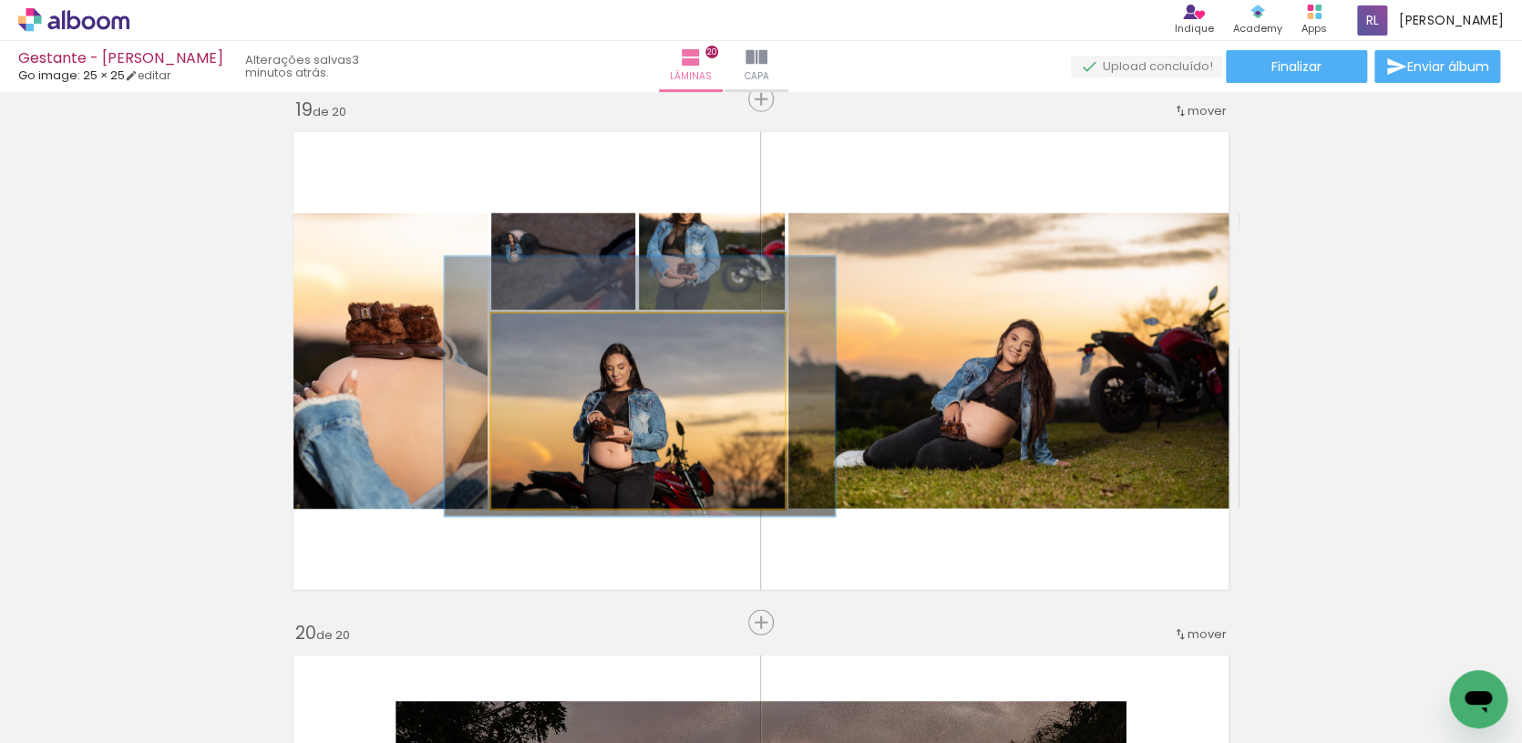
click at [545, 345] on div at bounding box center [557, 332] width 29 height 29
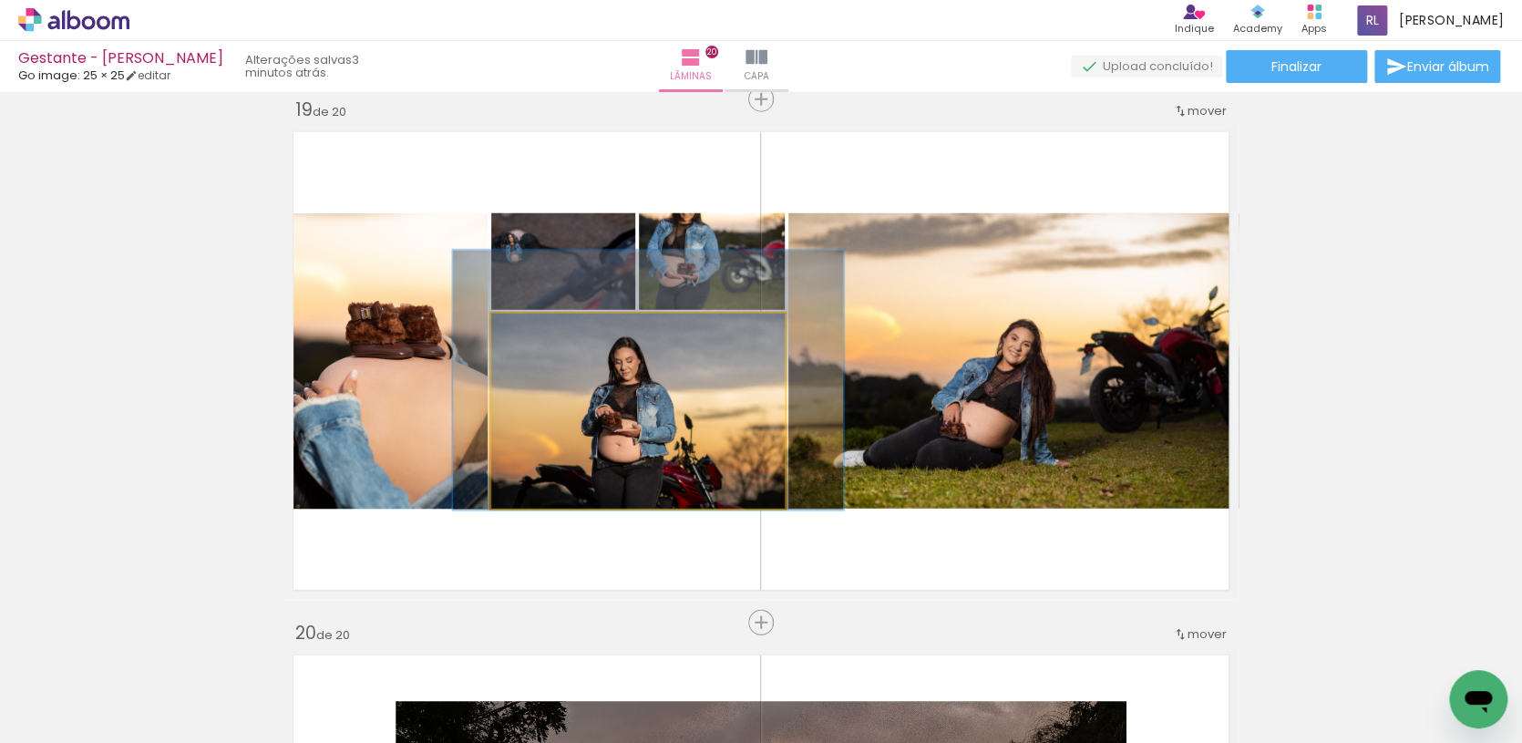
drag, startPoint x: 543, startPoint y: 394, endPoint x: 551, endPoint y: 387, distance: 10.4
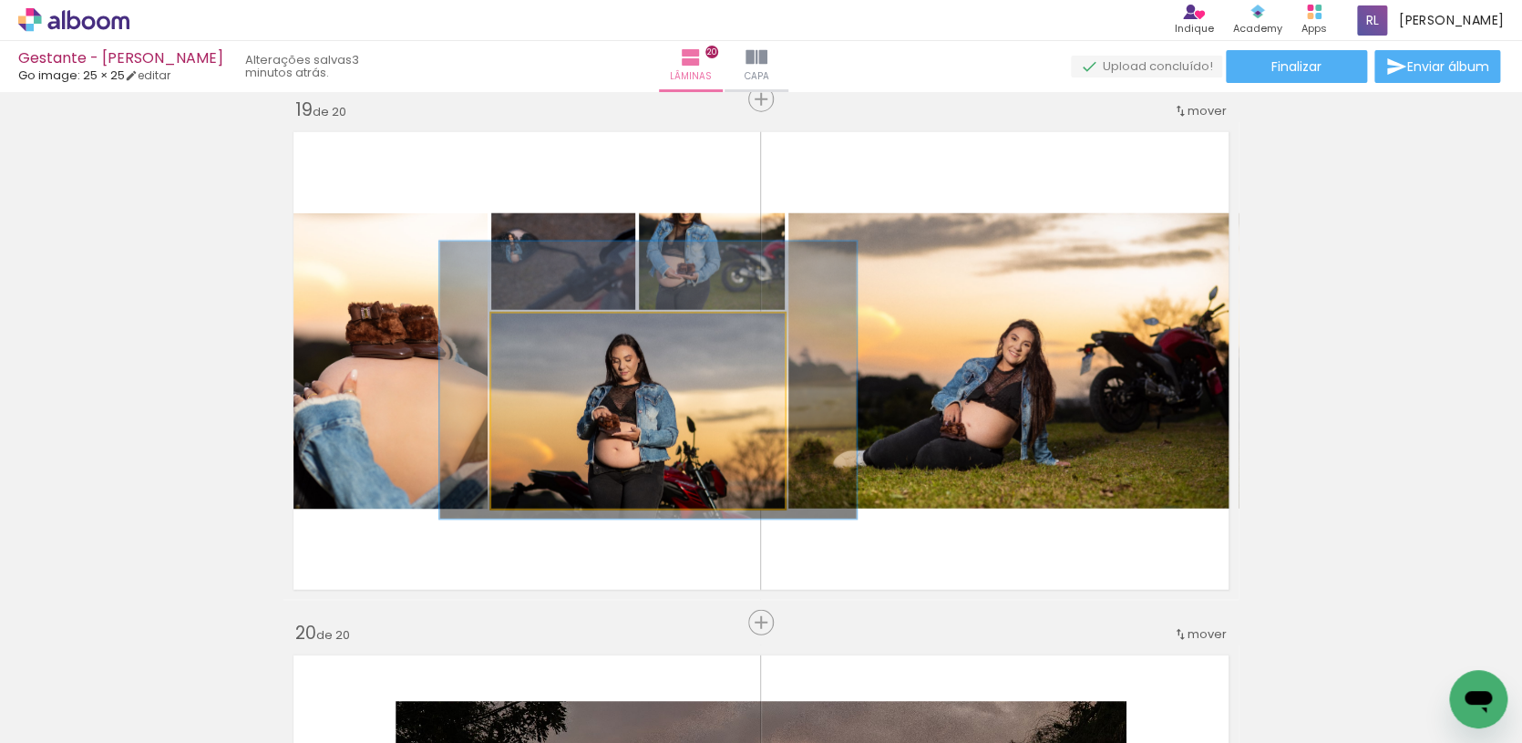
type paper-slider "142"
drag, startPoint x: 554, startPoint y: 339, endPoint x: 560, endPoint y: 347, distance: 10.4
click at [560, 347] on div at bounding box center [563, 332] width 29 height 29
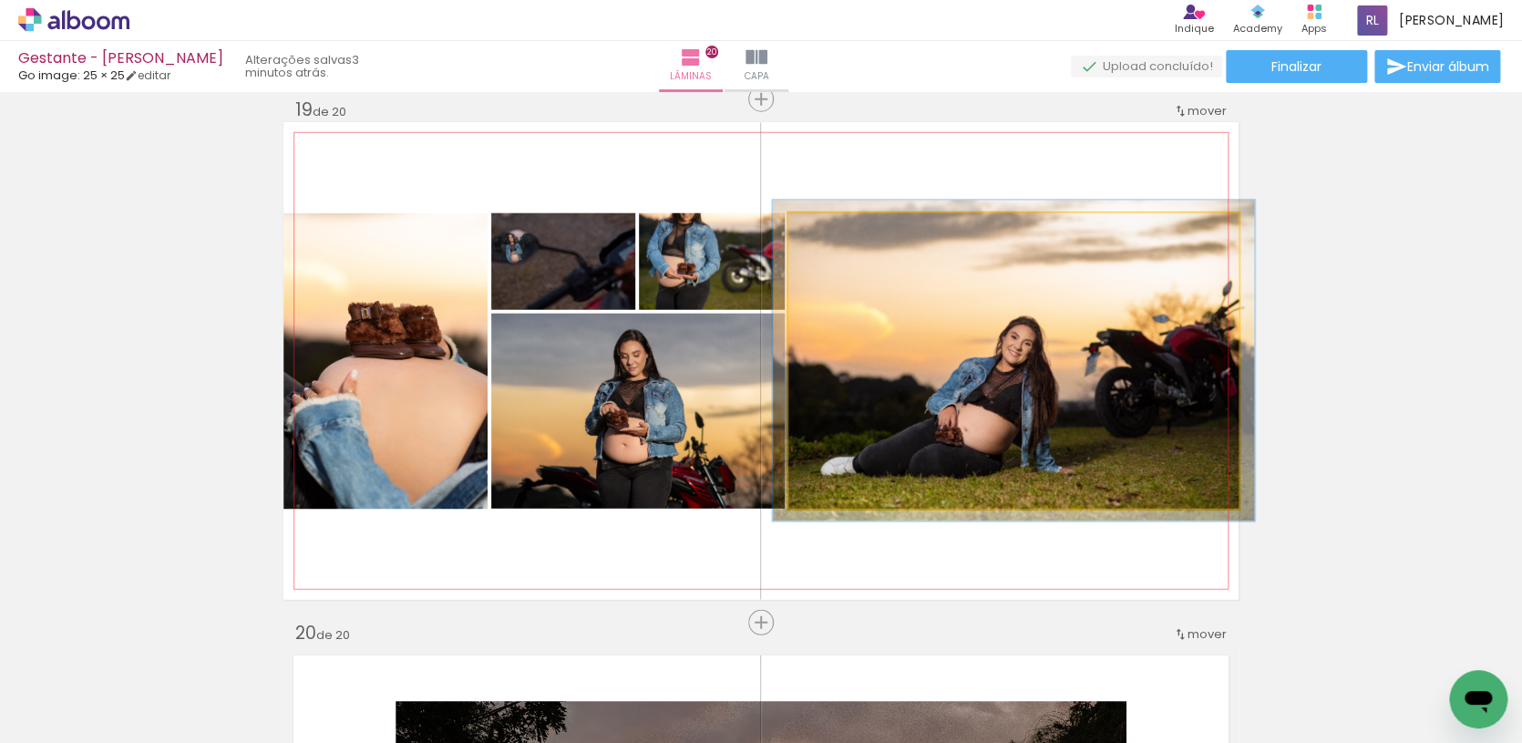
drag, startPoint x: 831, startPoint y: 236, endPoint x: 851, endPoint y: 263, distance: 33.9
type paper-slider "107"
click at [835, 240] on div at bounding box center [835, 232] width 16 height 16
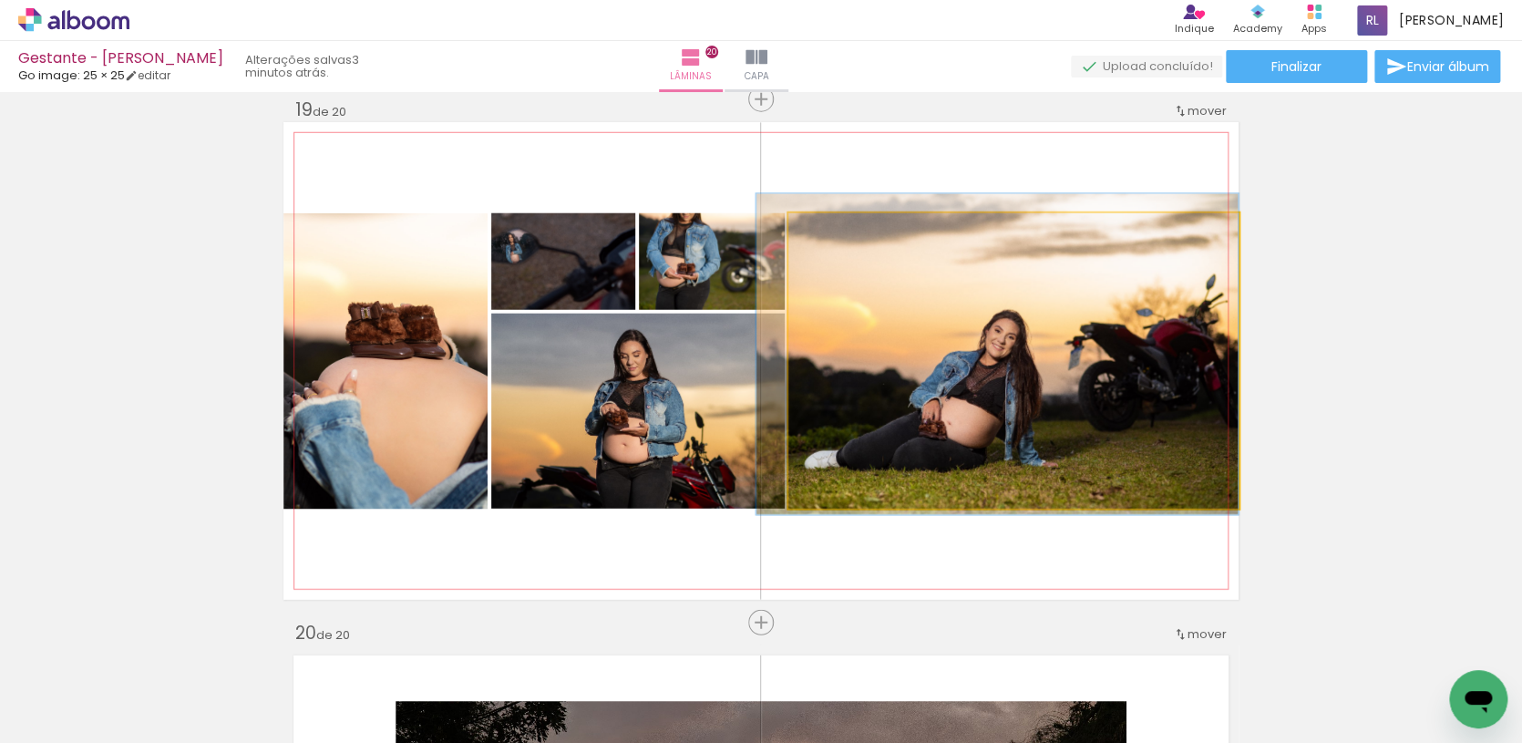
drag, startPoint x: 874, startPoint y: 303, endPoint x: 822, endPoint y: 297, distance: 52.3
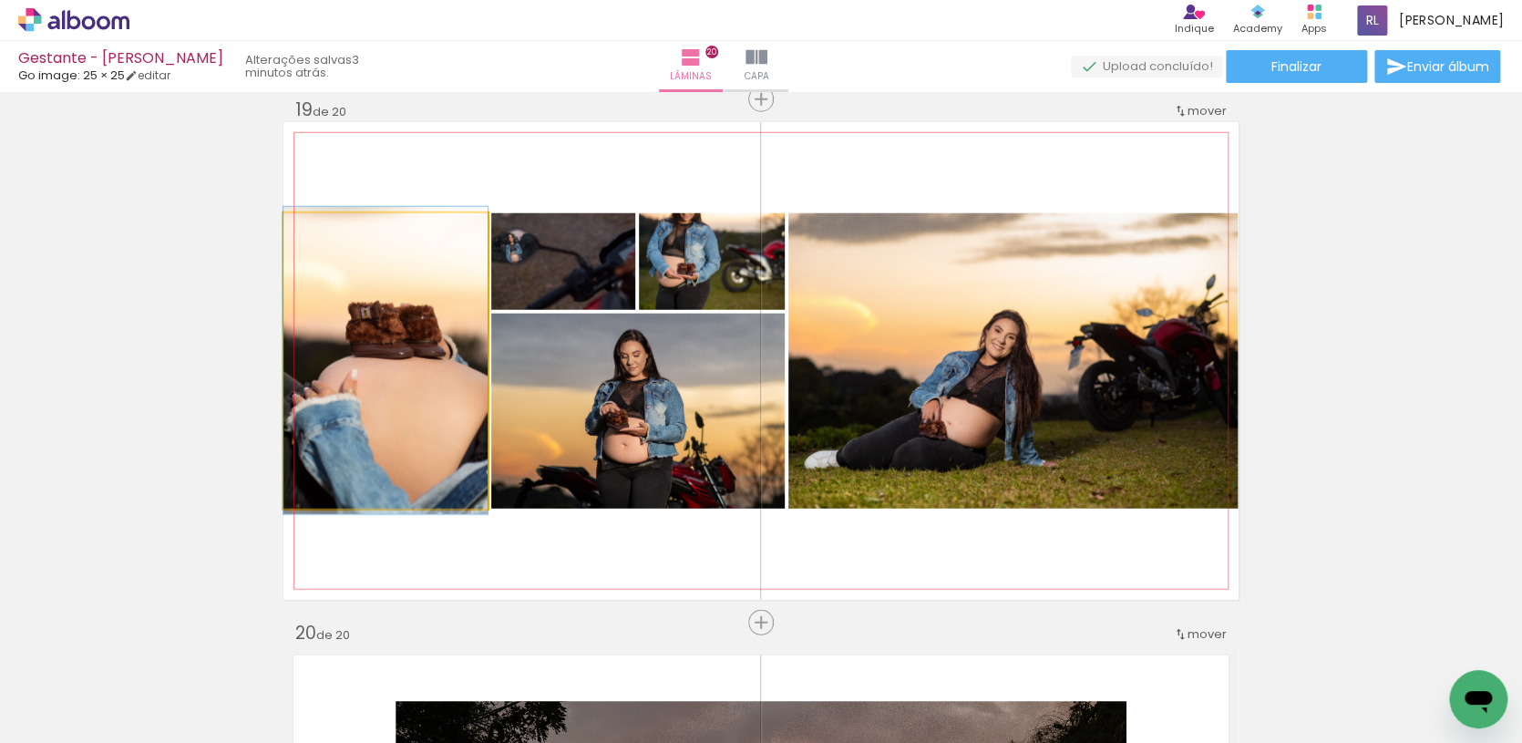
click at [399, 371] on quentale-photo at bounding box center [385, 360] width 204 height 295
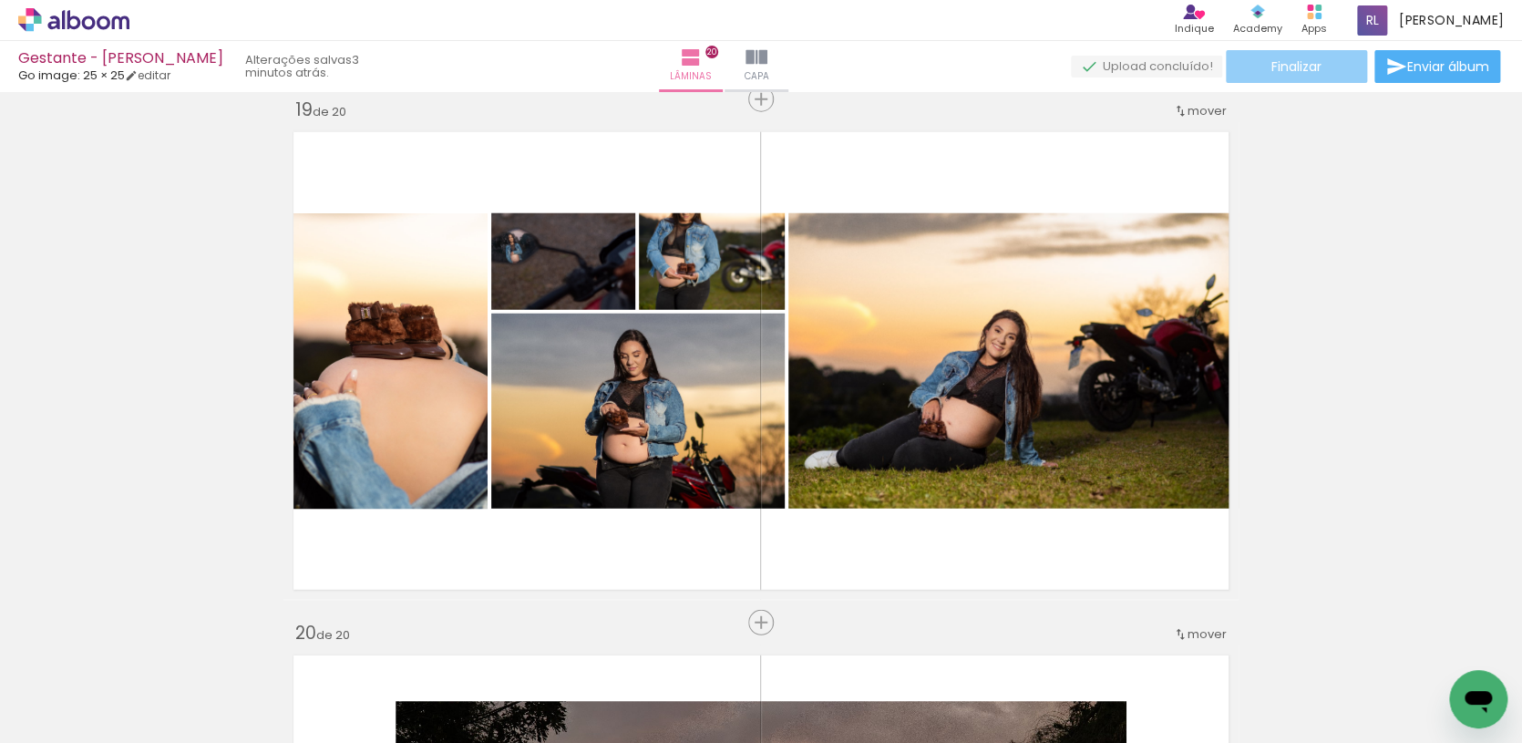
click at [1283, 78] on paper-button "Finalizar" at bounding box center [1296, 66] width 141 height 33
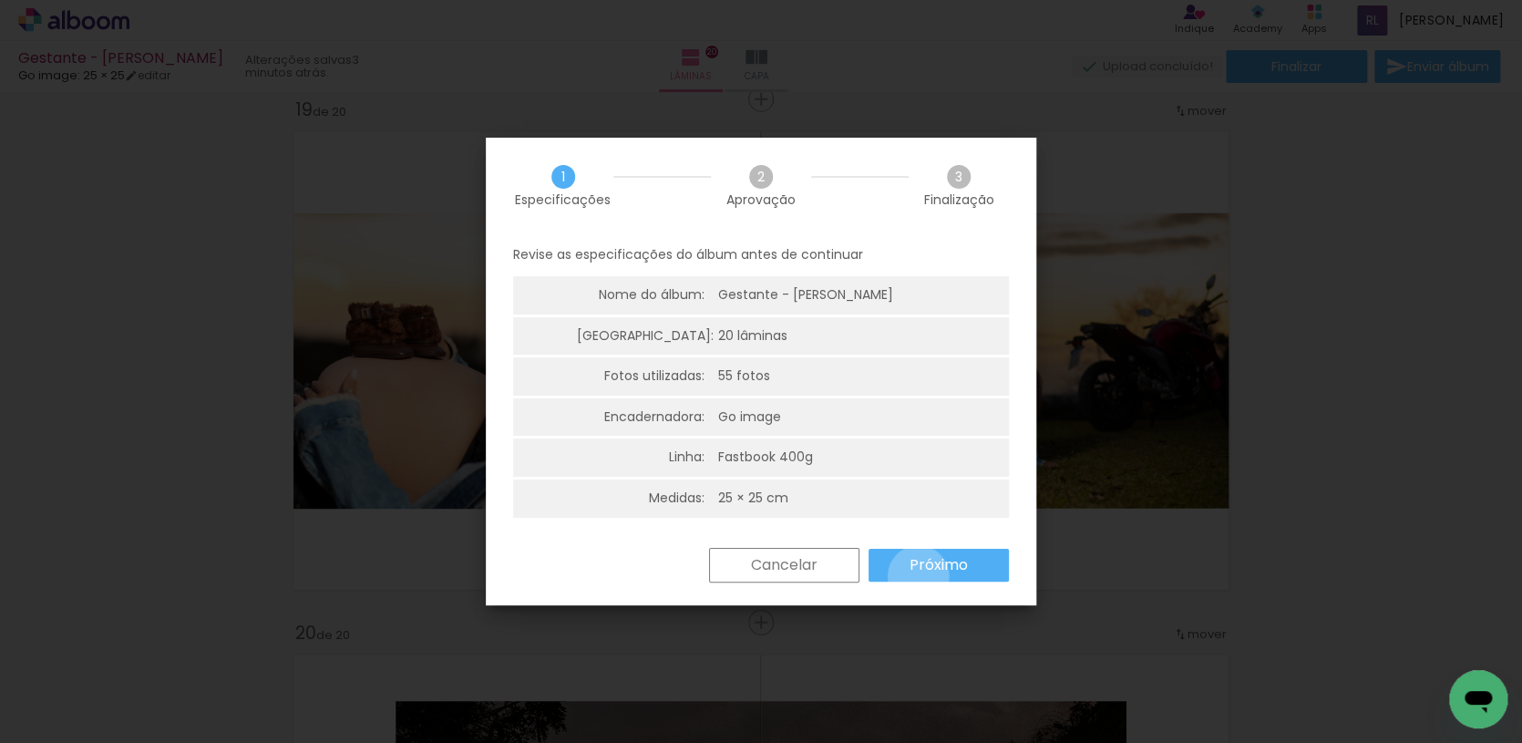
click at [918, 571] on paper-button "Próximo" at bounding box center [938, 565] width 140 height 33
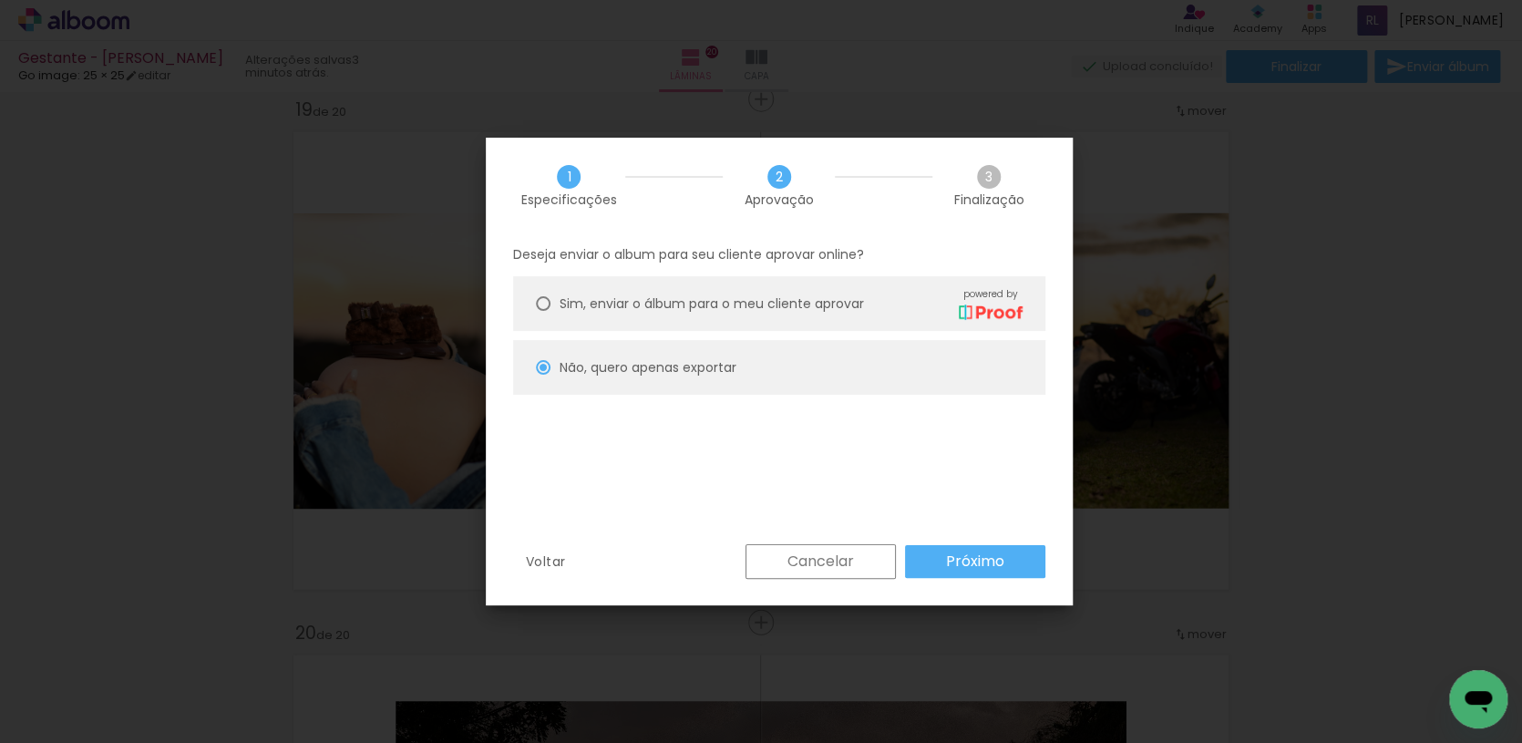
click at [0, 0] on slot "Próximo" at bounding box center [0, 0] width 0 height 0
type input "Alta, 300 DPI"
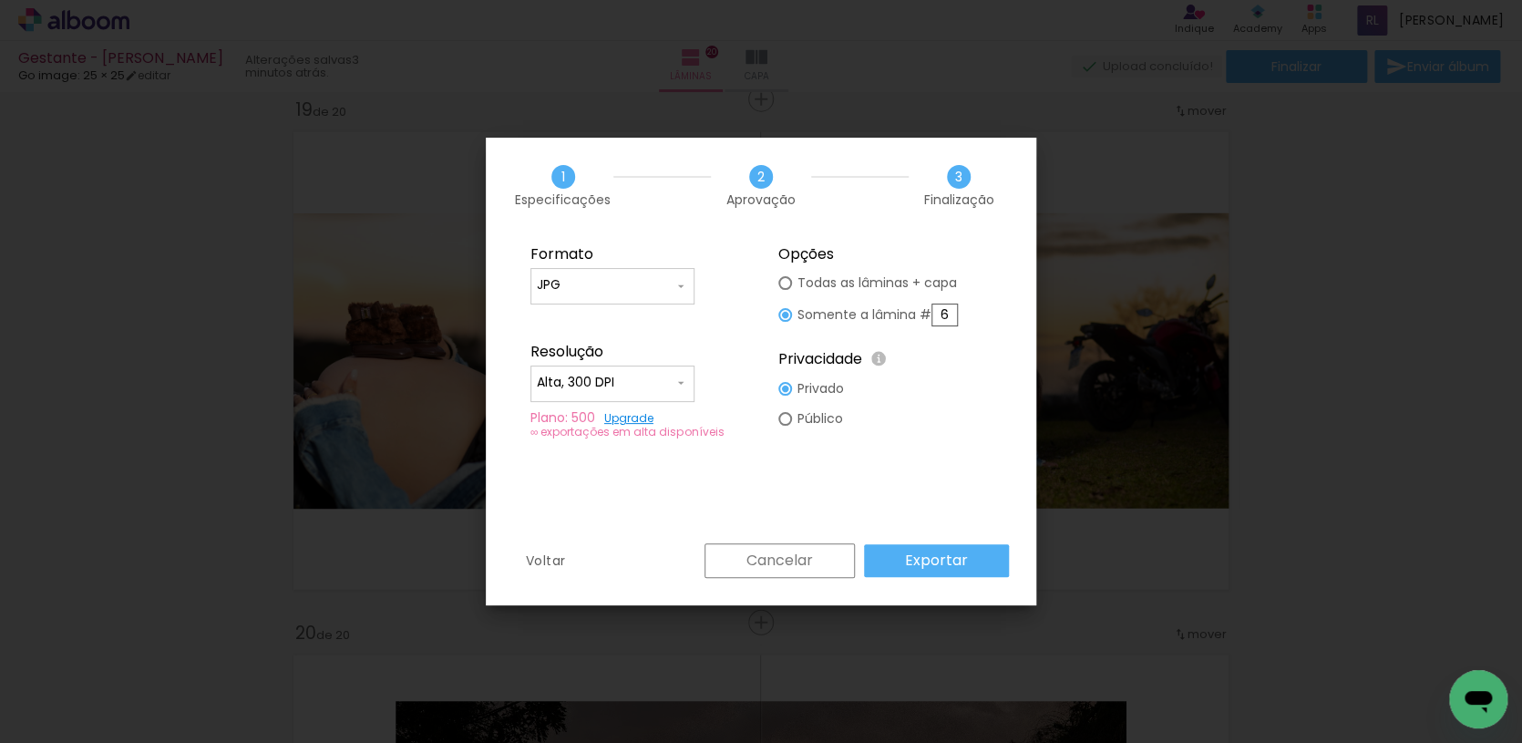
click at [948, 319] on input "6" at bounding box center [944, 314] width 26 height 23
type paper-radio-button "on"
type input "19"
click at [985, 561] on paper-button "Exportar" at bounding box center [936, 560] width 145 height 33
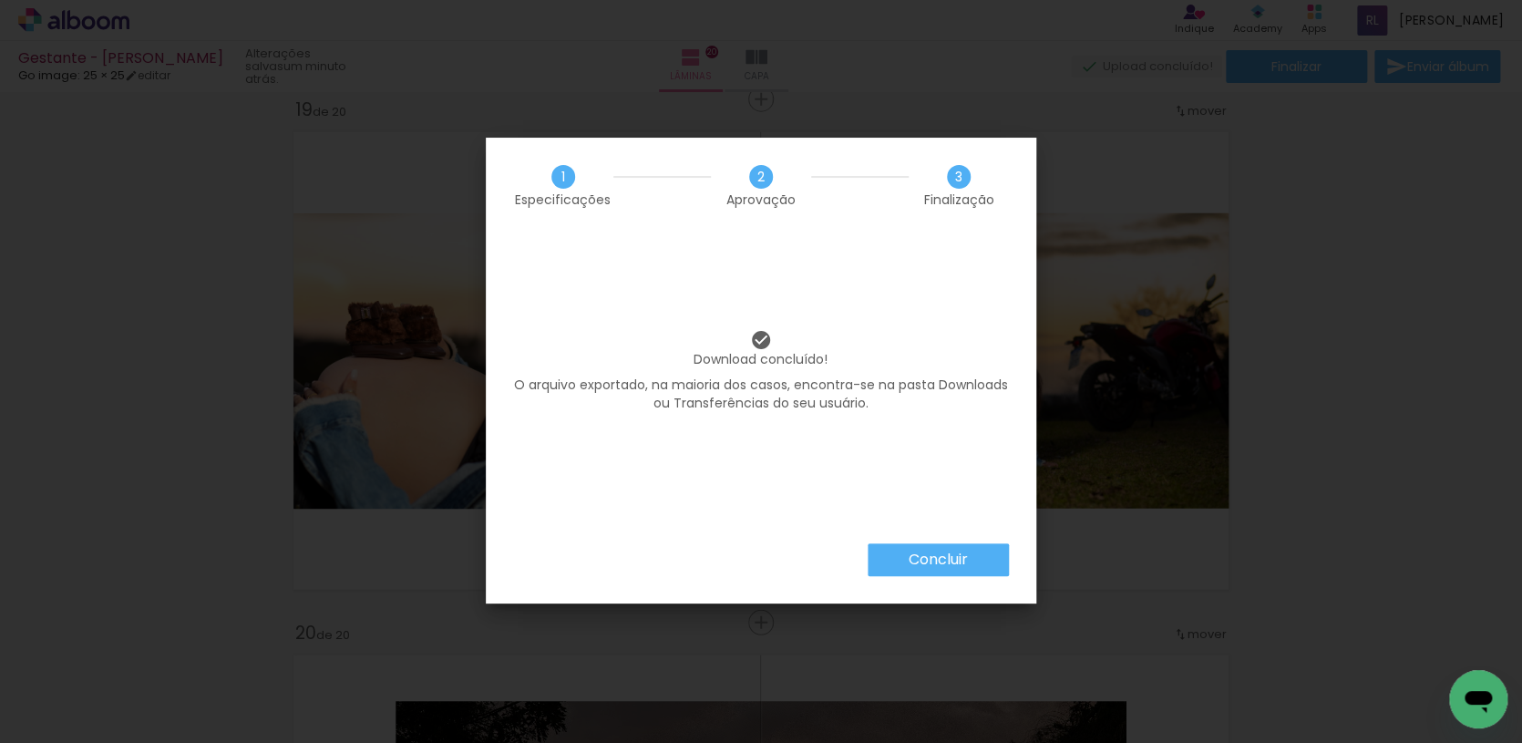
scroll to position [0, 554]
click at [936, 545] on paper-button "Concluir" at bounding box center [937, 559] width 141 height 33
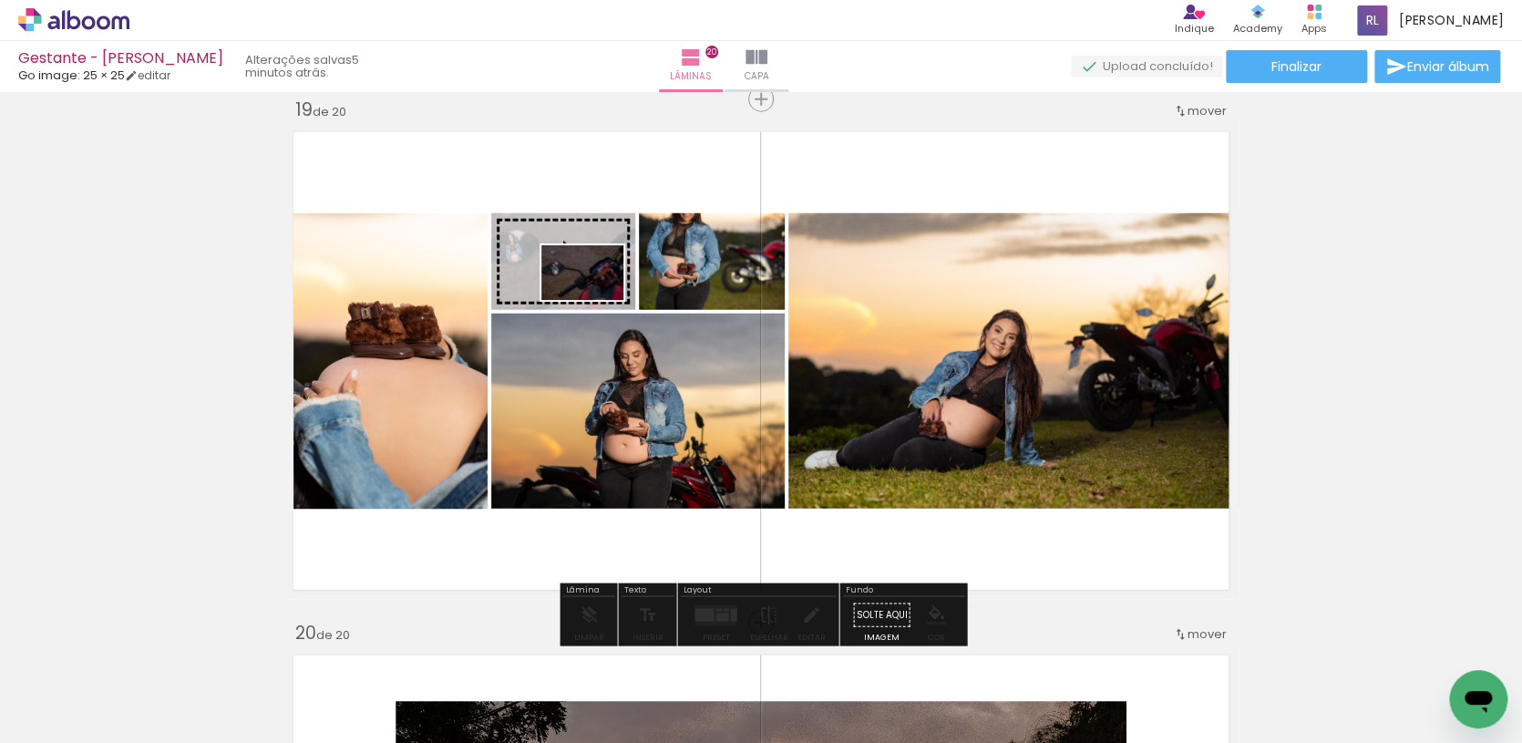
drag, startPoint x: 1472, startPoint y: 667, endPoint x: 596, endPoint y: 300, distance: 950.4
click at [596, 300] on quentale-workspace at bounding box center [761, 371] width 1522 height 743
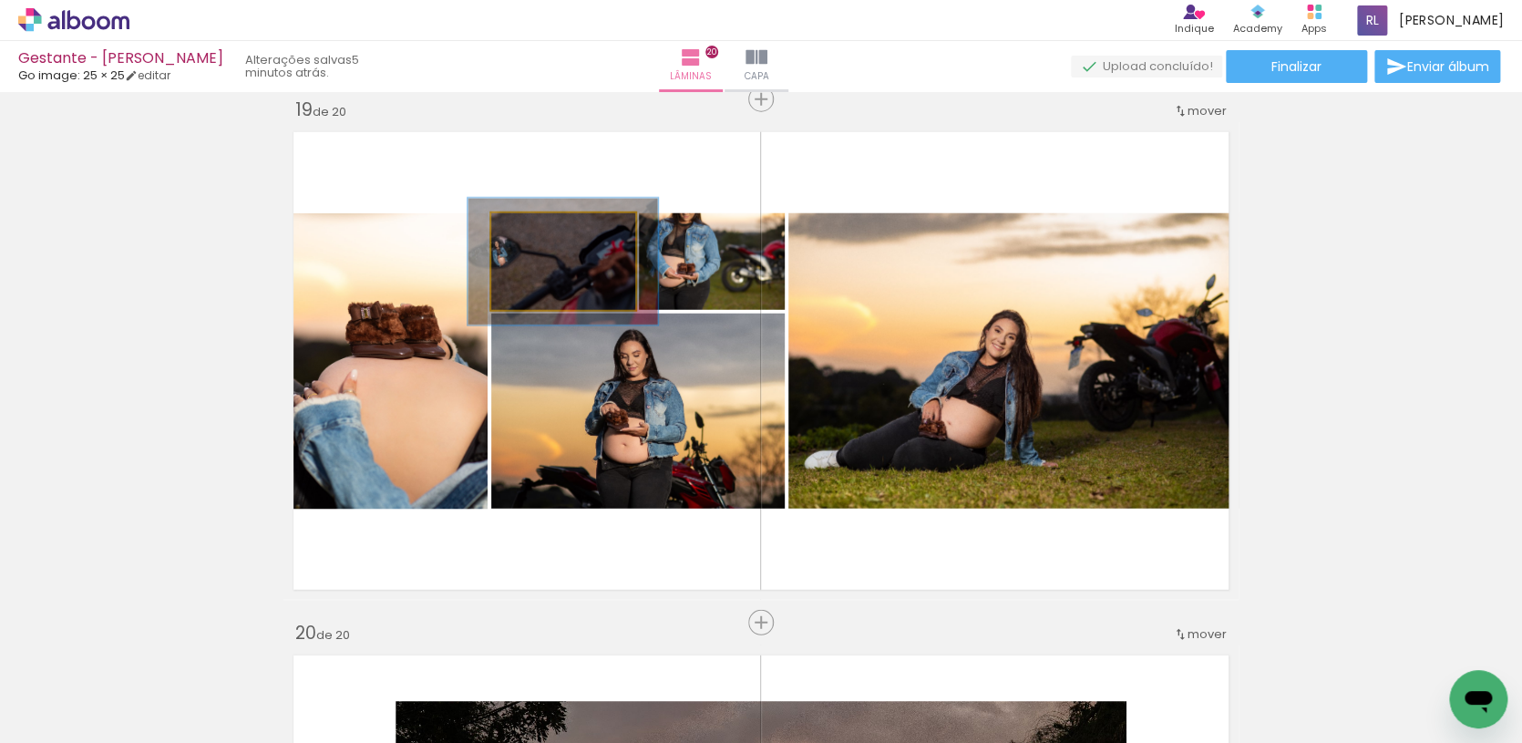
drag, startPoint x: 536, startPoint y: 232, endPoint x: 602, endPoint y: 292, distance: 89.1
click at [556, 241] on div at bounding box center [553, 232] width 29 height 29
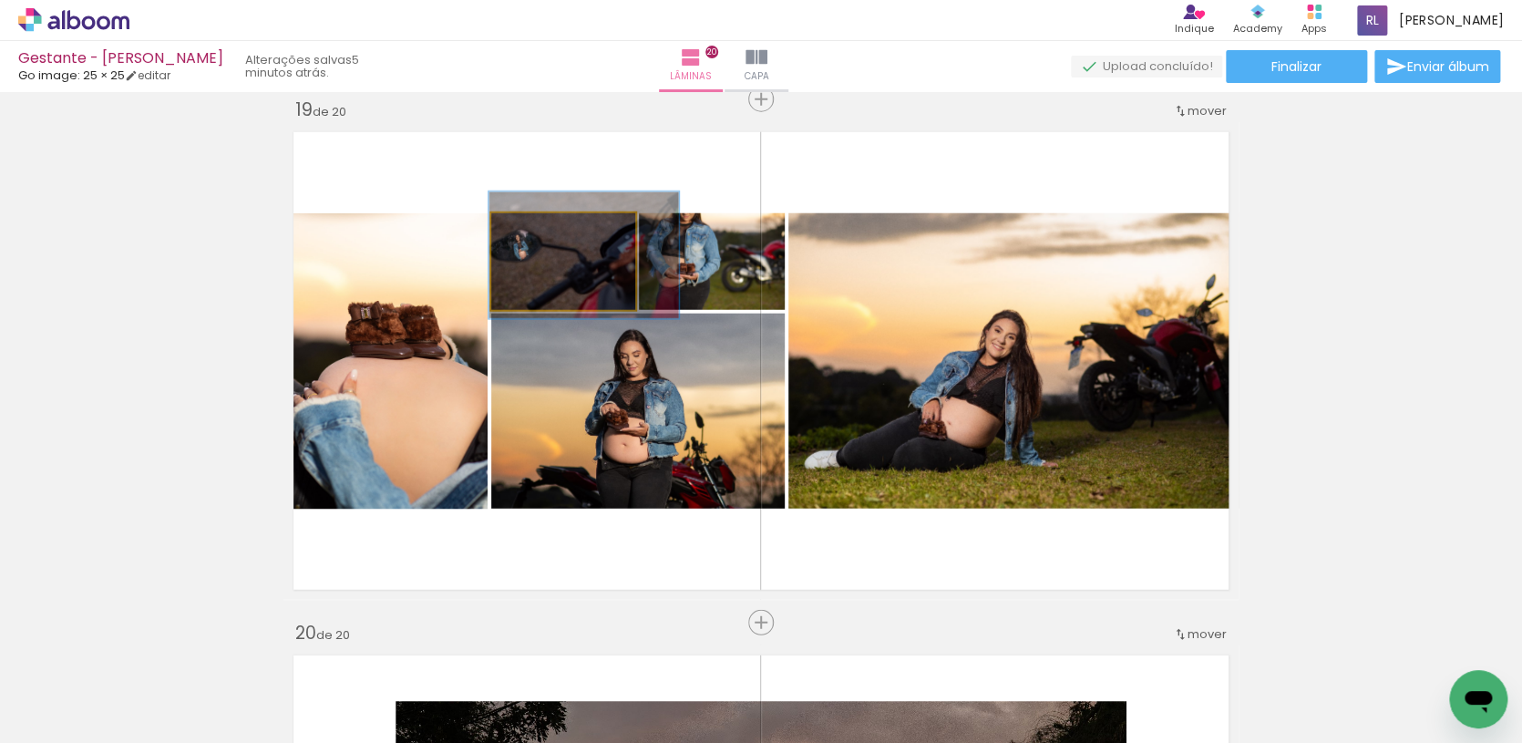
drag, startPoint x: 601, startPoint y: 297, endPoint x: 622, endPoint y: 291, distance: 21.9
type paper-slider "135"
click at [565, 244] on div at bounding box center [558, 232] width 29 height 29
click at [587, 289] on quentale-photo at bounding box center [563, 261] width 144 height 97
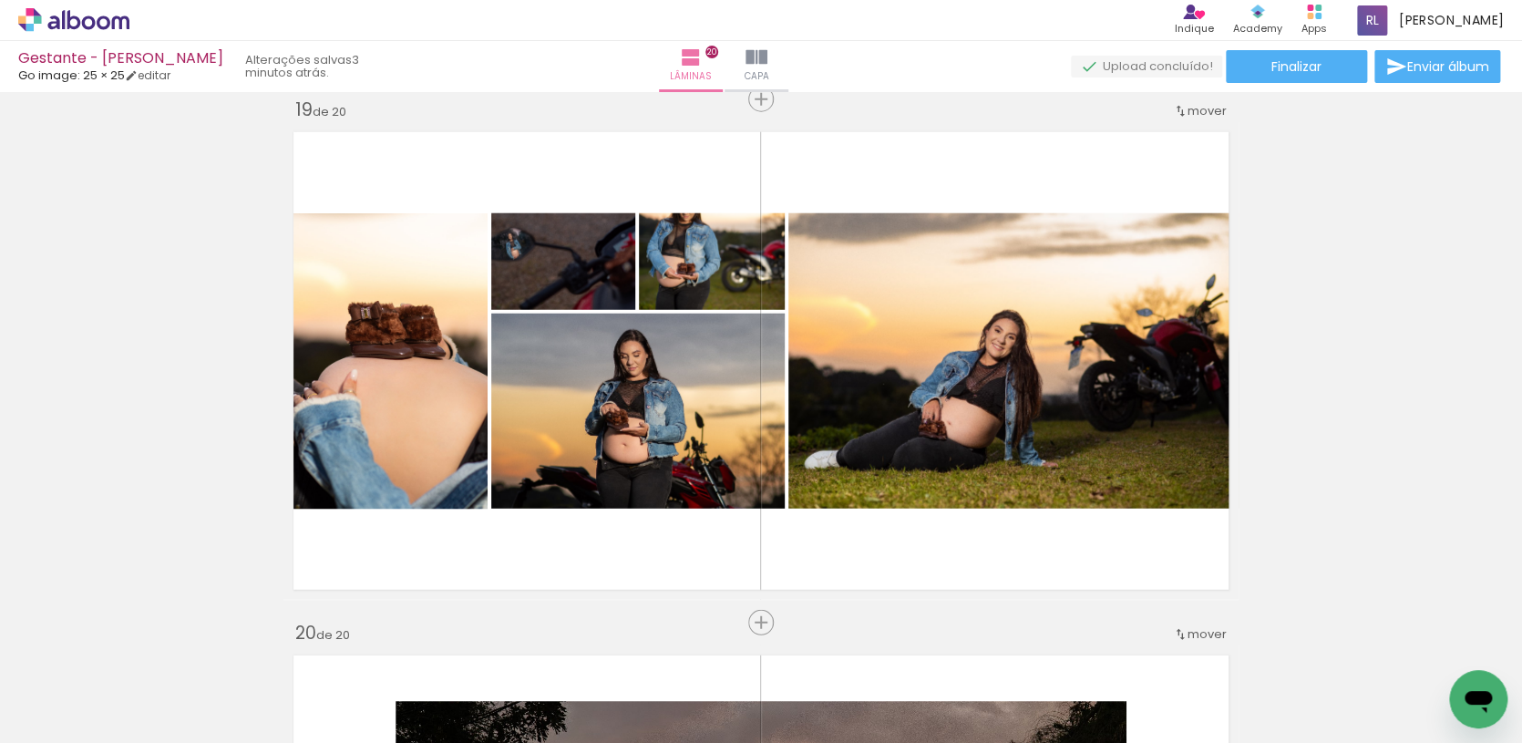
scroll to position [0, 554]
